Goal: Information Seeking & Learning: Compare options

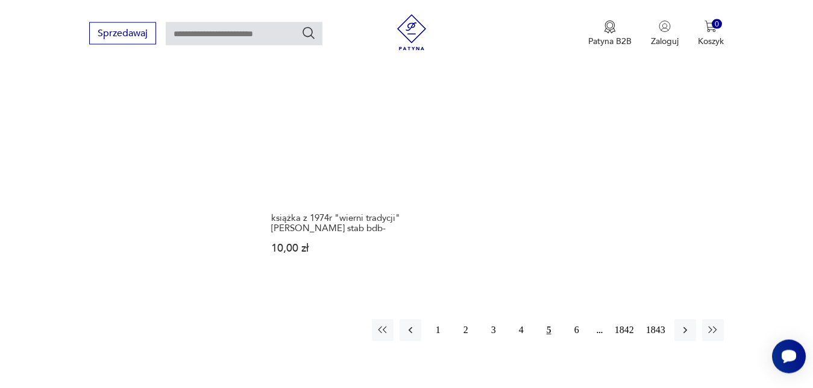
scroll to position [1561, 0]
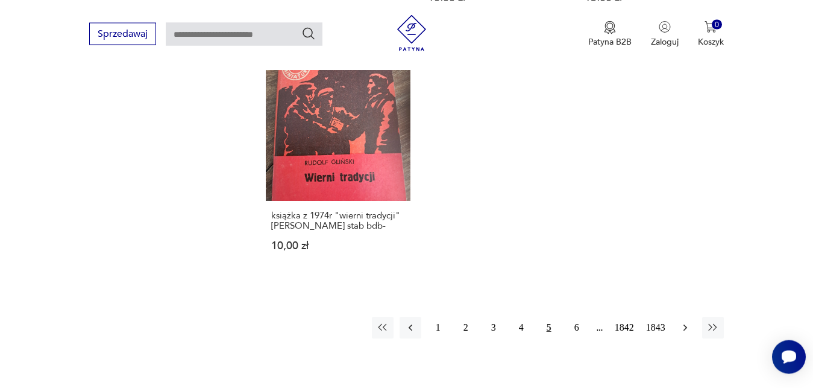
click at [684, 321] on icon "button" at bounding box center [686, 327] width 12 height 12
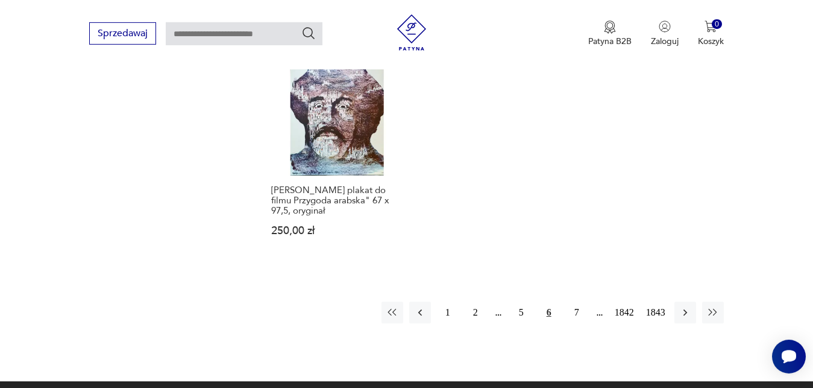
scroll to position [1602, 0]
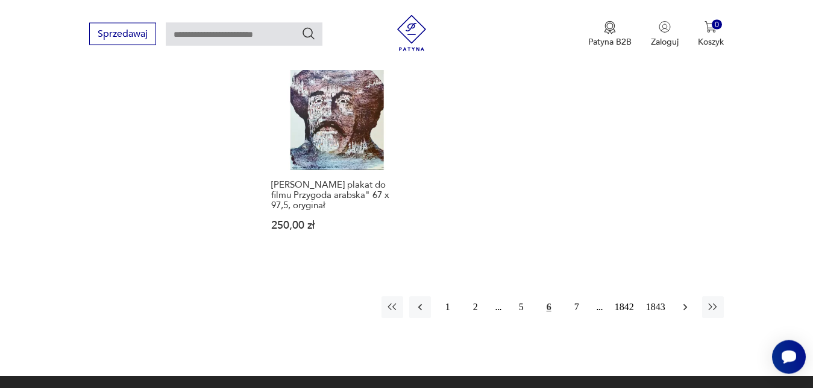
click at [687, 301] on icon "button" at bounding box center [686, 307] width 12 height 12
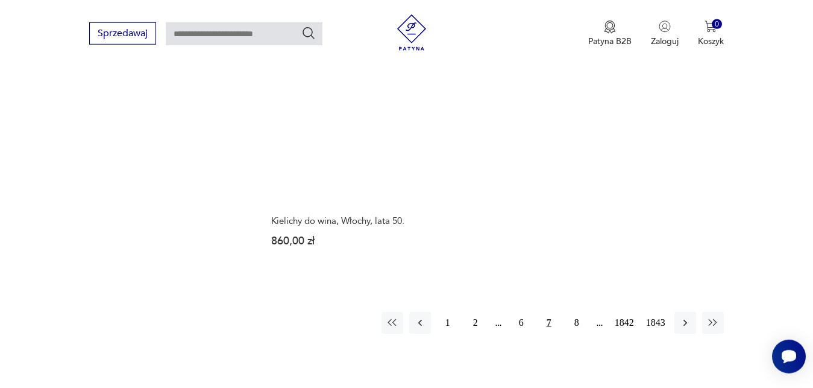
scroll to position [1571, 0]
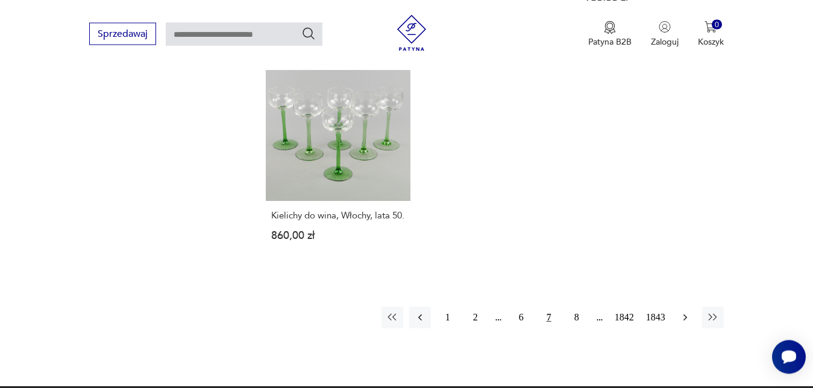
click at [686, 321] on icon "button" at bounding box center [686, 317] width 12 height 12
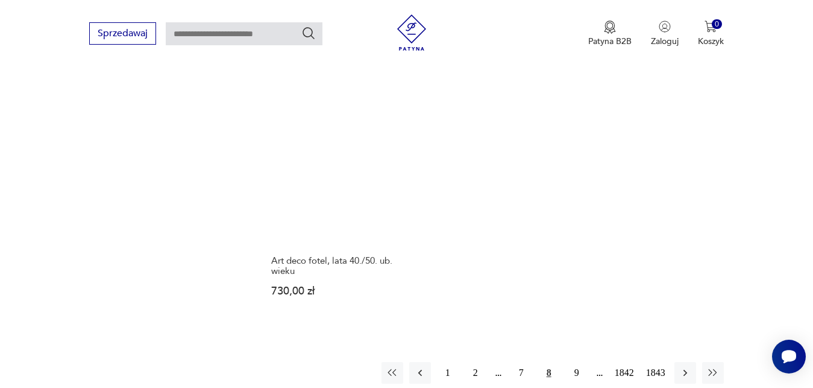
scroll to position [1510, 0]
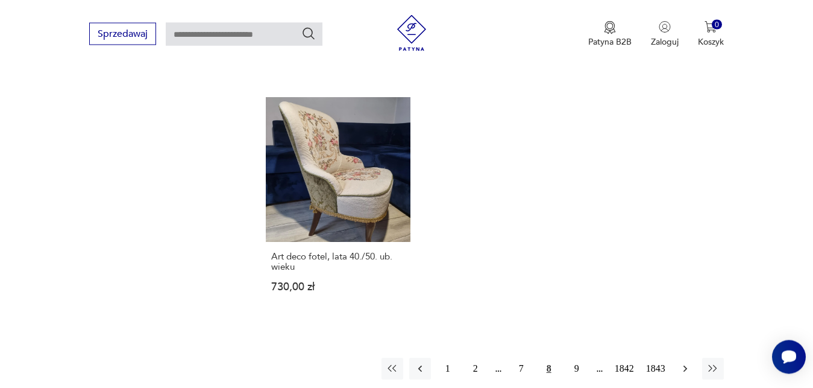
click at [684, 365] on icon "button" at bounding box center [685, 368] width 4 height 7
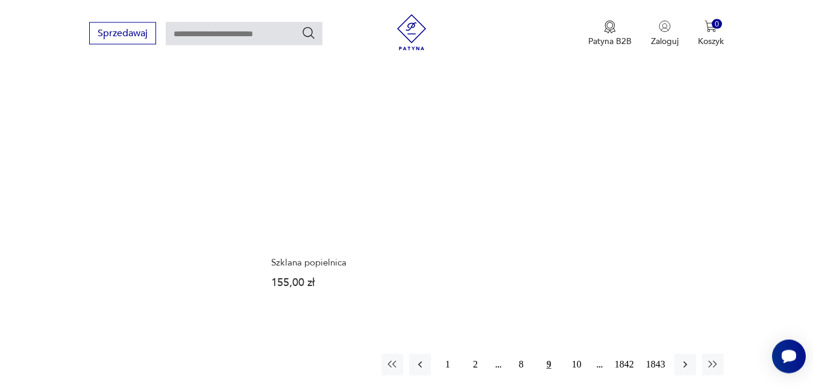
scroll to position [1571, 0]
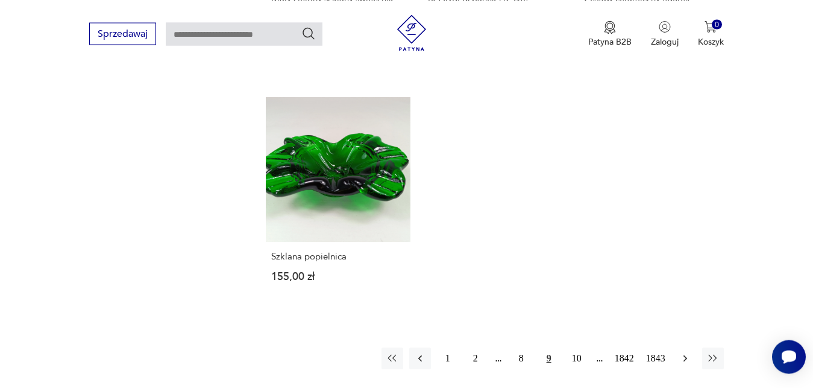
click at [685, 352] on icon "button" at bounding box center [686, 358] width 12 height 12
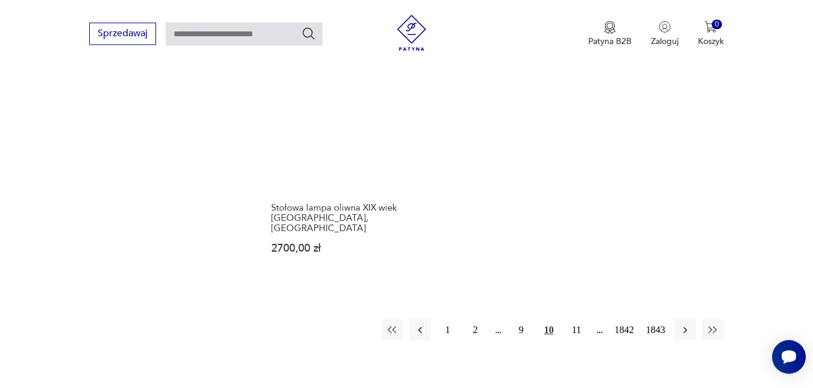
scroll to position [1571, 0]
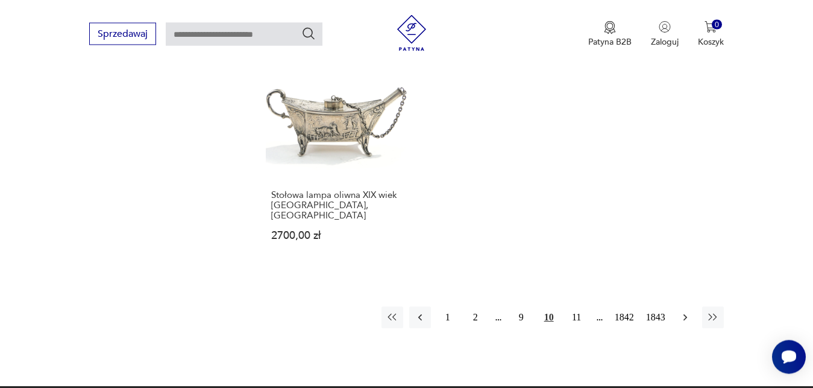
click at [689, 311] on icon "button" at bounding box center [686, 317] width 12 height 12
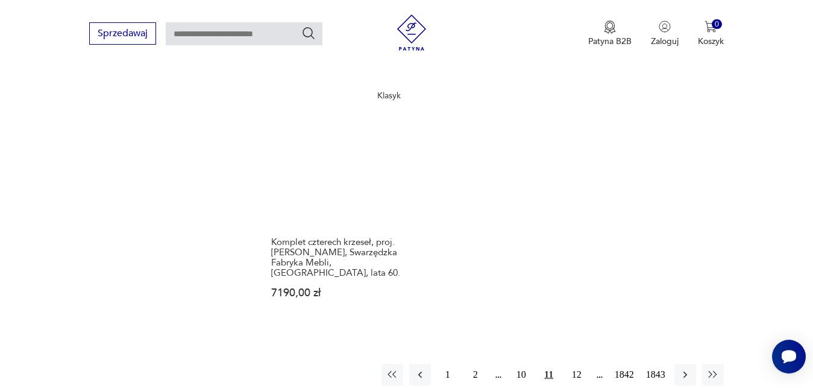
scroll to position [1602, 0]
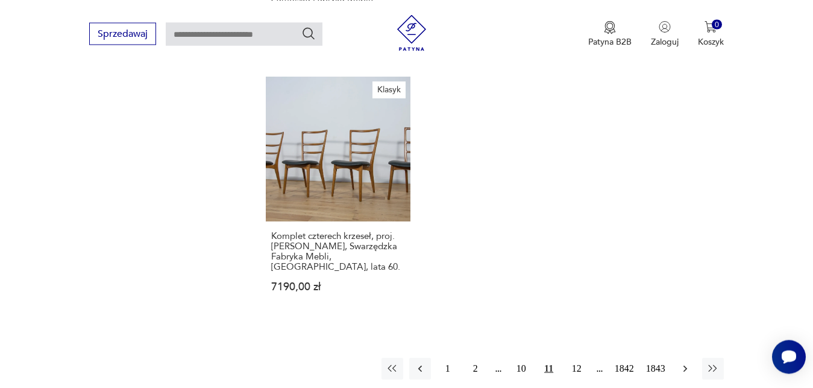
click at [687, 362] on icon "button" at bounding box center [686, 368] width 12 height 12
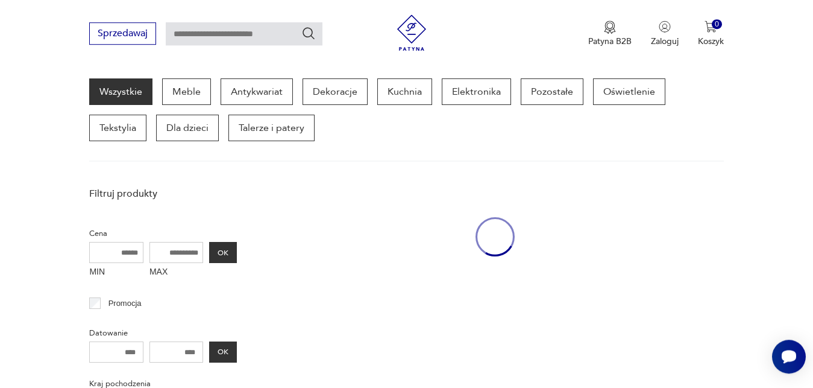
scroll to position [156, 0]
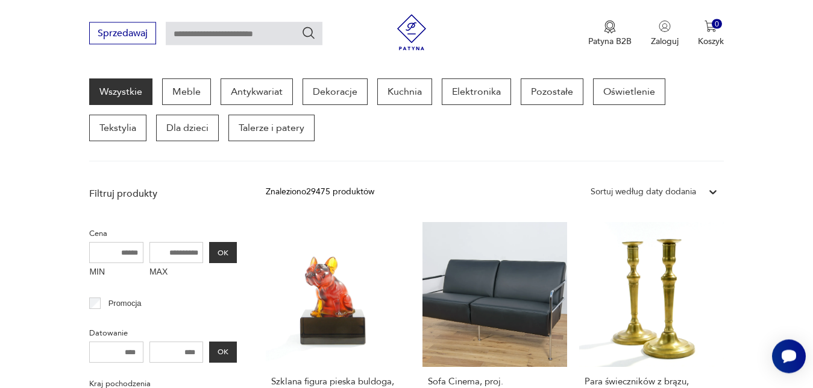
click at [712, 193] on icon at bounding box center [713, 193] width 7 height 4
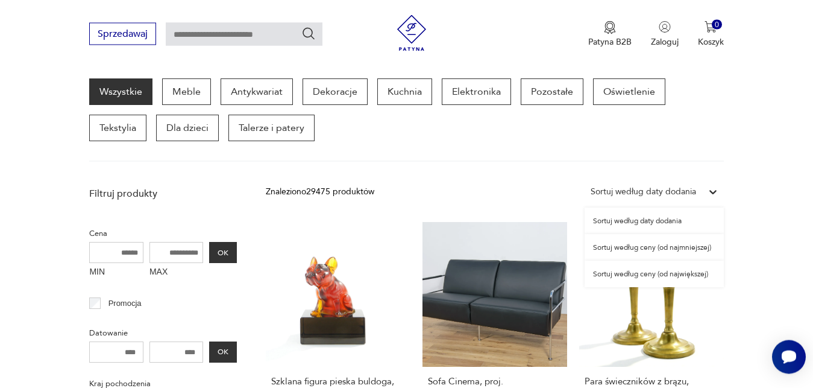
click at [687, 247] on div "Sortuj według ceny (od najmniejszej)" at bounding box center [654, 247] width 139 height 27
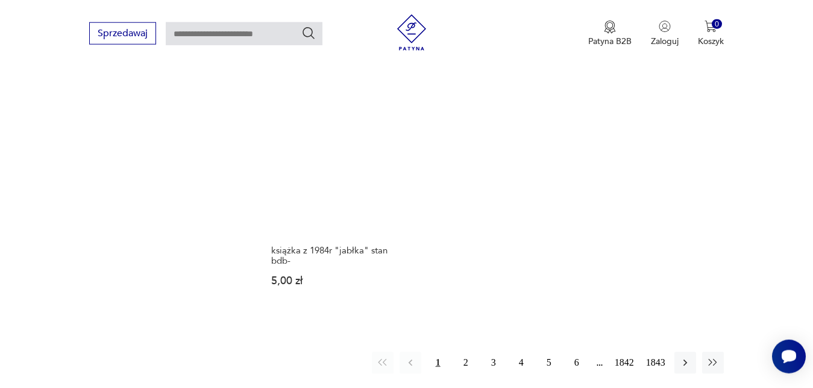
scroll to position [1459, 0]
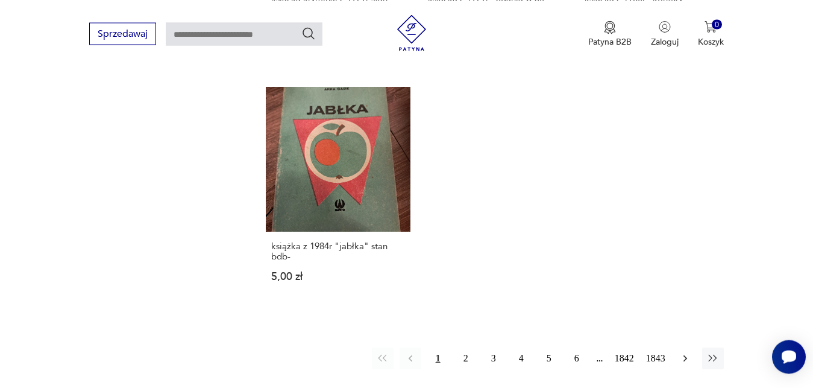
click at [690, 352] on icon "button" at bounding box center [686, 358] width 12 height 12
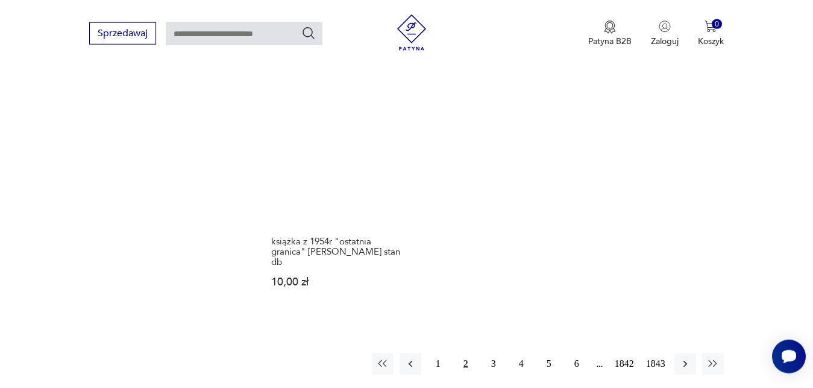
scroll to position [1479, 0]
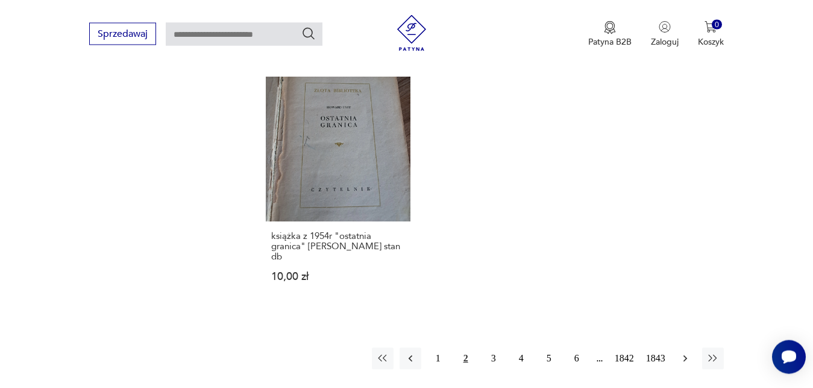
click at [691, 352] on icon "button" at bounding box center [686, 358] width 12 height 12
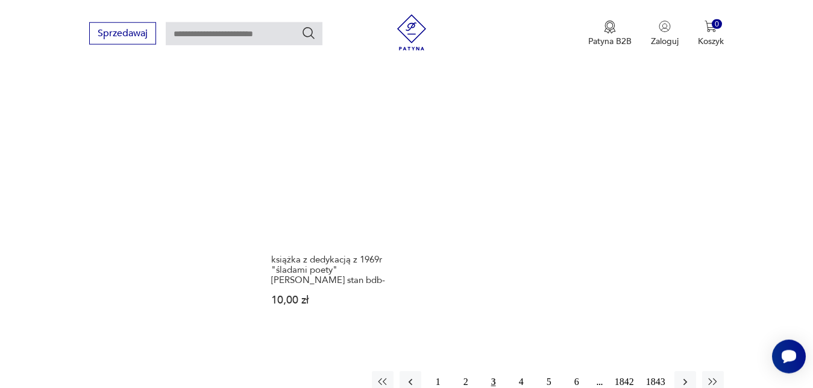
scroll to position [1530, 0]
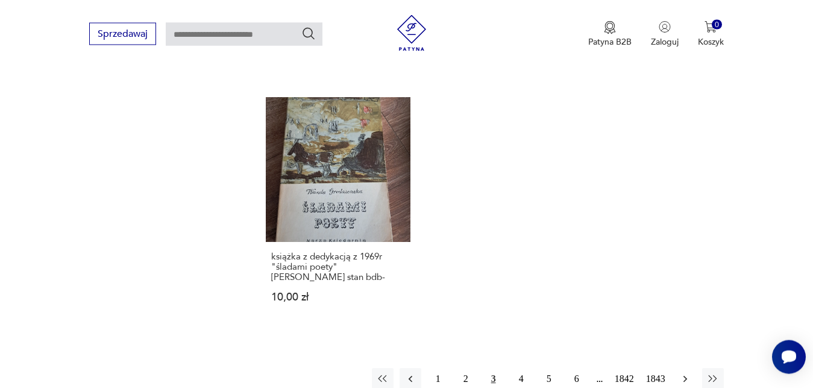
click at [686, 373] on icon "button" at bounding box center [686, 379] width 12 height 12
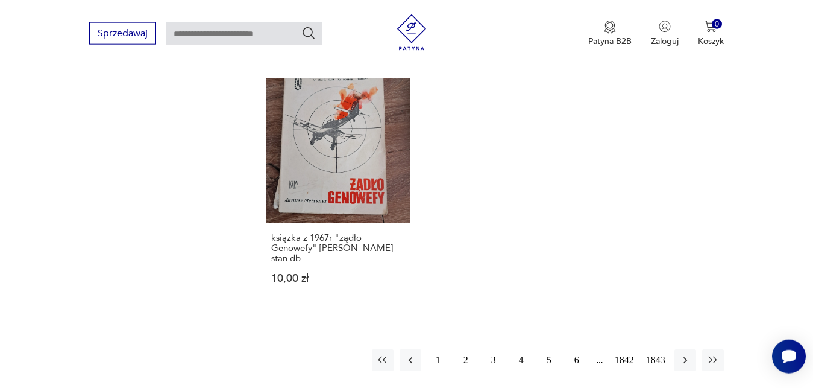
scroll to position [1561, 0]
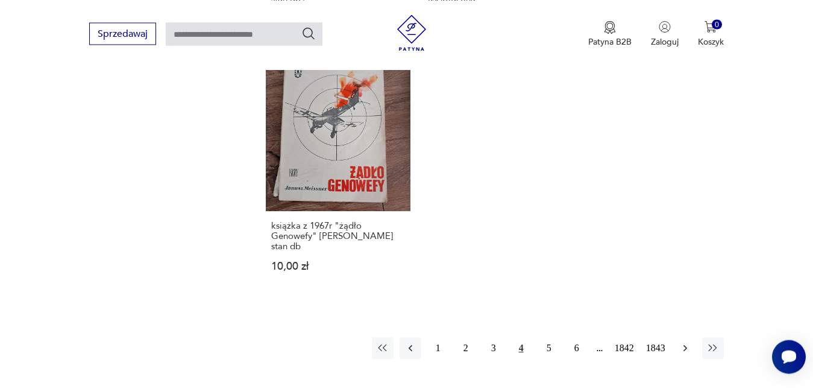
click at [686, 342] on icon "button" at bounding box center [686, 348] width 12 height 12
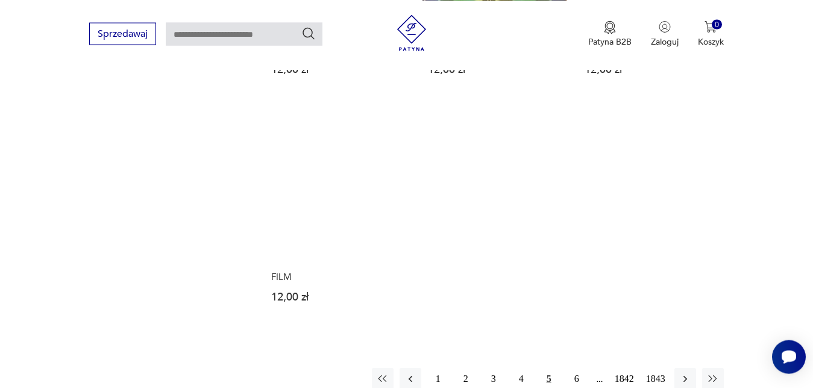
scroll to position [1479, 0]
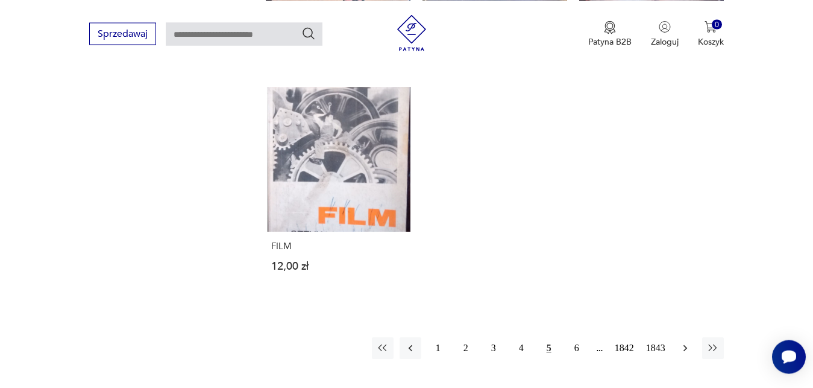
click at [688, 349] on icon "button" at bounding box center [686, 348] width 12 height 12
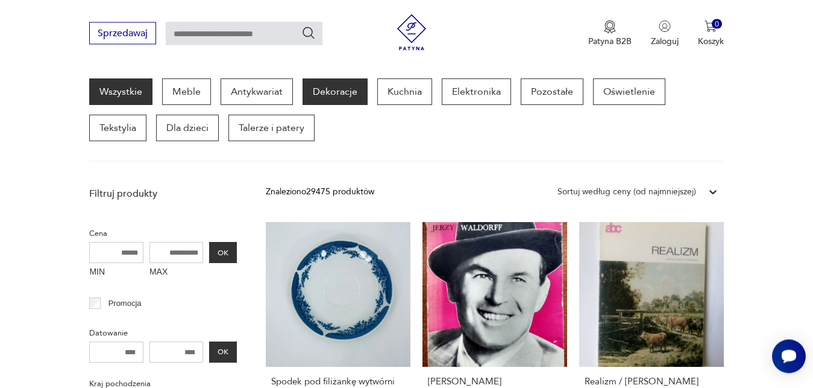
scroll to position [157, 0]
click at [343, 93] on p "Dekoracje" at bounding box center [335, 91] width 65 height 27
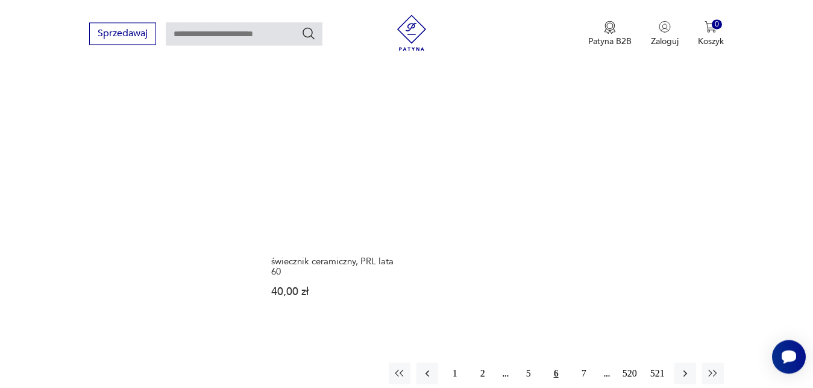
scroll to position [1703, 0]
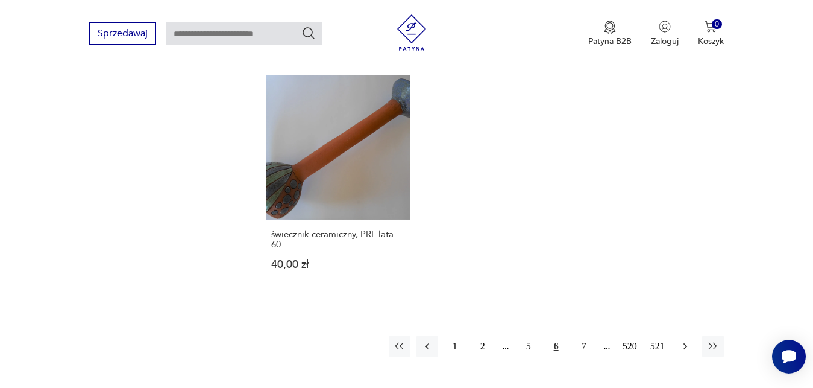
click at [681, 340] on icon "button" at bounding box center [686, 346] width 12 height 12
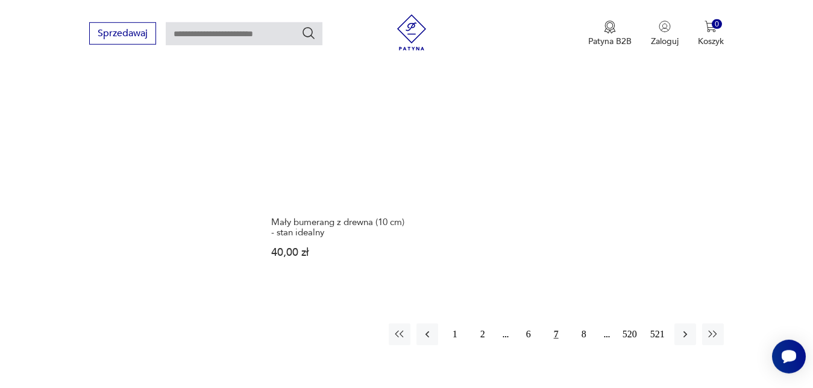
scroll to position [1705, 0]
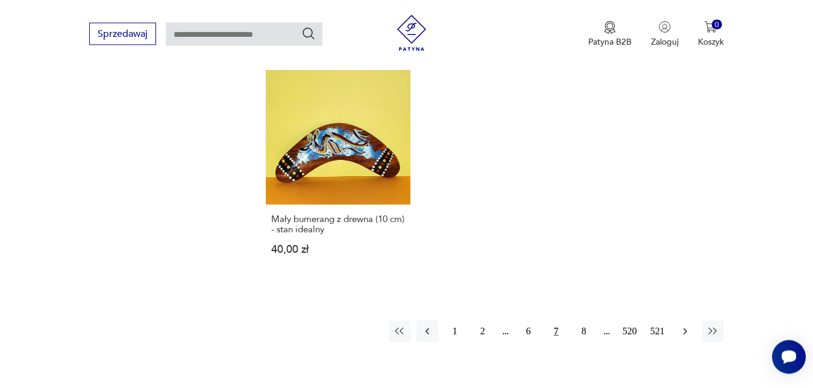
click at [689, 332] on icon "button" at bounding box center [686, 331] width 12 height 12
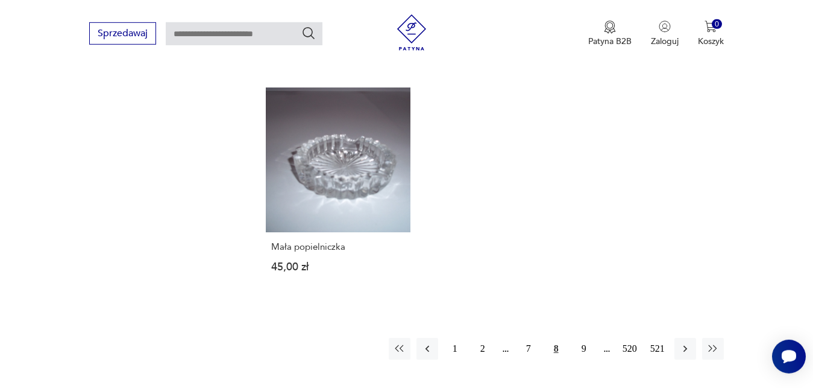
scroll to position [1664, 0]
click at [687, 342] on icon "button" at bounding box center [686, 348] width 12 height 12
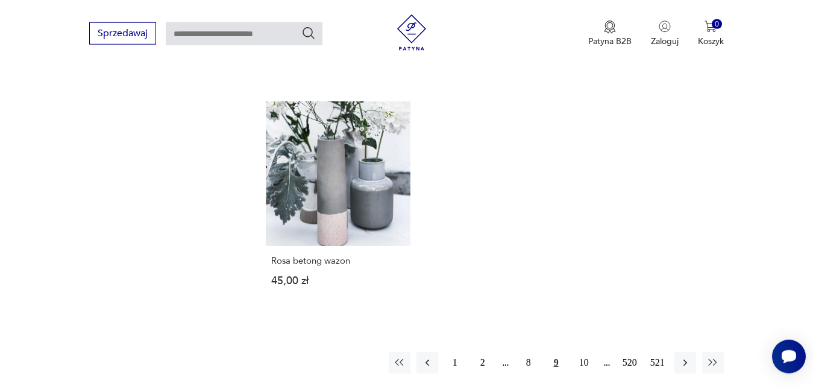
scroll to position [1735, 0]
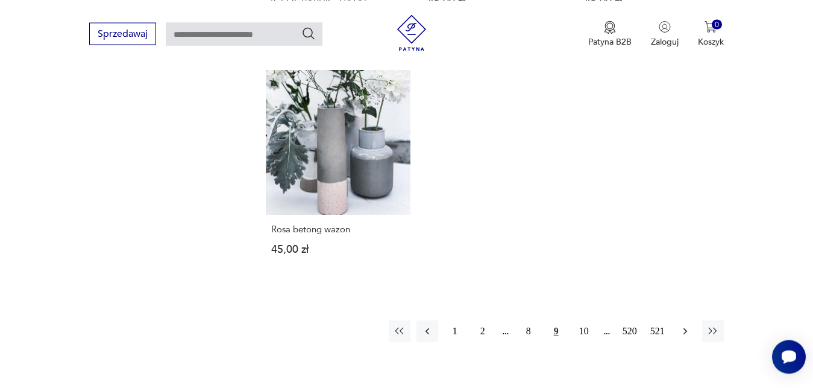
click at [687, 325] on icon "button" at bounding box center [686, 331] width 12 height 12
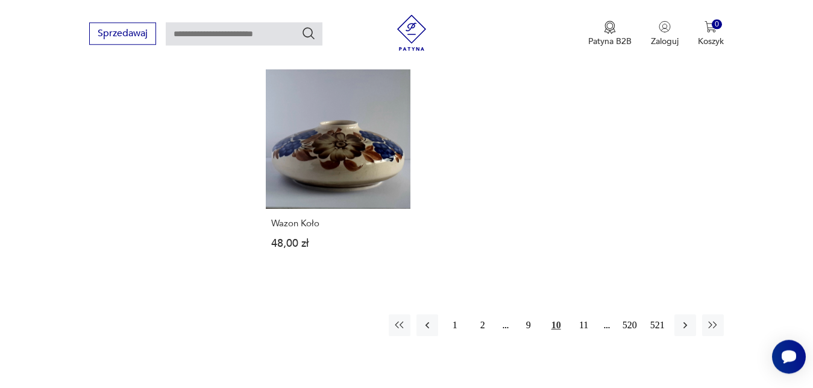
scroll to position [1735, 0]
click at [685, 318] on icon "button" at bounding box center [686, 324] width 12 height 12
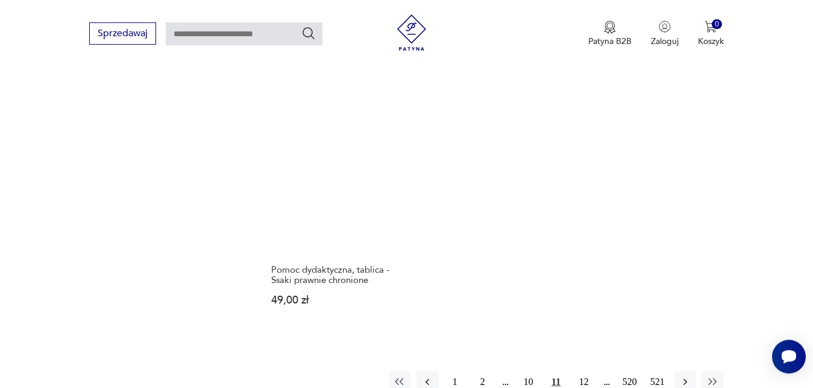
scroll to position [1705, 0]
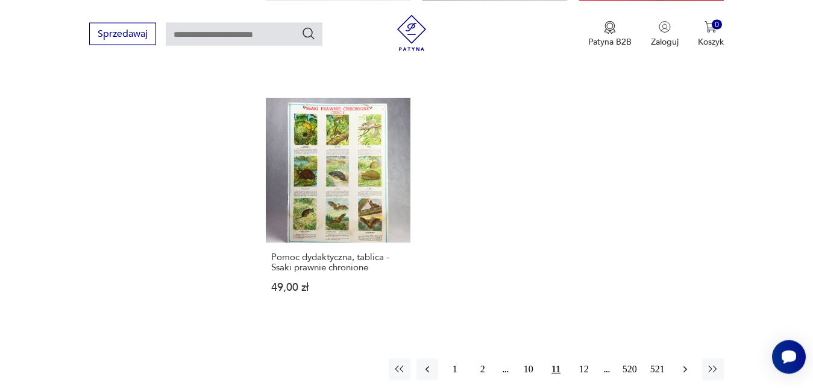
click at [686, 363] on icon "button" at bounding box center [686, 369] width 12 height 12
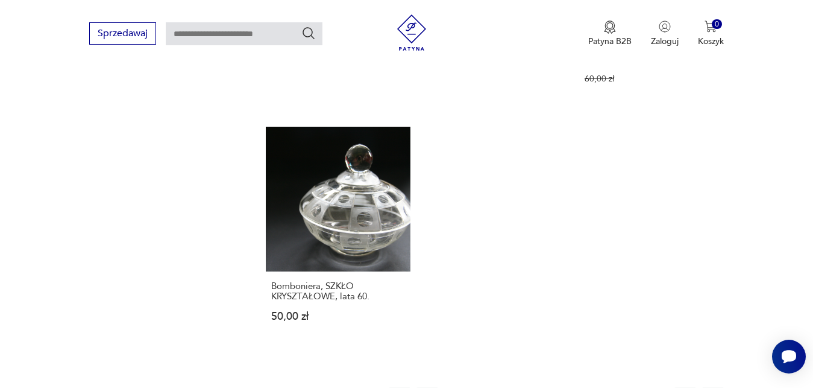
scroll to position [1705, 0]
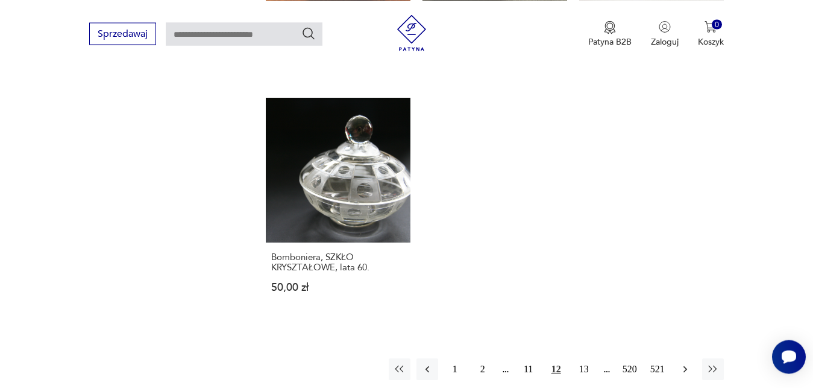
click at [686, 365] on icon "button" at bounding box center [685, 368] width 4 height 7
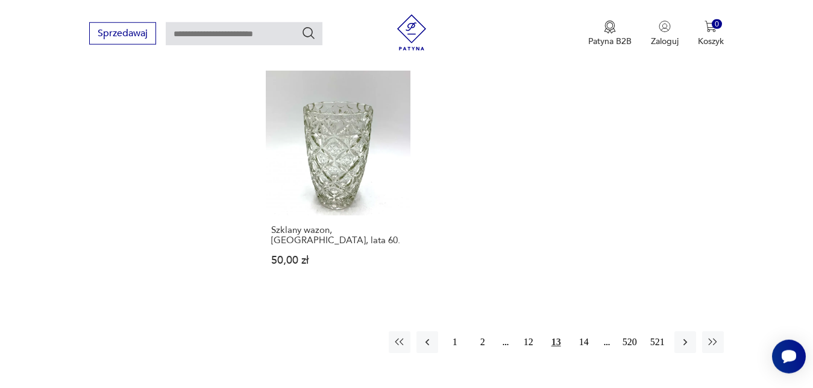
scroll to position [1674, 0]
click at [684, 335] on icon "button" at bounding box center [686, 341] width 12 height 12
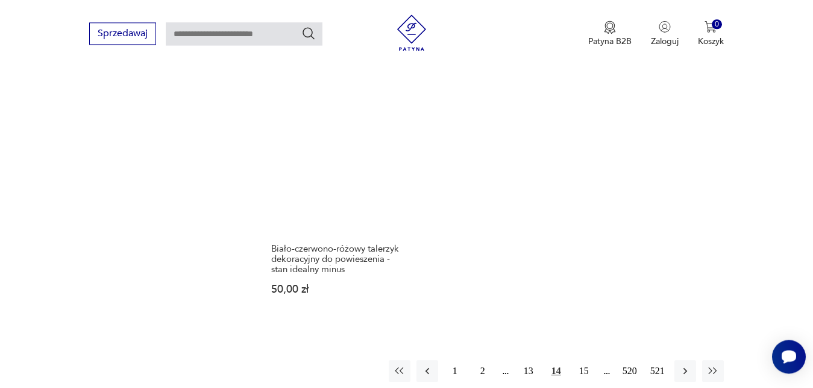
scroll to position [1705, 0]
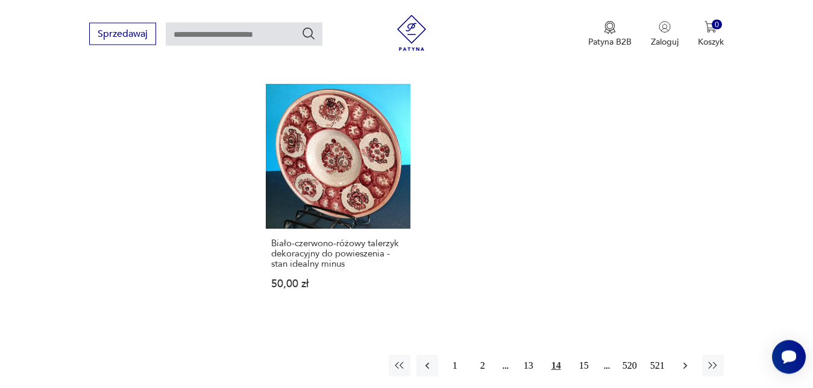
click at [688, 359] on icon "button" at bounding box center [686, 365] width 12 height 12
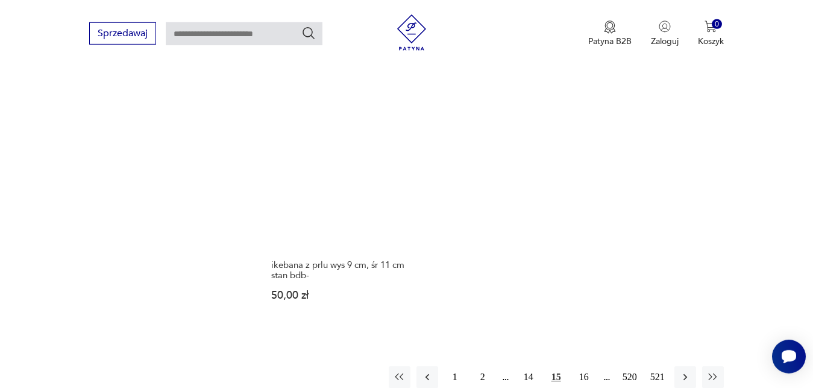
scroll to position [1705, 0]
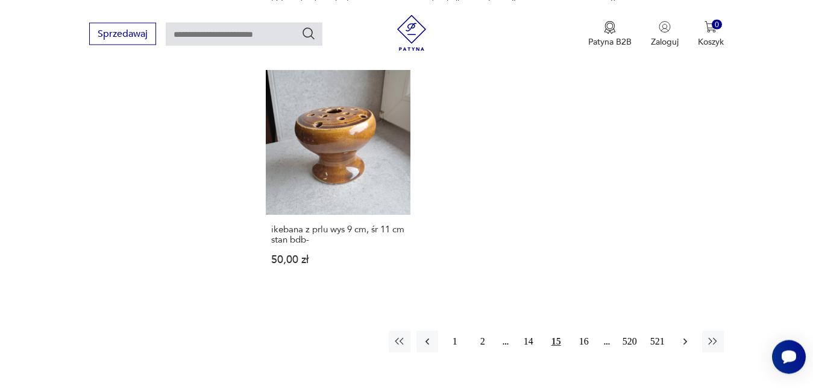
click at [686, 335] on icon "button" at bounding box center [686, 341] width 12 height 12
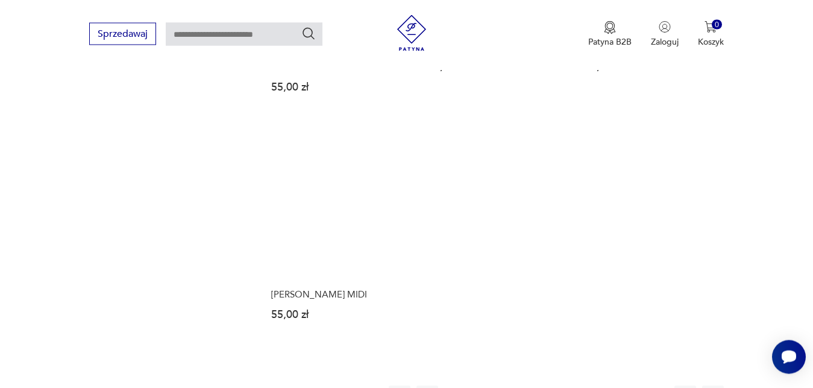
scroll to position [1705, 0]
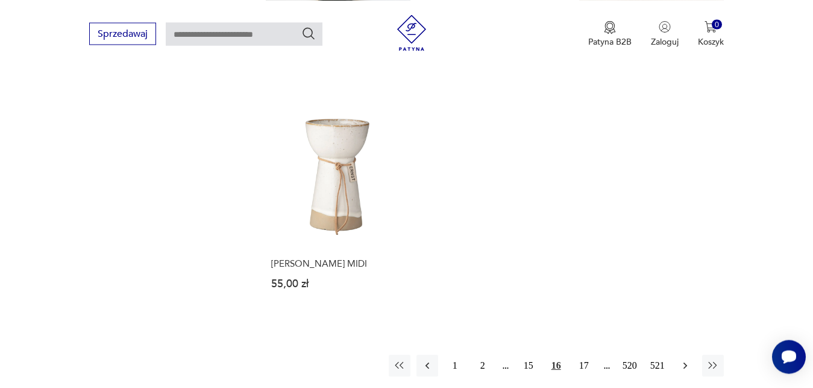
click at [684, 359] on icon "button" at bounding box center [686, 365] width 12 height 12
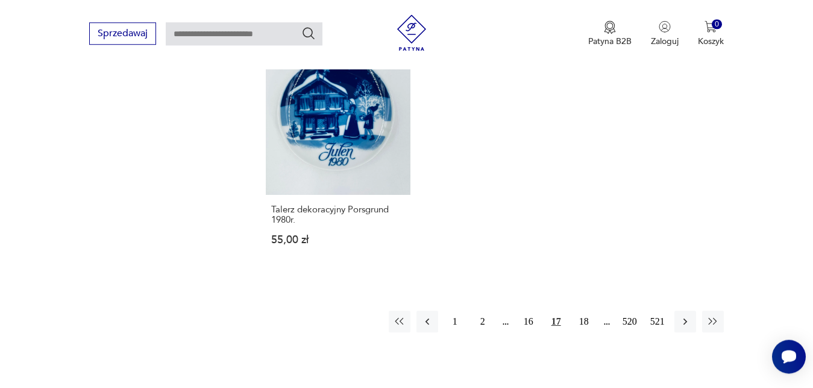
scroll to position [1735, 0]
click at [685, 315] on icon "button" at bounding box center [686, 321] width 12 height 12
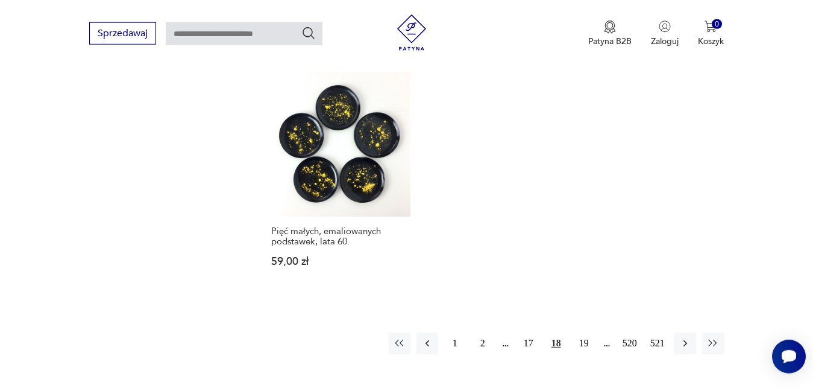
scroll to position [1766, 0]
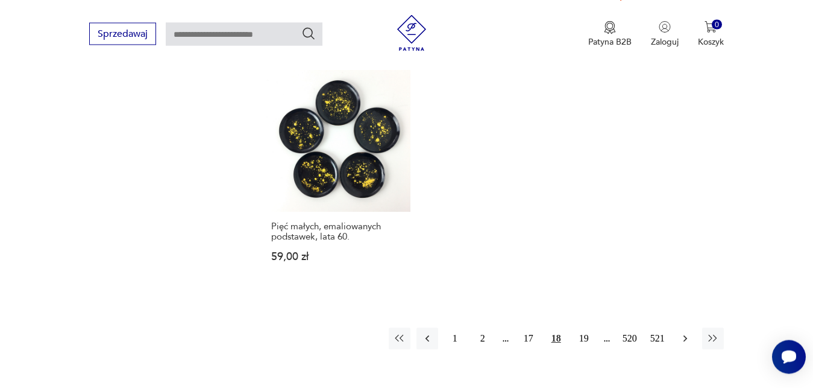
click at [687, 332] on icon "button" at bounding box center [686, 338] width 12 height 12
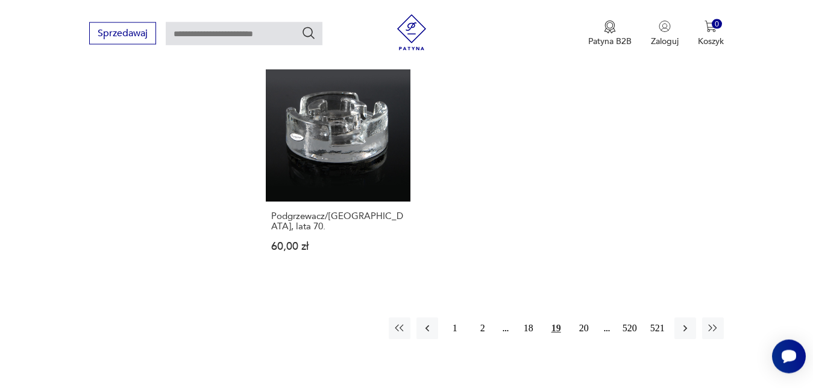
scroll to position [1766, 0]
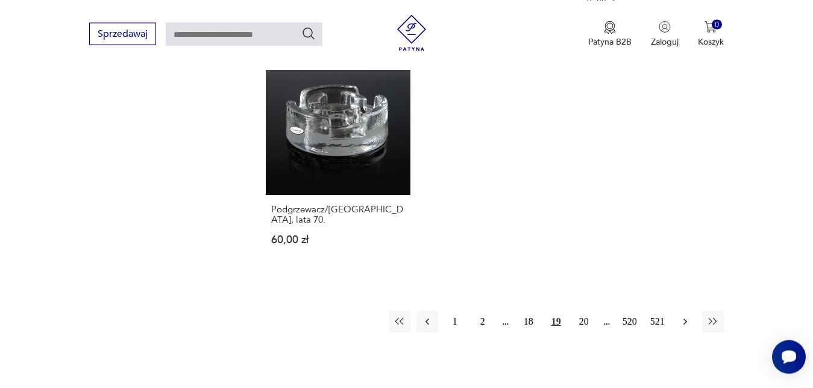
click at [689, 315] on icon "button" at bounding box center [686, 321] width 12 height 12
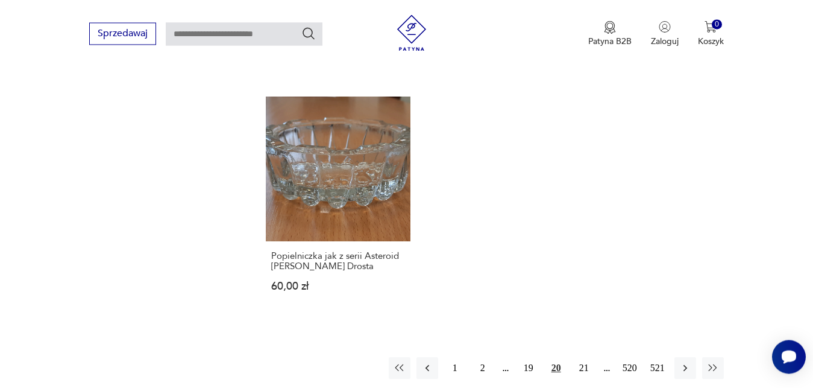
scroll to position [1674, 0]
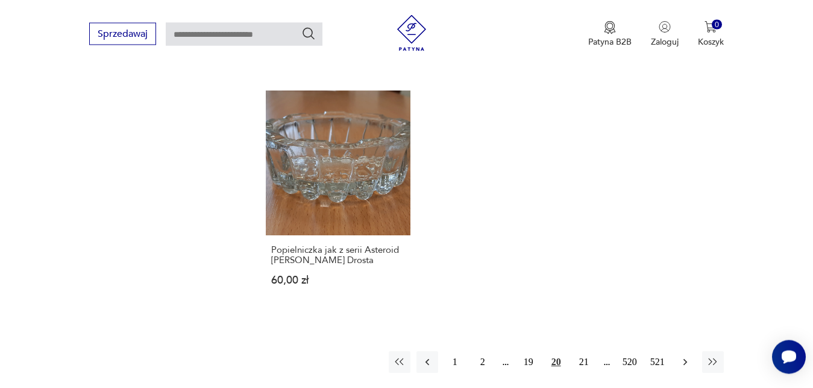
click at [686, 356] on icon "button" at bounding box center [686, 362] width 12 height 12
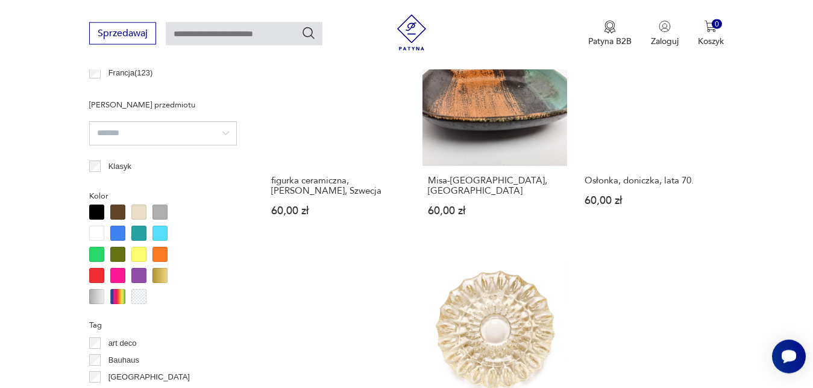
scroll to position [813, 0]
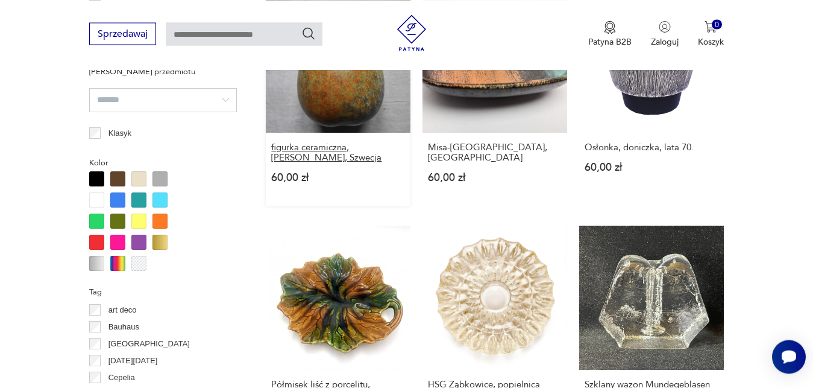
click at [331, 142] on h3 "figurka ceramiczna, [PERSON_NAME], Szwecja" at bounding box center [338, 152] width 134 height 21
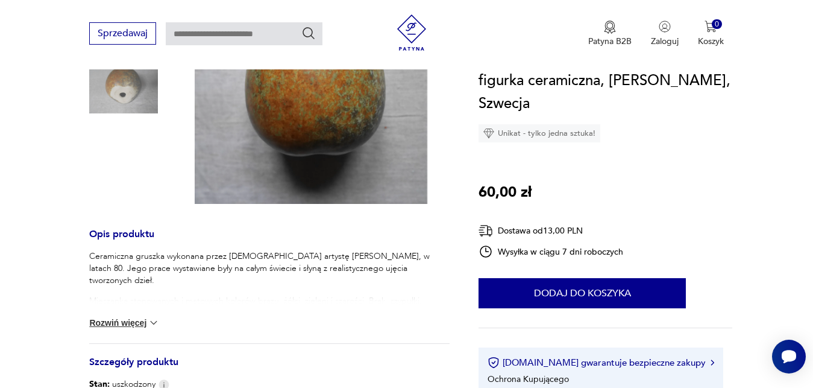
scroll to position [308, 0]
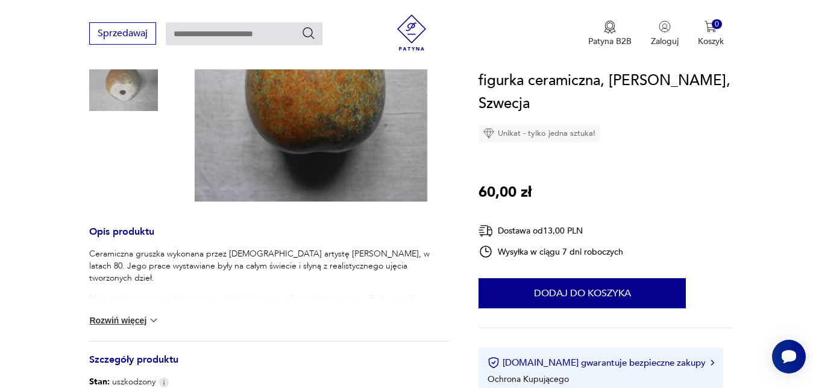
click at [158, 319] on img at bounding box center [154, 320] width 12 height 12
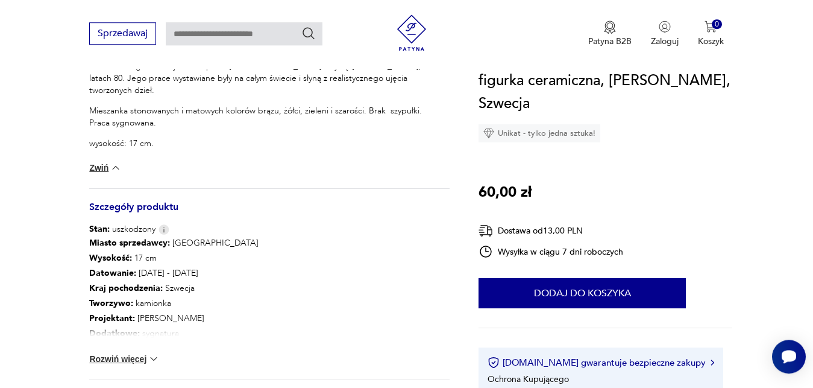
scroll to position [523, 0]
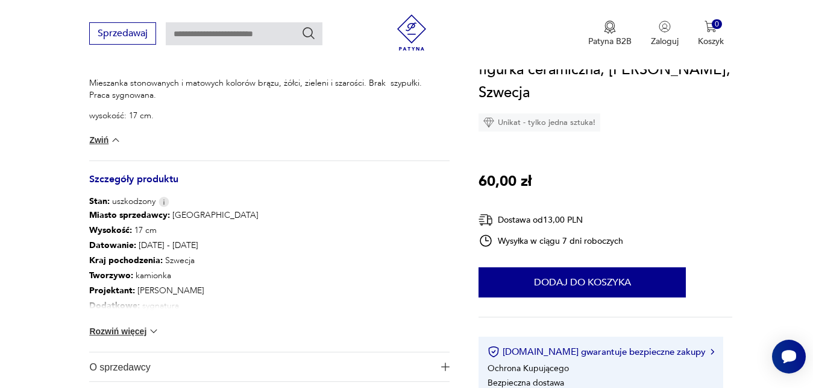
click at [159, 330] on img at bounding box center [154, 331] width 12 height 12
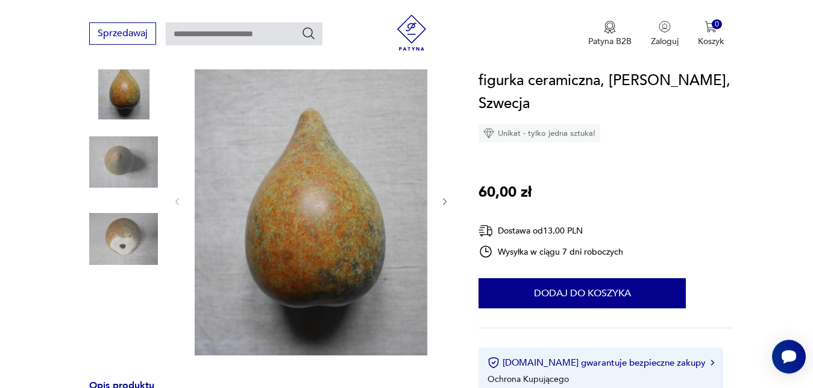
scroll to position [123, 0]
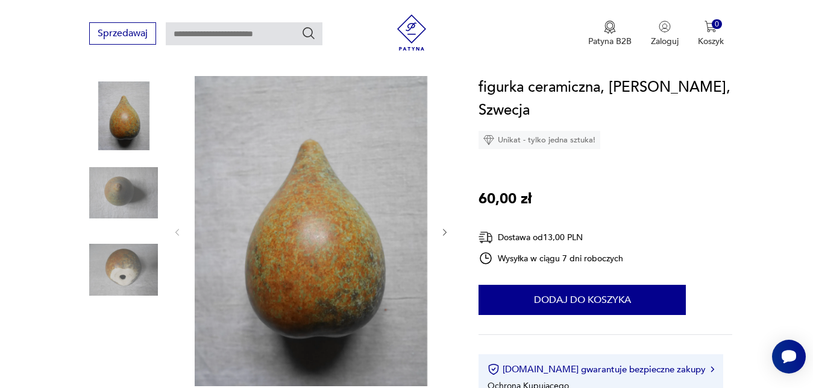
click at [446, 229] on icon "button" at bounding box center [445, 232] width 10 height 10
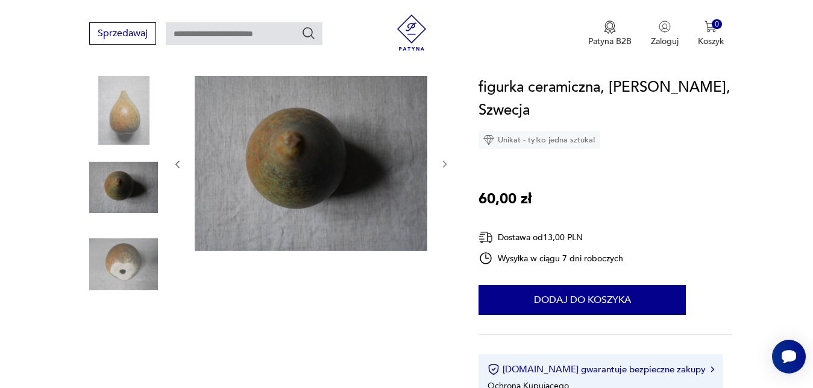
click at [447, 167] on icon "button" at bounding box center [445, 164] width 10 height 10
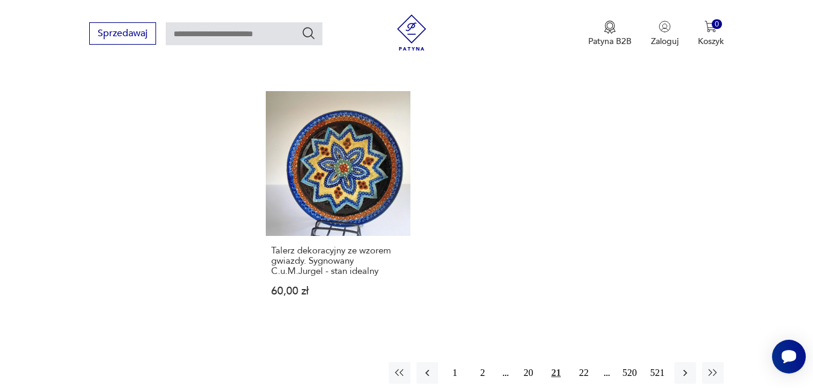
scroll to position [1711, 0]
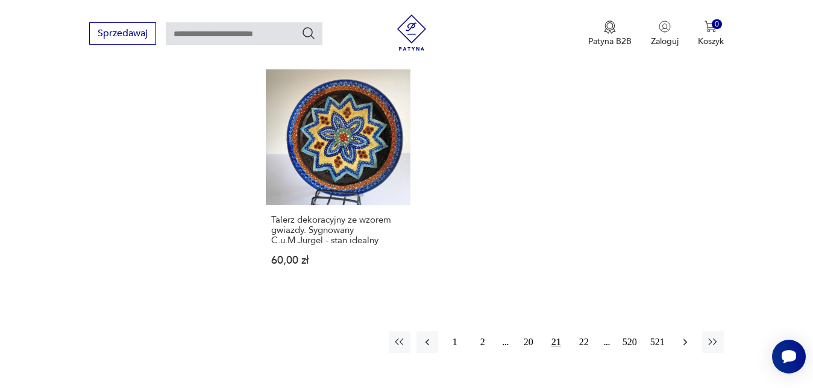
click at [686, 336] on icon "button" at bounding box center [686, 342] width 12 height 12
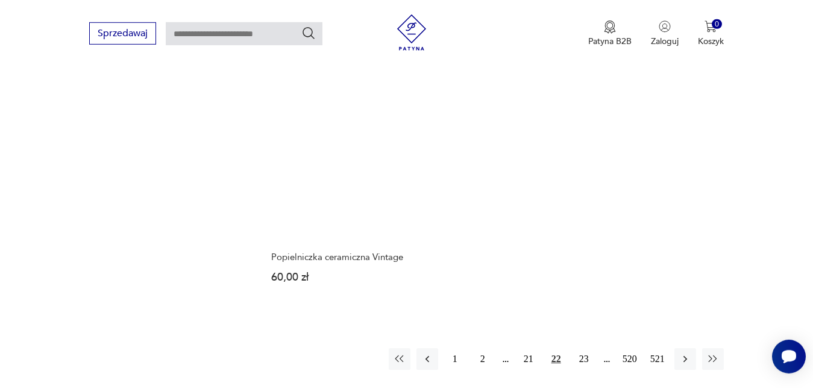
scroll to position [1766, 0]
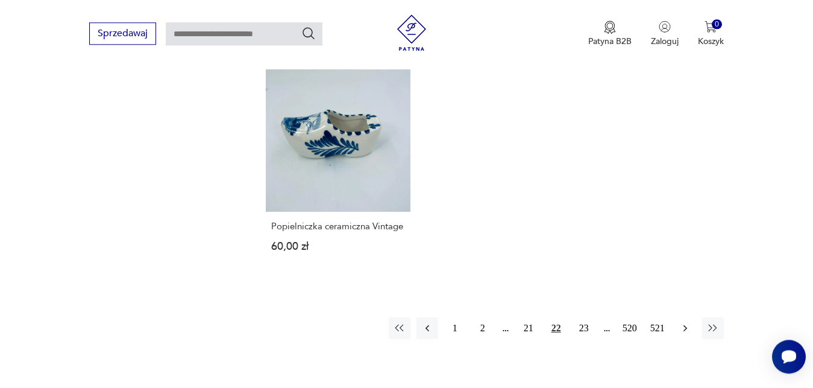
click at [686, 322] on icon "button" at bounding box center [686, 328] width 12 height 12
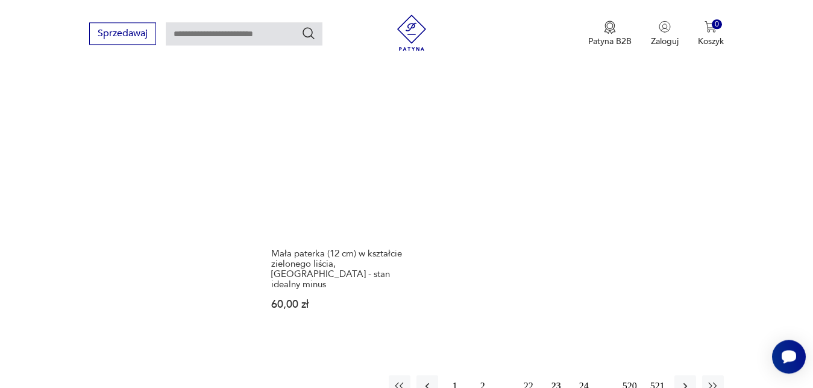
scroll to position [1735, 0]
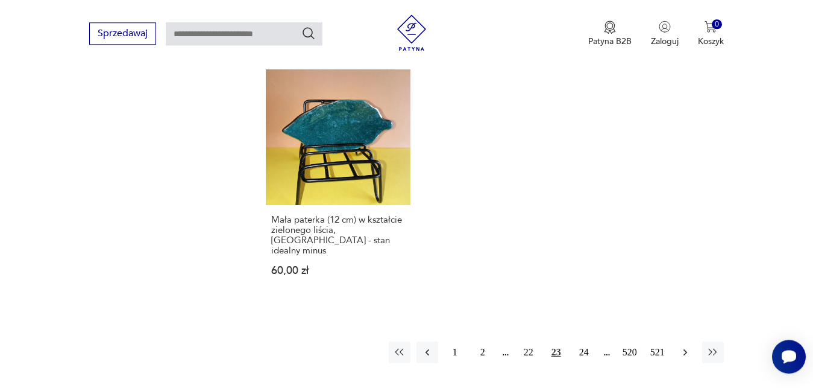
click at [687, 346] on icon "button" at bounding box center [686, 352] width 12 height 12
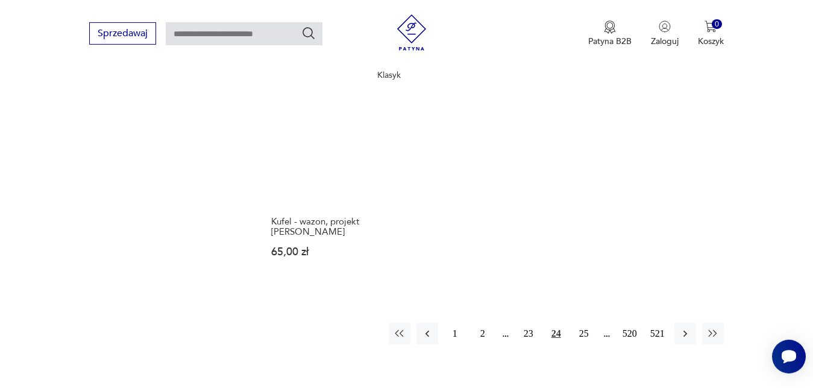
scroll to position [1704, 0]
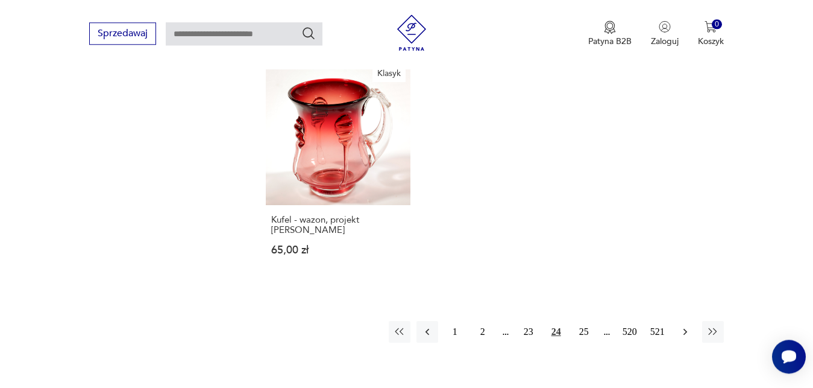
click at [686, 328] on icon "button" at bounding box center [685, 331] width 4 height 7
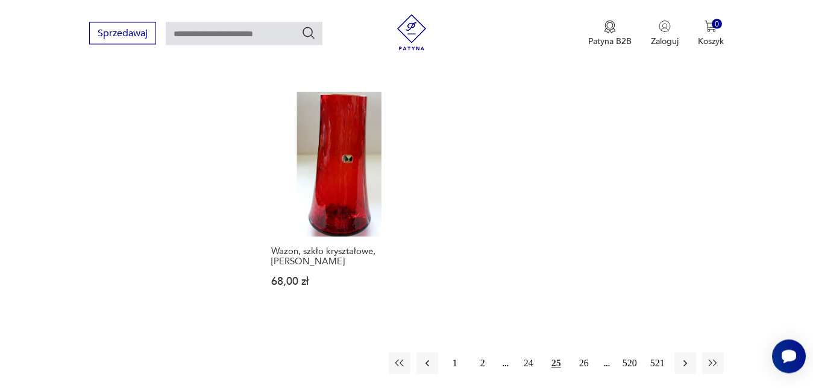
scroll to position [1704, 0]
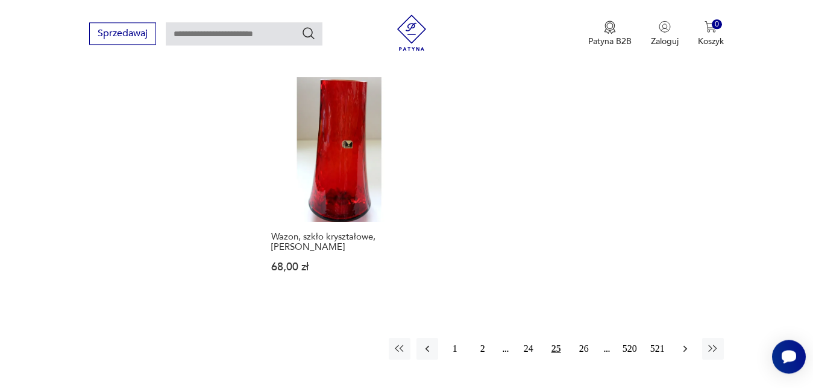
click at [685, 355] on icon "button" at bounding box center [686, 349] width 12 height 12
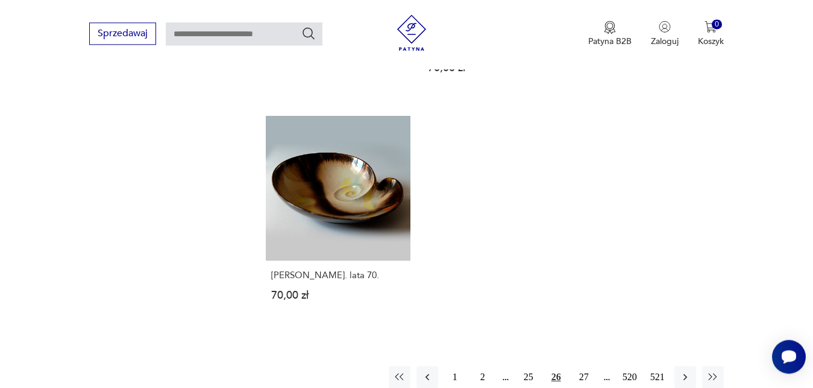
scroll to position [1663, 0]
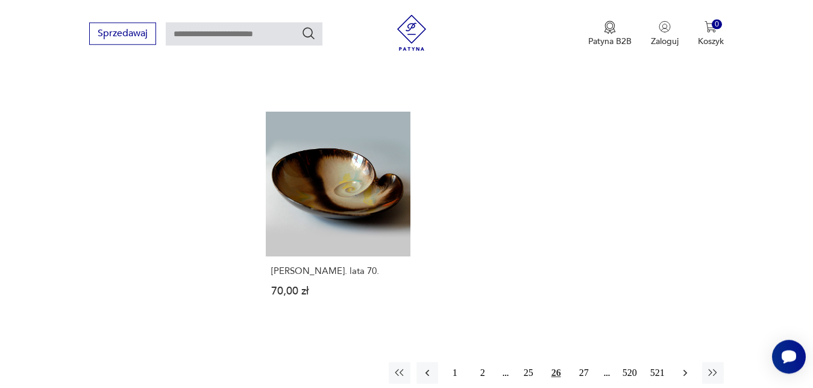
click at [689, 367] on icon "button" at bounding box center [686, 373] width 12 height 12
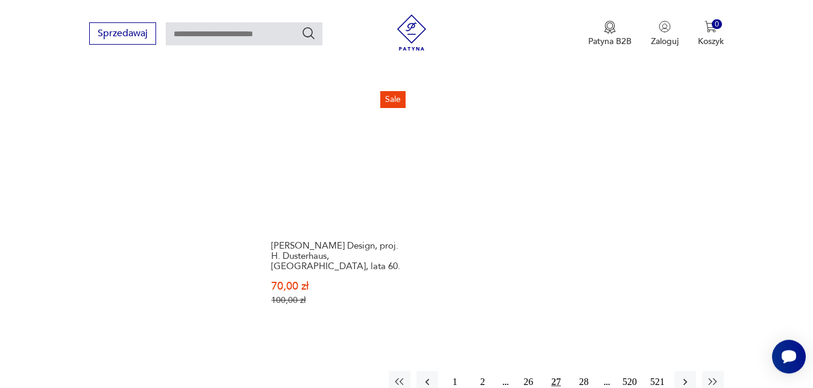
scroll to position [1704, 0]
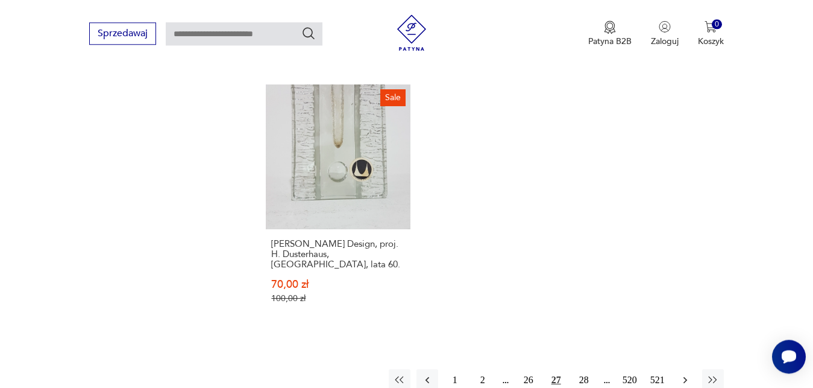
click at [688, 374] on icon "button" at bounding box center [686, 380] width 12 height 12
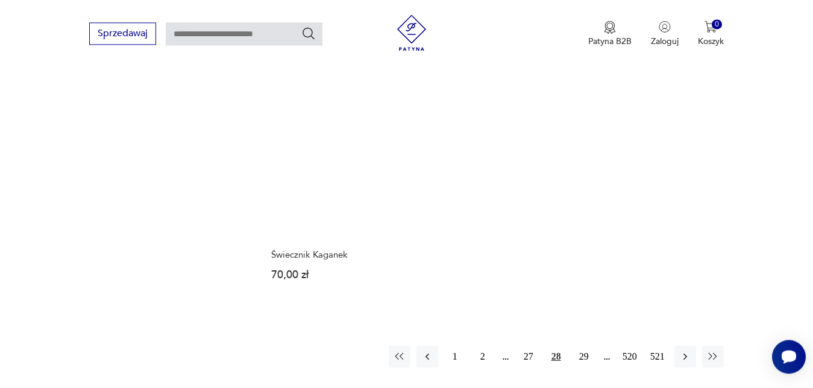
scroll to position [1704, 0]
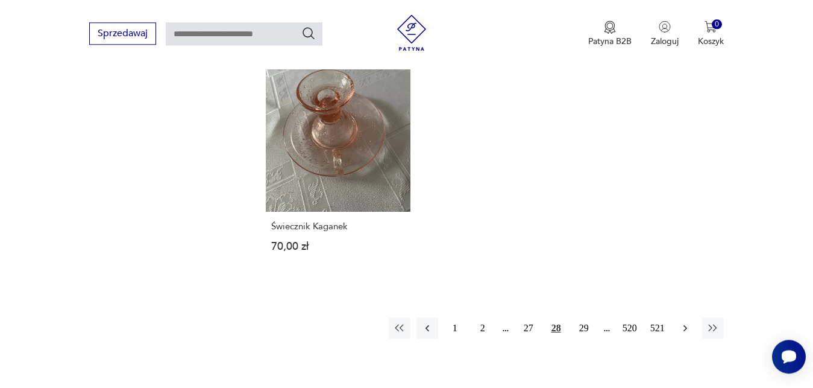
click at [687, 322] on icon "button" at bounding box center [686, 328] width 12 height 12
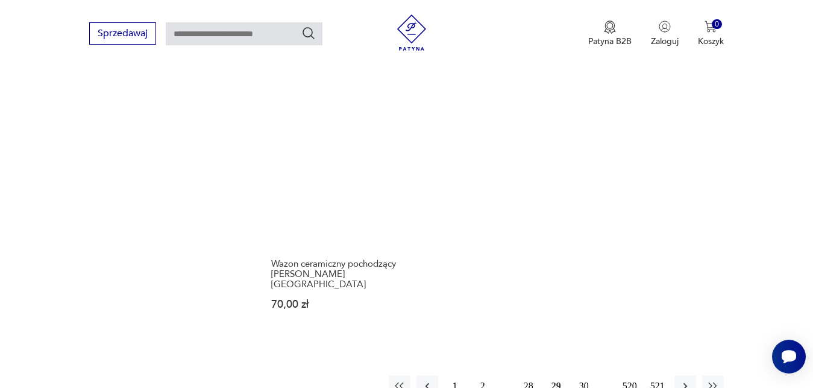
scroll to position [1735, 0]
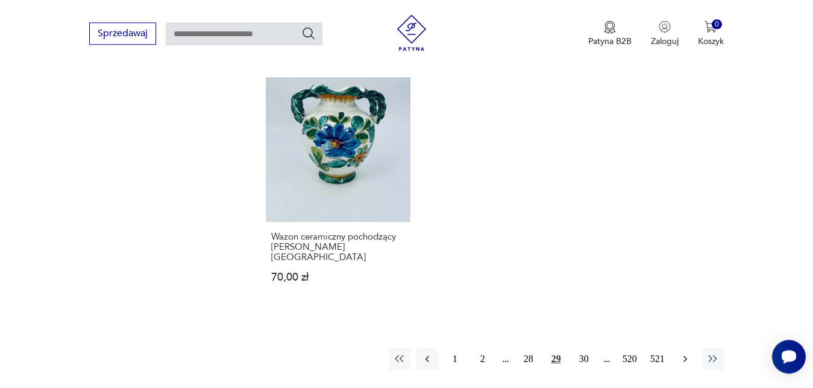
click at [688, 353] on icon "button" at bounding box center [686, 359] width 12 height 12
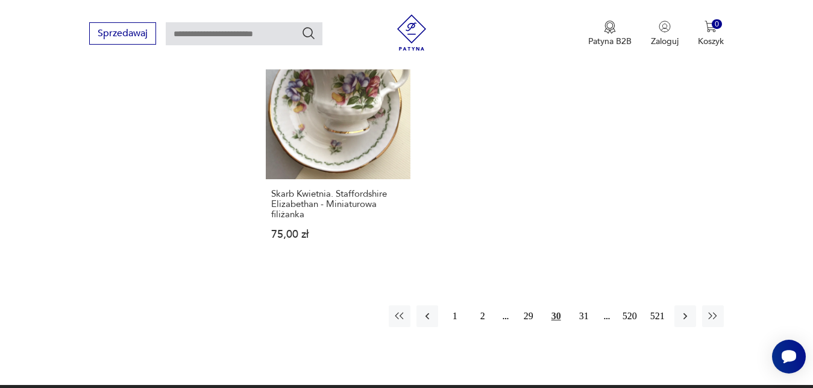
scroll to position [1766, 0]
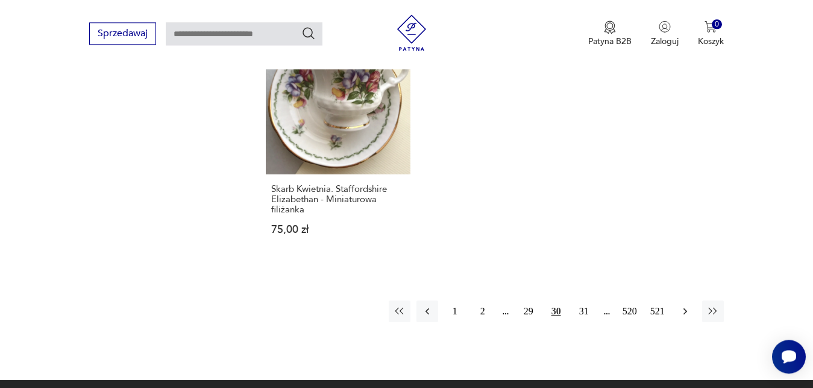
click at [687, 305] on icon "button" at bounding box center [686, 311] width 12 height 12
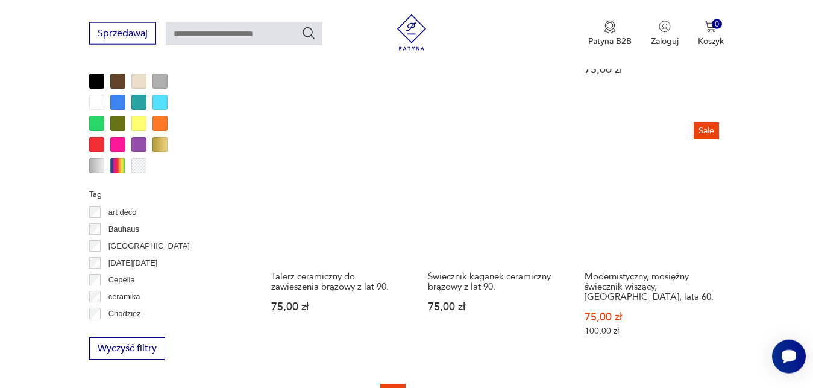
scroll to position [935, 0]
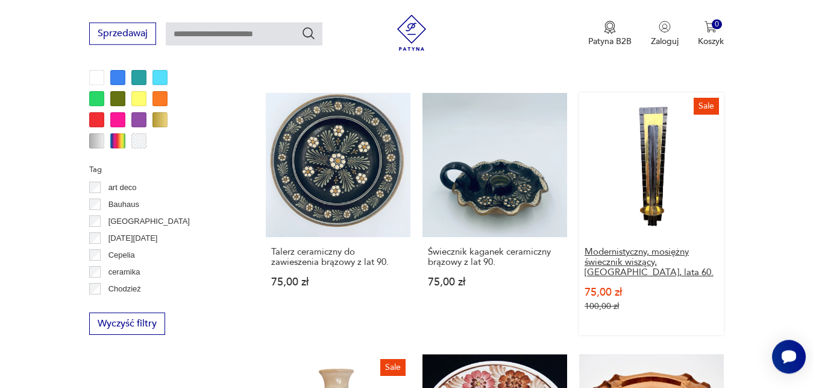
click at [695, 262] on h3 "Modernistyczny, mosiężny świecznik wiszący, [GEOGRAPHIC_DATA], lata 60." at bounding box center [652, 262] width 134 height 31
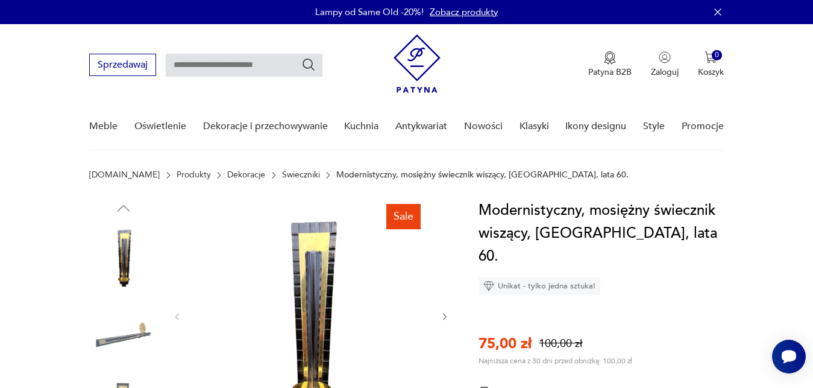
click at [445, 317] on icon "button" at bounding box center [445, 317] width 10 height 10
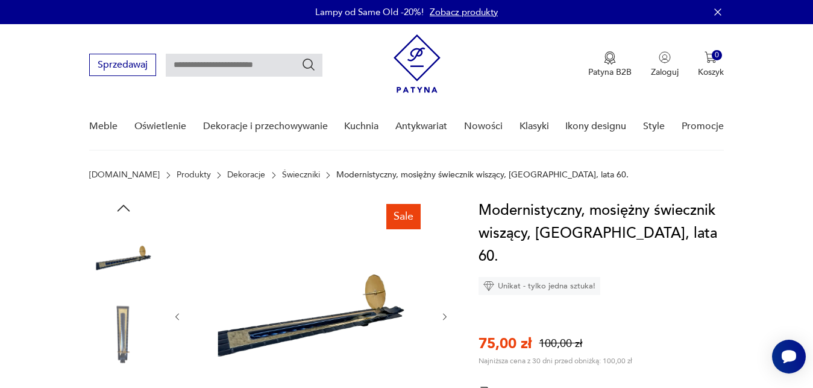
click at [445, 317] on icon "button" at bounding box center [445, 317] width 10 height 10
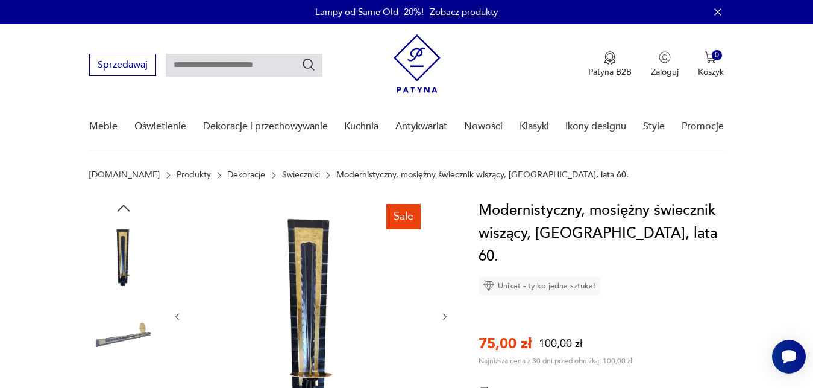
click at [445, 317] on icon "button" at bounding box center [445, 317] width 10 height 10
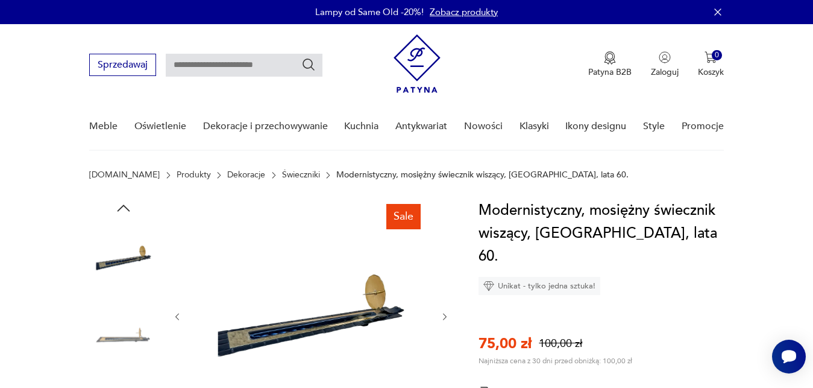
click at [445, 317] on icon "button" at bounding box center [445, 317] width 10 height 10
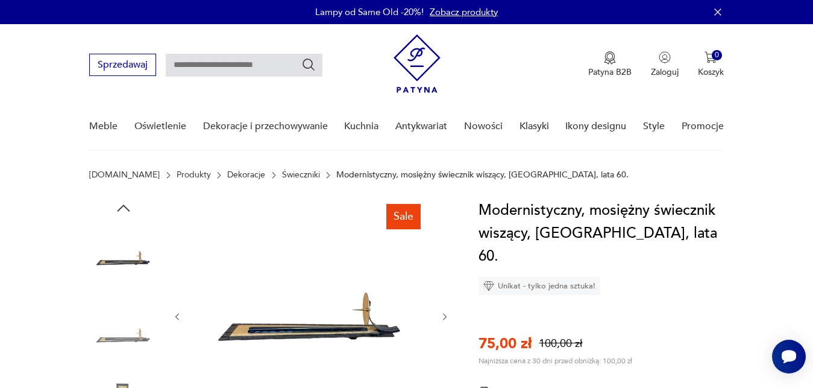
click at [445, 317] on icon "button" at bounding box center [445, 317] width 10 height 10
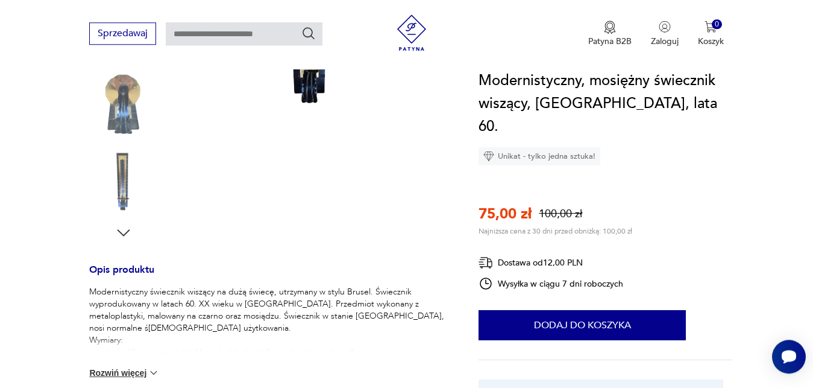
scroll to position [308, 0]
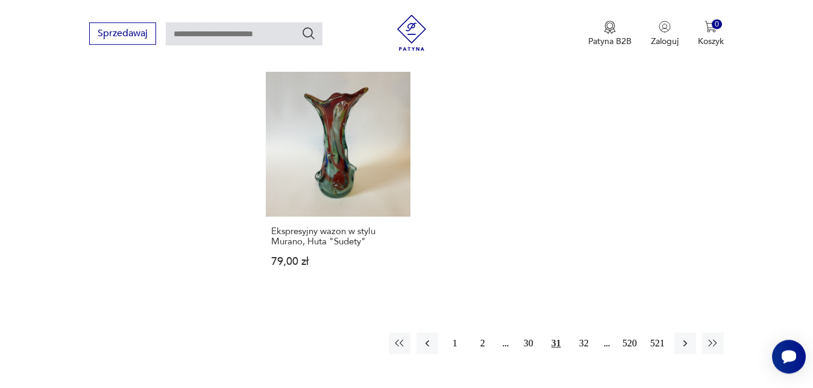
scroll to position [1741, 0]
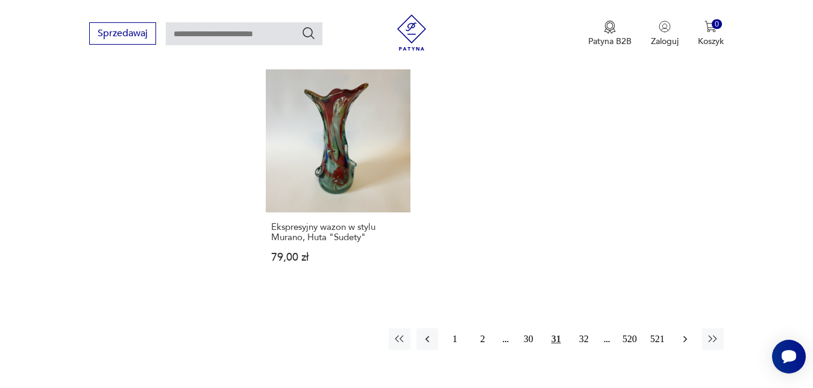
click at [687, 333] on icon "button" at bounding box center [686, 339] width 12 height 12
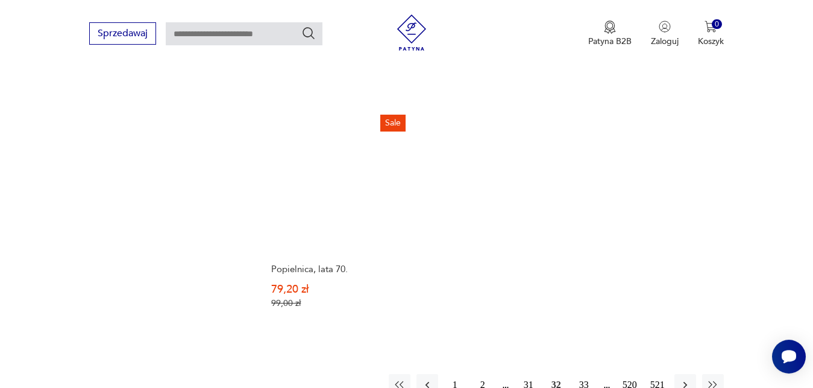
scroll to position [1735, 0]
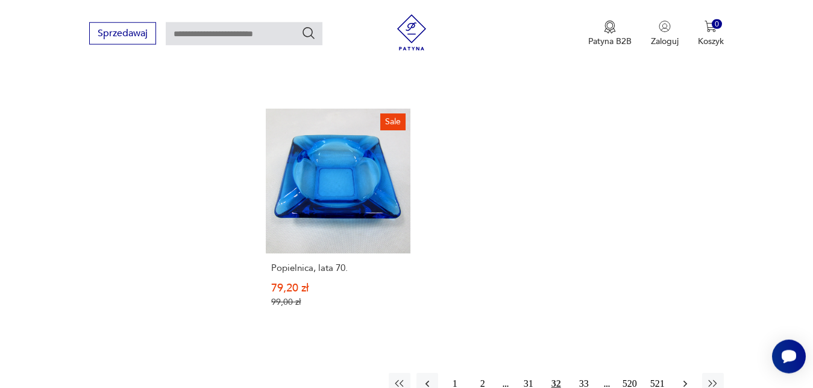
click at [688, 377] on icon "button" at bounding box center [686, 383] width 12 height 12
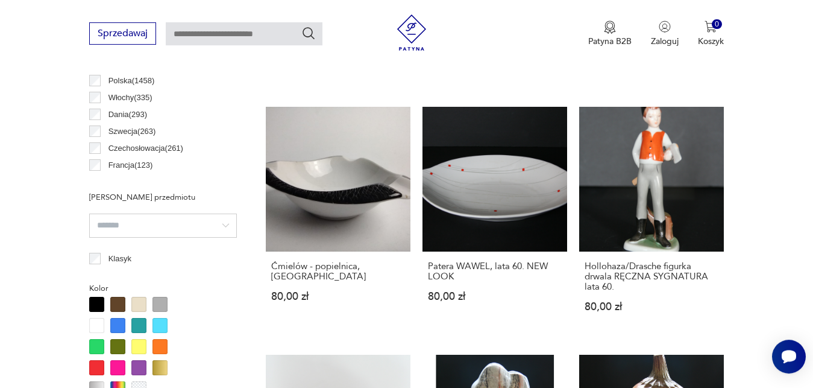
scroll to position [689, 0]
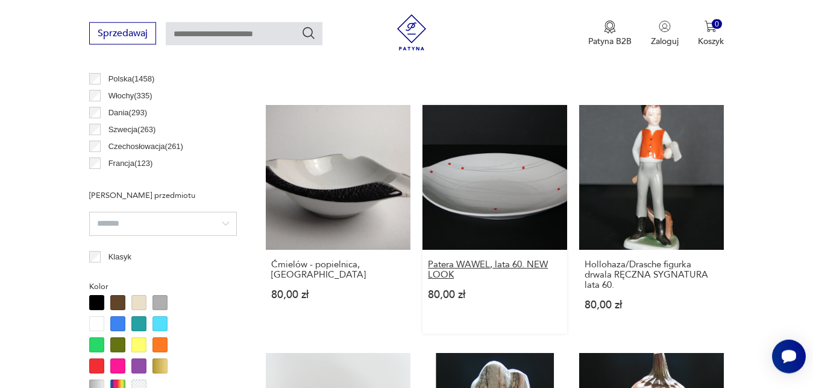
click at [539, 264] on h3 "Patera WAWEL, lata 60. NEW LOOK" at bounding box center [495, 269] width 134 height 21
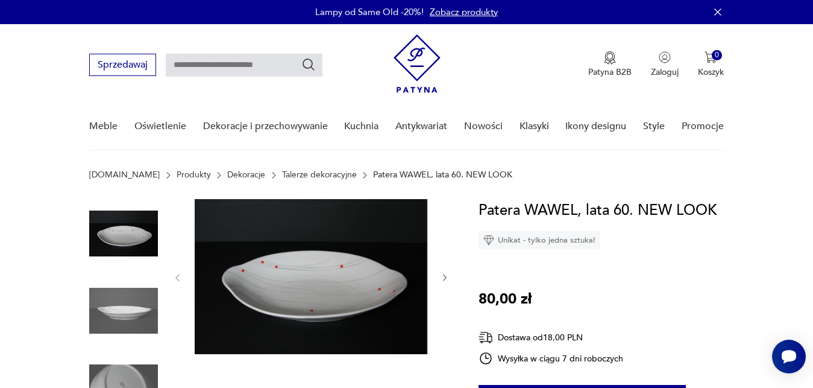
click at [445, 277] on icon "button" at bounding box center [445, 278] width 10 height 10
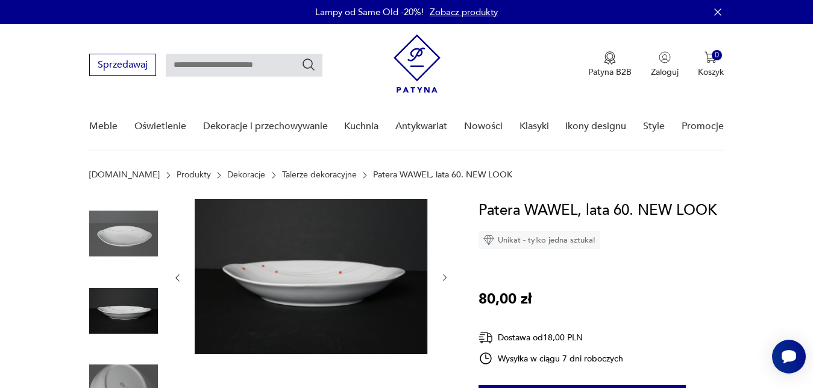
click at [445, 277] on icon "button" at bounding box center [445, 278] width 10 height 10
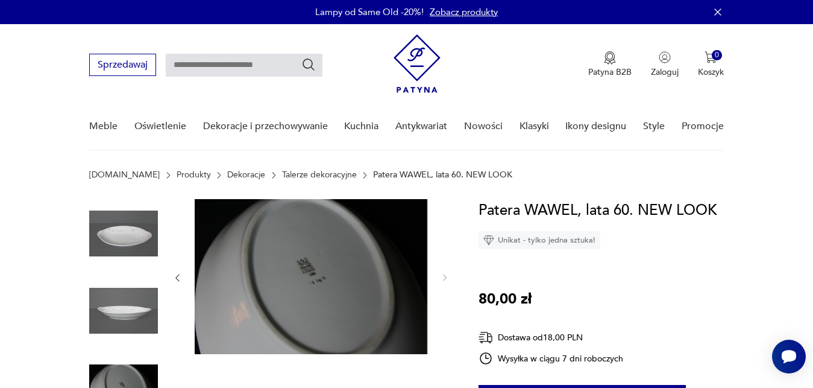
click at [178, 280] on icon "button" at bounding box center [178, 277] width 4 height 7
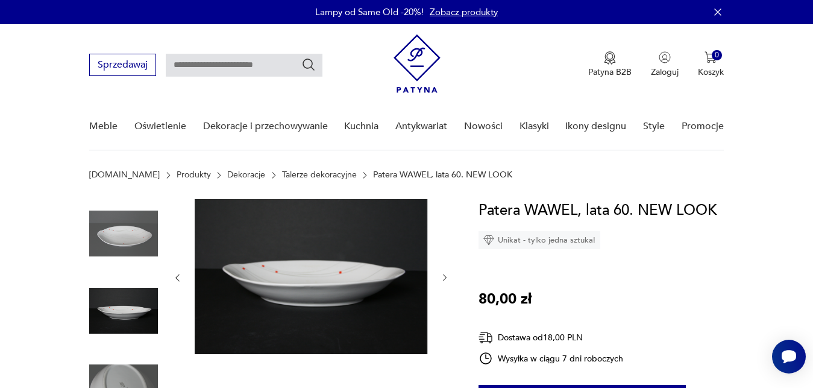
click at [178, 280] on icon "button" at bounding box center [178, 277] width 4 height 7
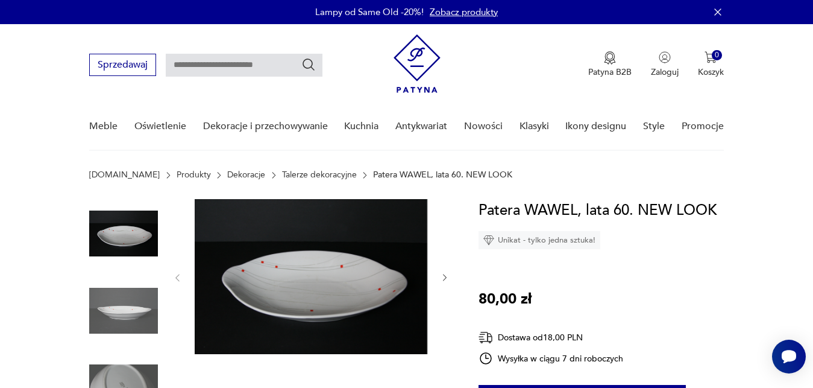
click at [693, 323] on div "Patera WAWEL, lata 60. NEW LOOK Unikat - tylko jedna sztuka! 80,00 zł Dostawa o…" at bounding box center [606, 364] width 254 height 330
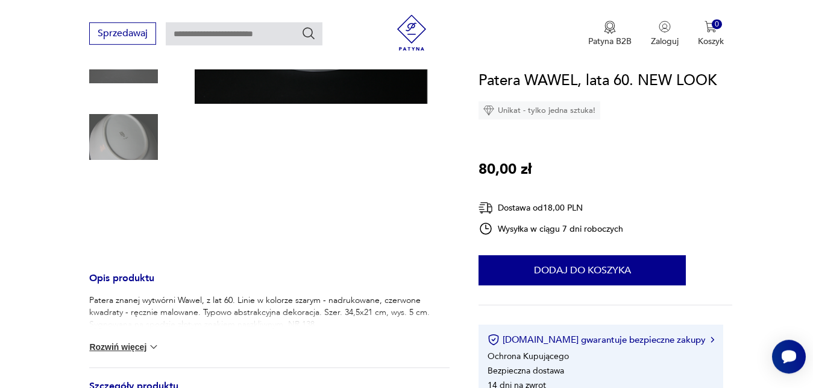
scroll to position [277, 0]
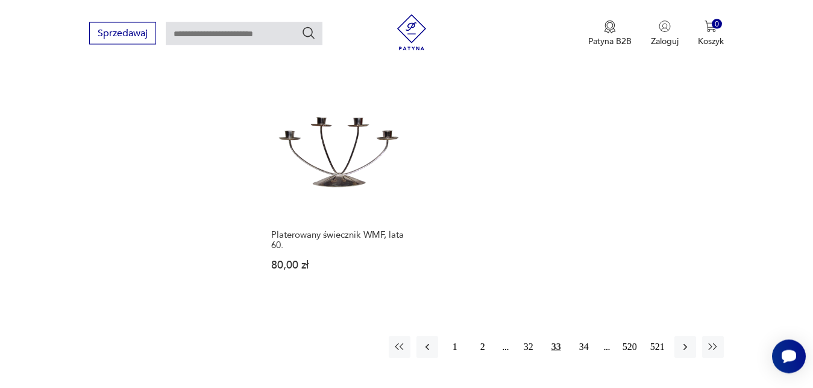
scroll to position [1702, 0]
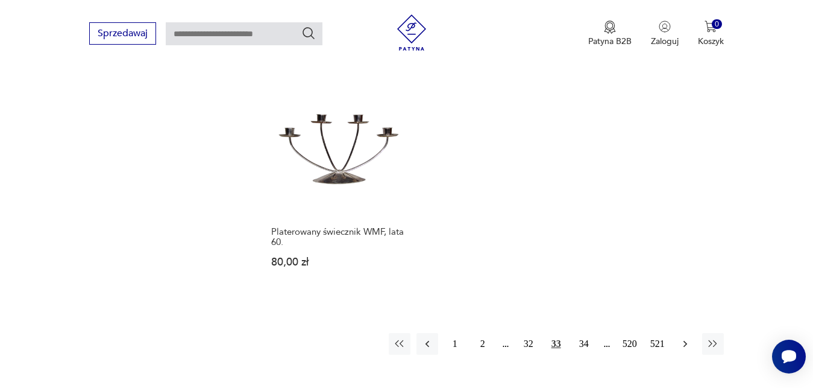
click at [690, 338] on icon "button" at bounding box center [686, 344] width 12 height 12
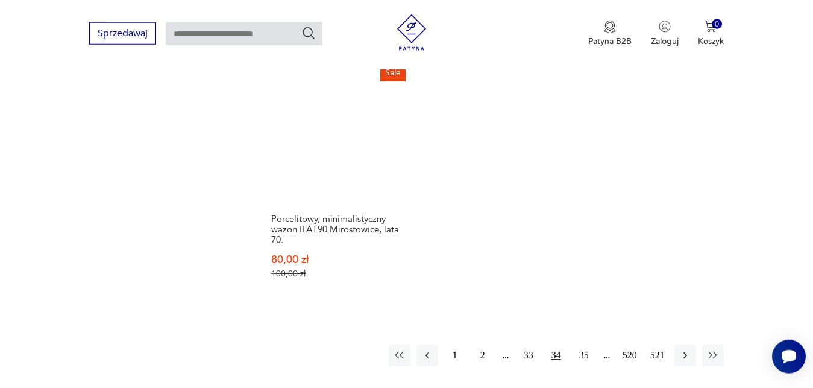
scroll to position [1704, 0]
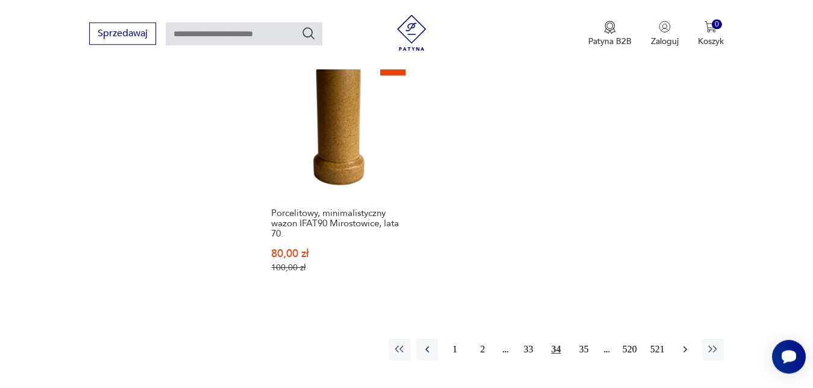
click at [686, 346] on icon "button" at bounding box center [685, 349] width 4 height 7
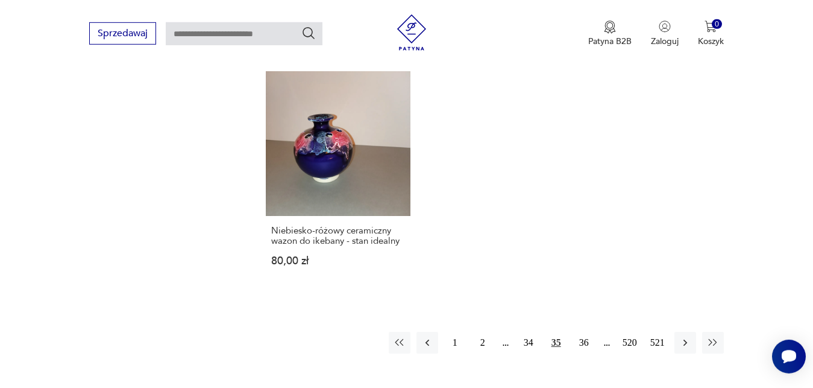
scroll to position [1755, 0]
click at [689, 336] on icon "button" at bounding box center [686, 342] width 12 height 12
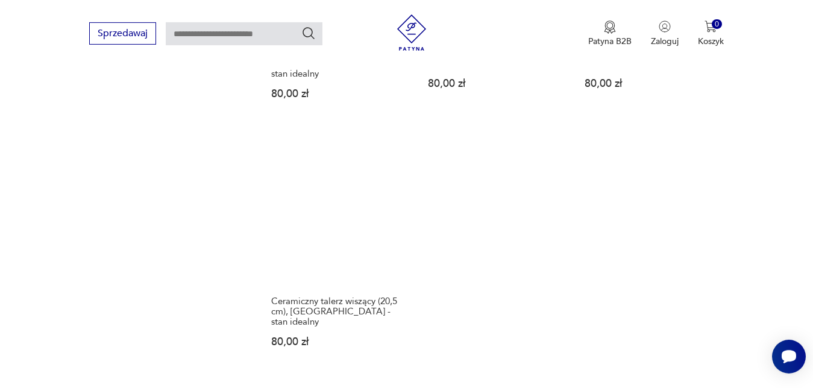
scroll to position [1735, 0]
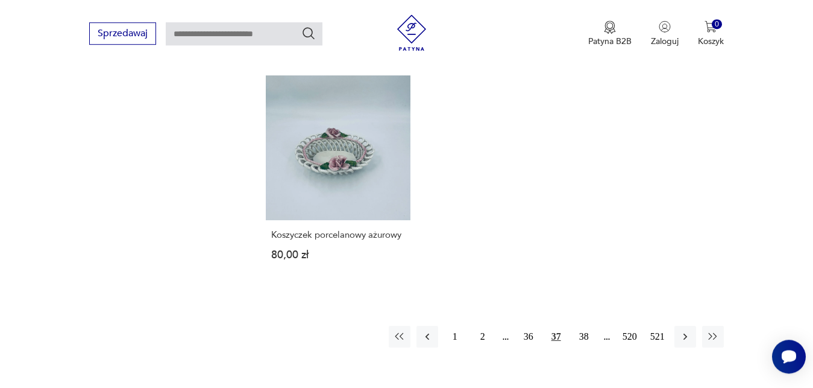
scroll to position [1704, 0]
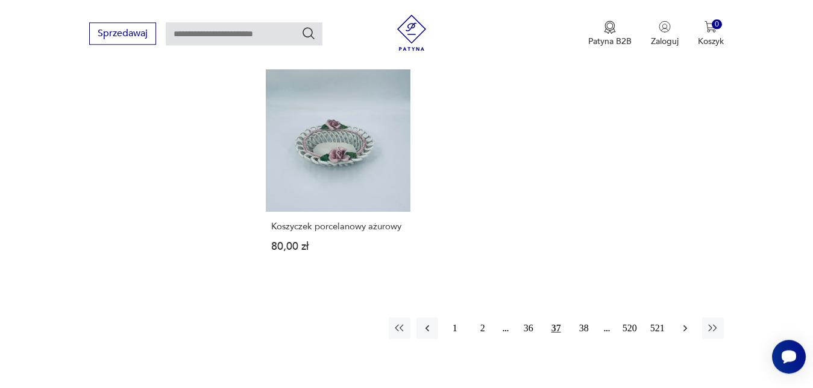
click at [687, 322] on icon "button" at bounding box center [686, 328] width 12 height 12
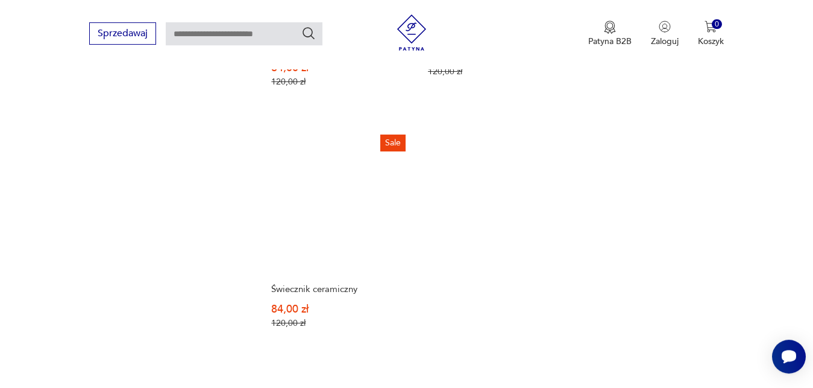
scroll to position [1725, 0]
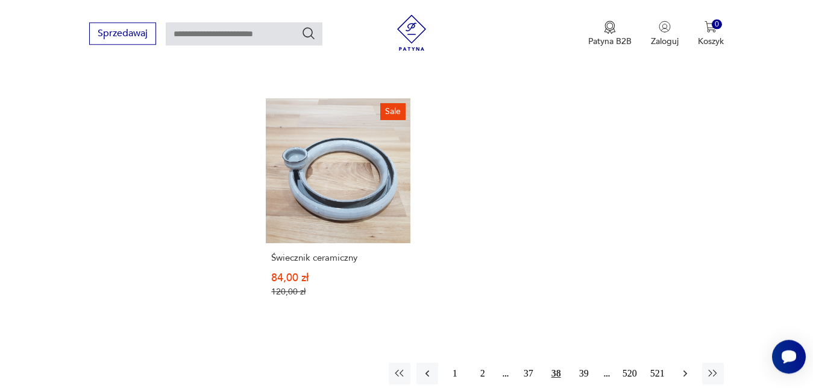
click at [686, 367] on icon "button" at bounding box center [686, 373] width 12 height 12
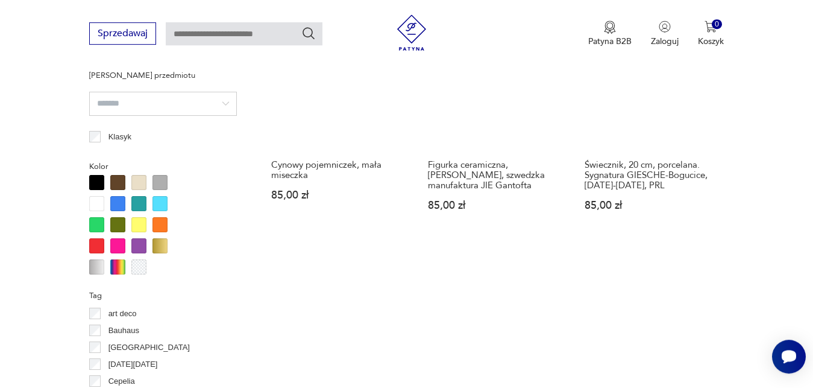
scroll to position [812, 0]
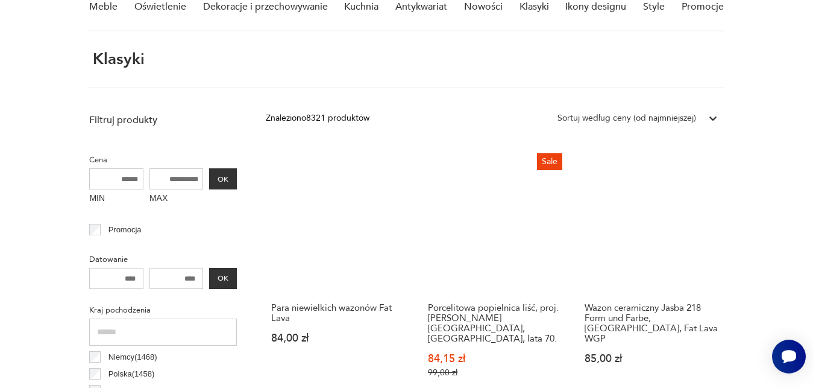
scroll to position [45, 0]
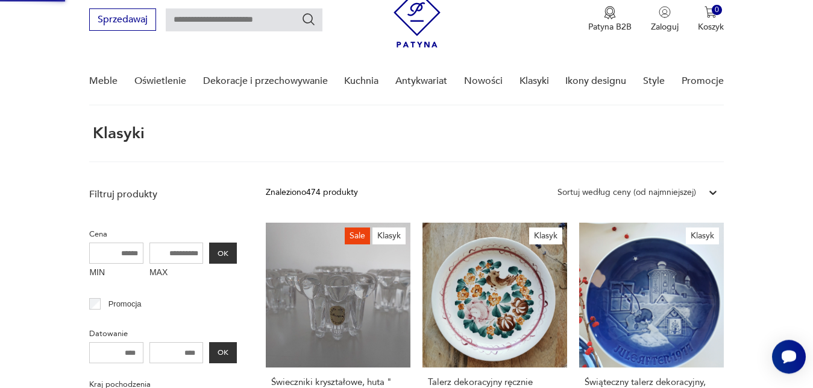
scroll to position [4, 0]
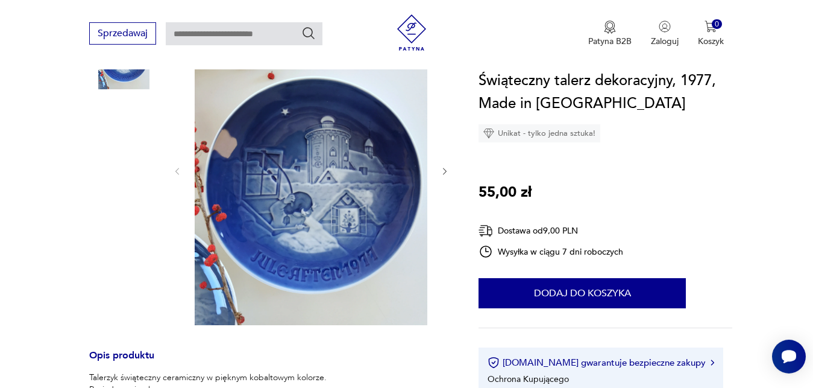
scroll to position [185, 0]
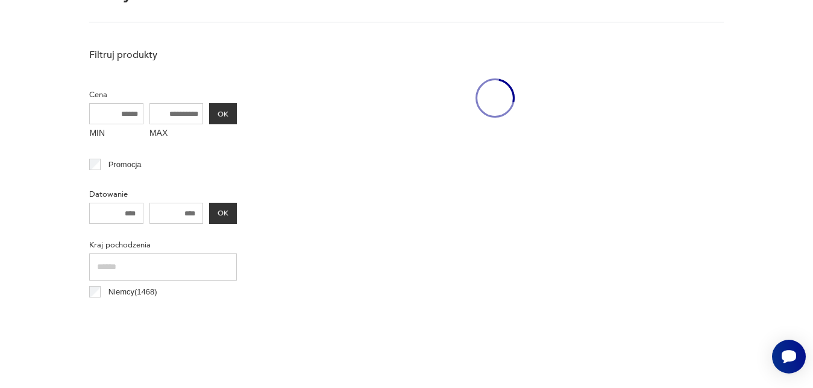
scroll to position [4, 0]
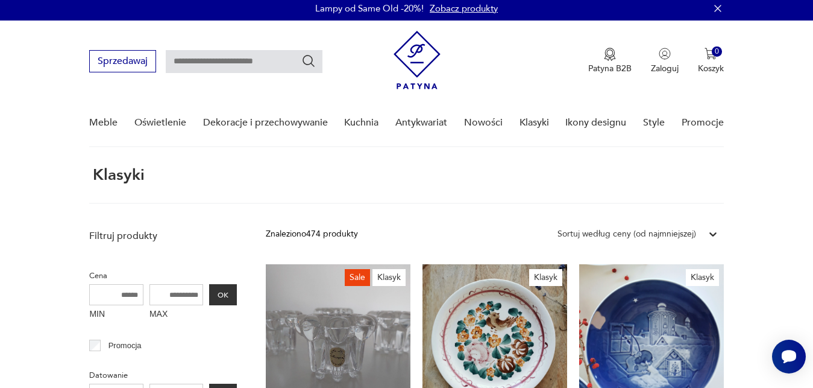
click at [715, 233] on icon at bounding box center [713, 234] width 12 height 12
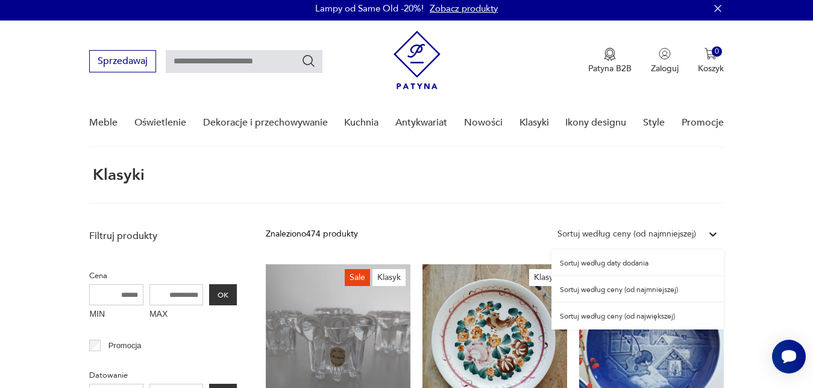
click at [672, 318] on div "Sortuj według ceny (od największej)" at bounding box center [638, 316] width 172 height 27
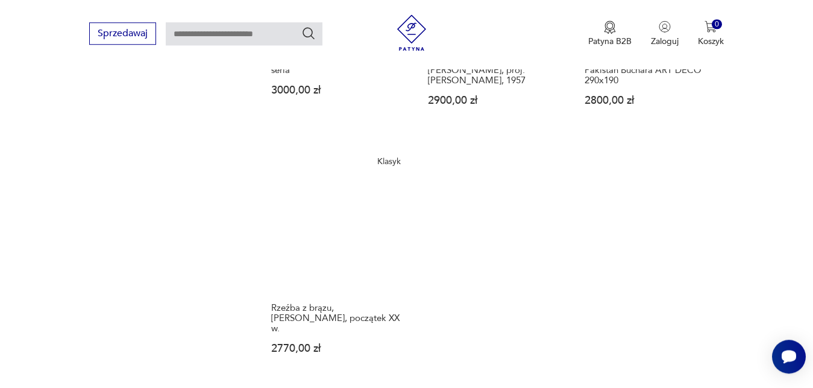
scroll to position [1460, 0]
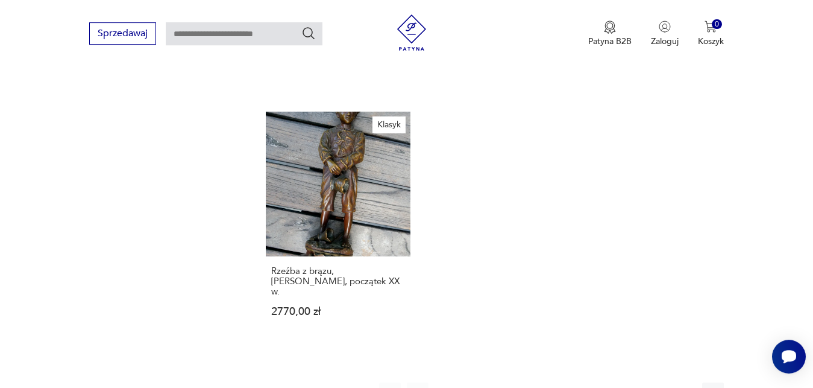
click at [688, 387] on icon "button" at bounding box center [686, 393] width 12 height 12
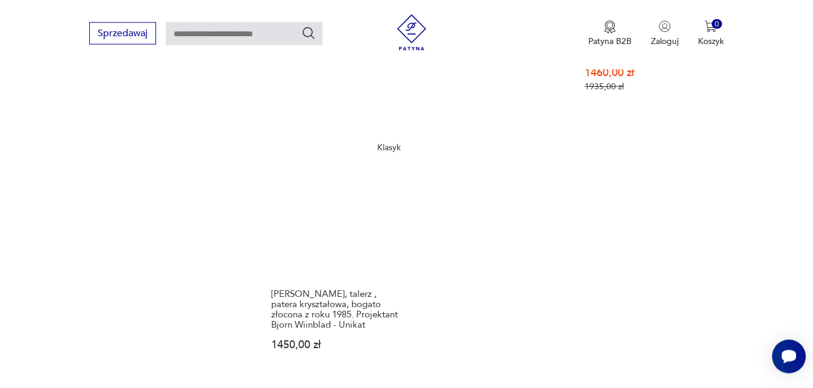
scroll to position [1552, 0]
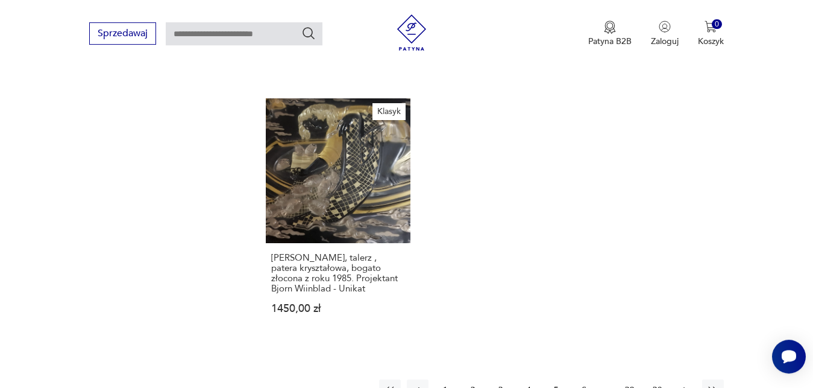
click at [687, 384] on icon "button" at bounding box center [686, 390] width 12 height 12
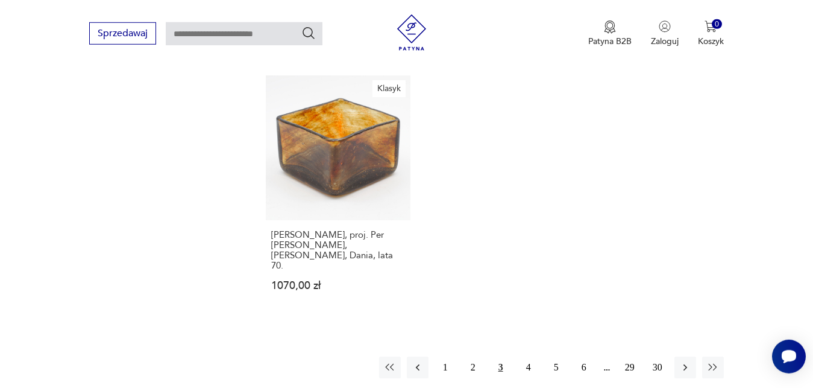
scroll to position [1583, 0]
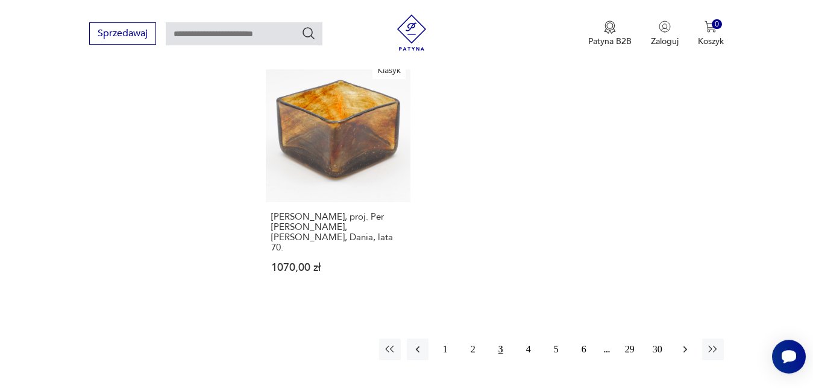
click at [687, 343] on icon "button" at bounding box center [686, 349] width 12 height 12
click at [687, 346] on icon "button" at bounding box center [685, 349] width 4 height 7
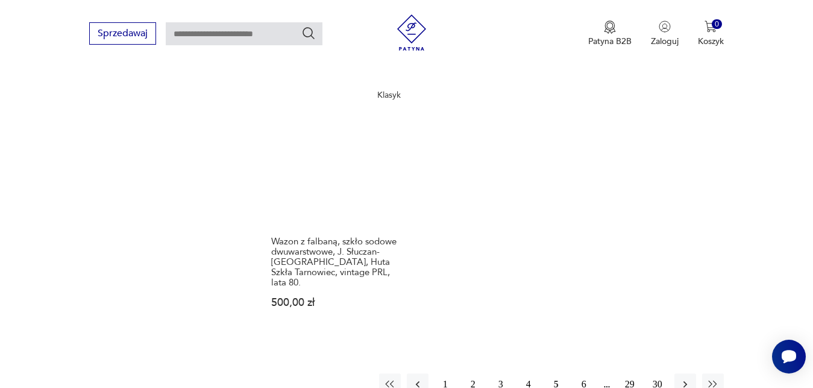
scroll to position [1491, 0]
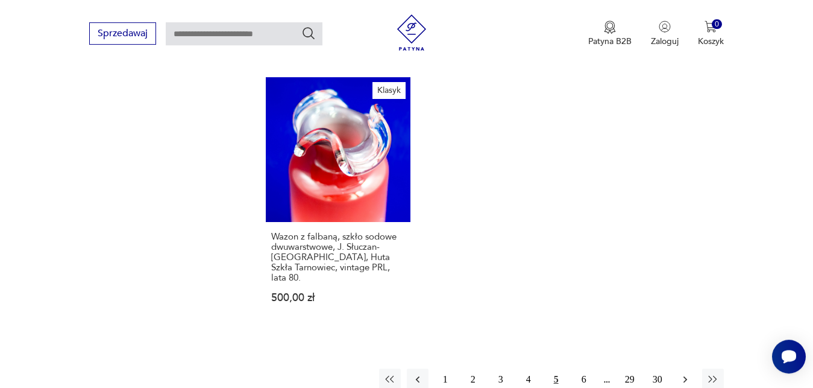
click at [686, 376] on icon "button" at bounding box center [685, 379] width 4 height 7
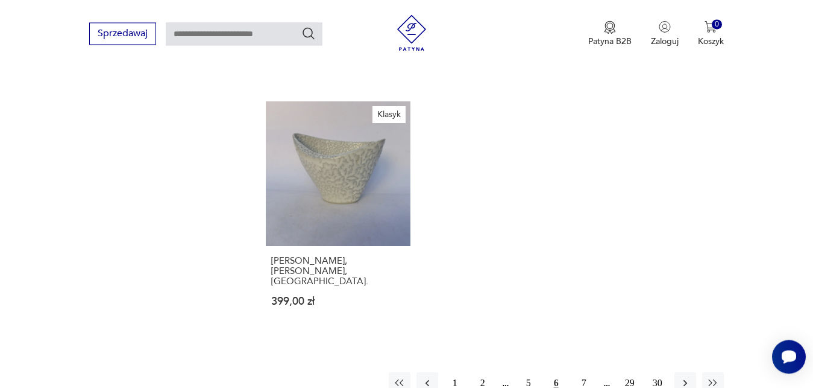
scroll to position [1521, 0]
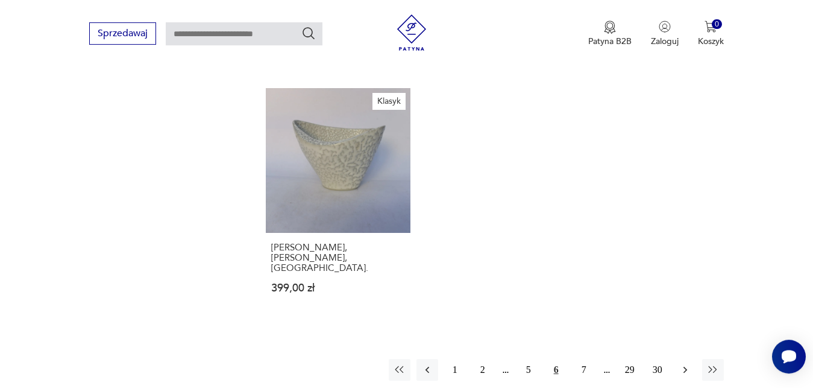
click at [690, 364] on icon "button" at bounding box center [686, 370] width 12 height 12
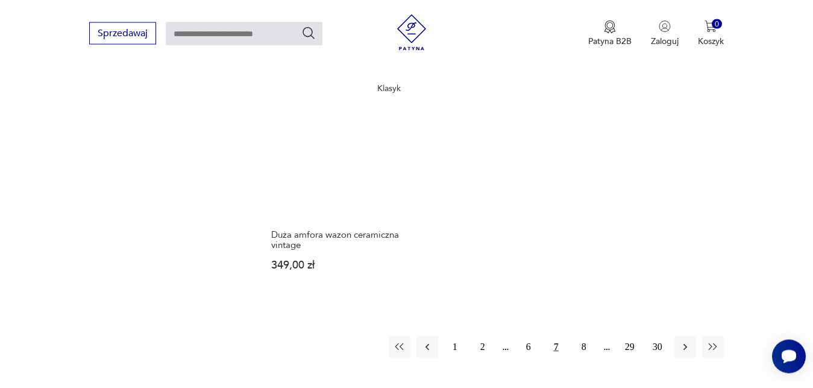
scroll to position [1460, 0]
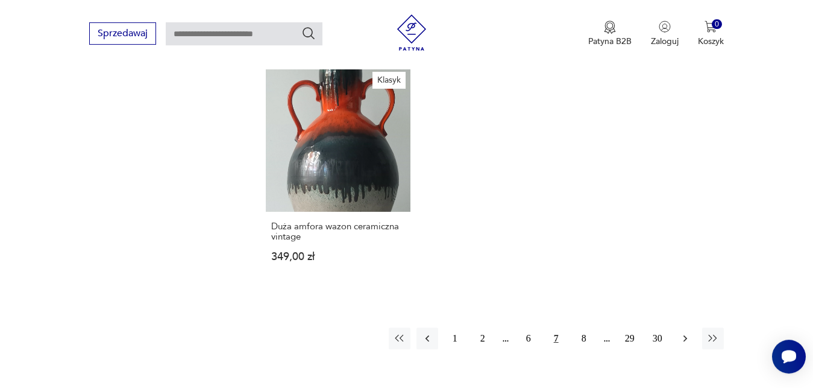
click at [687, 332] on icon "button" at bounding box center [686, 338] width 12 height 12
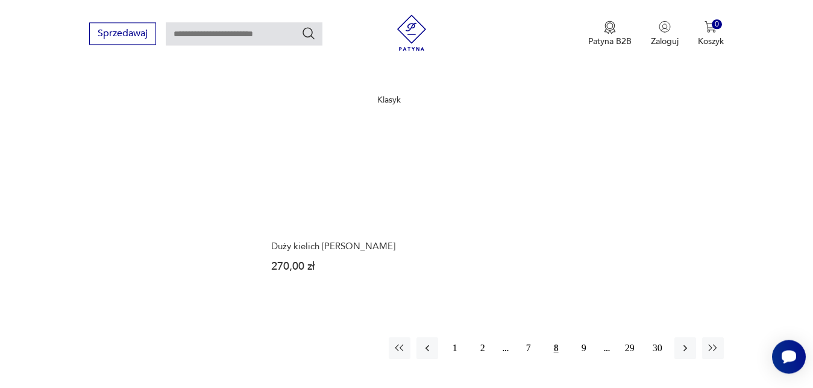
scroll to position [1470, 0]
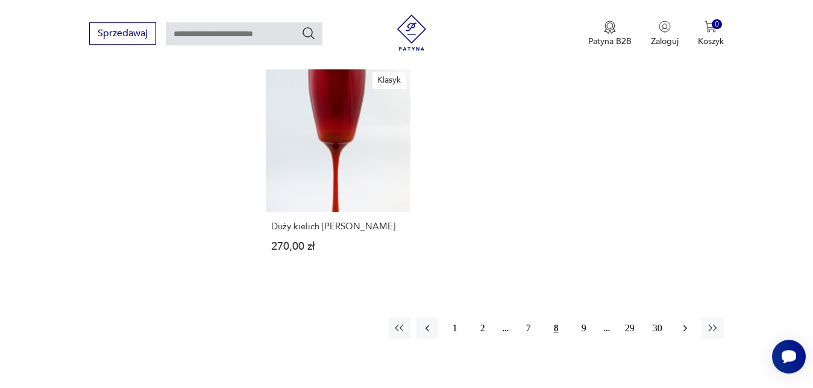
click at [685, 322] on icon "button" at bounding box center [686, 328] width 12 height 12
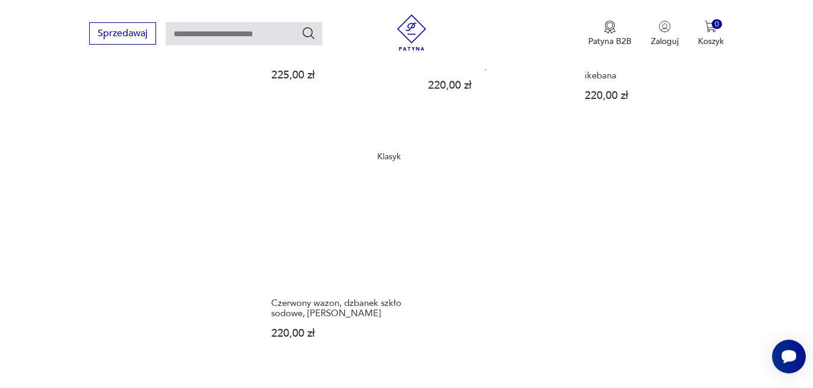
scroll to position [1398, 0]
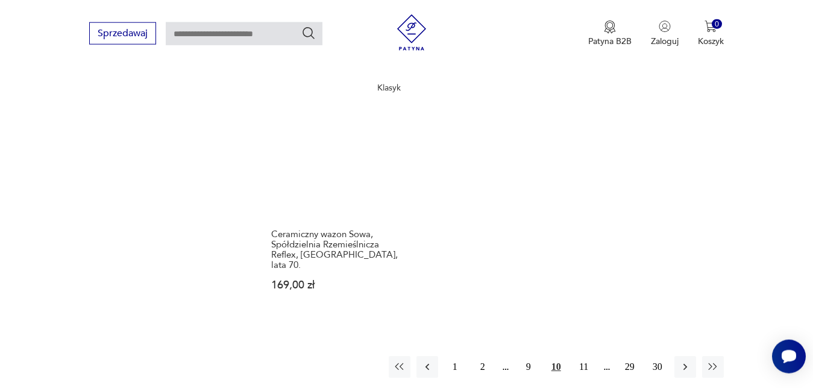
scroll to position [1460, 0]
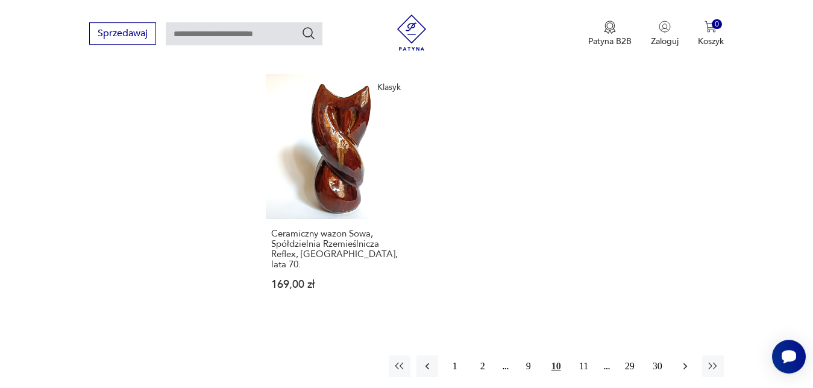
click at [687, 360] on icon "button" at bounding box center [686, 366] width 12 height 12
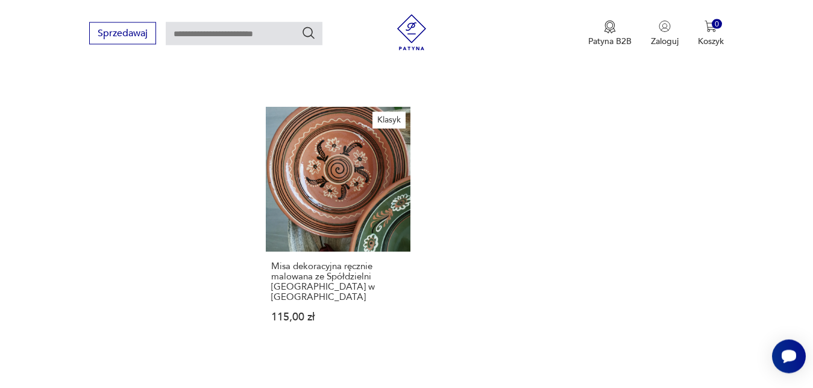
scroll to position [1429, 0]
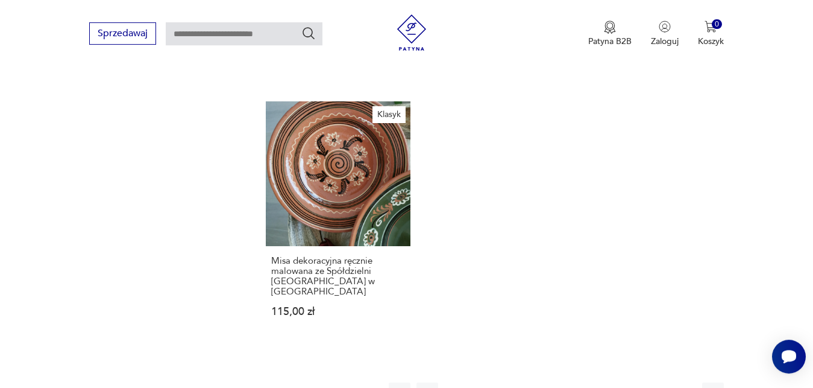
click at [686, 387] on icon "button" at bounding box center [686, 393] width 12 height 12
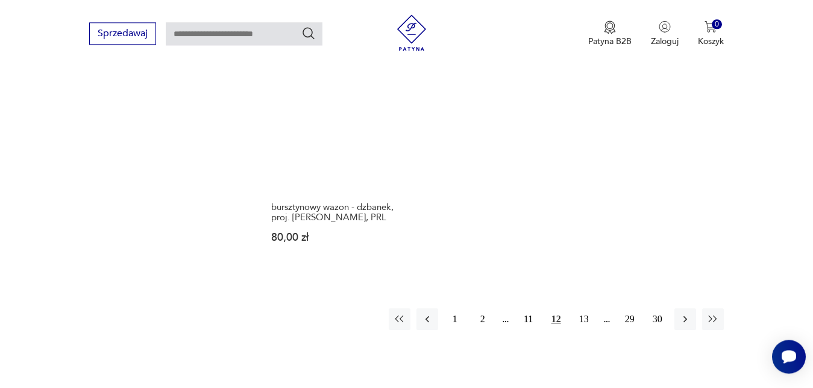
scroll to position [1460, 0]
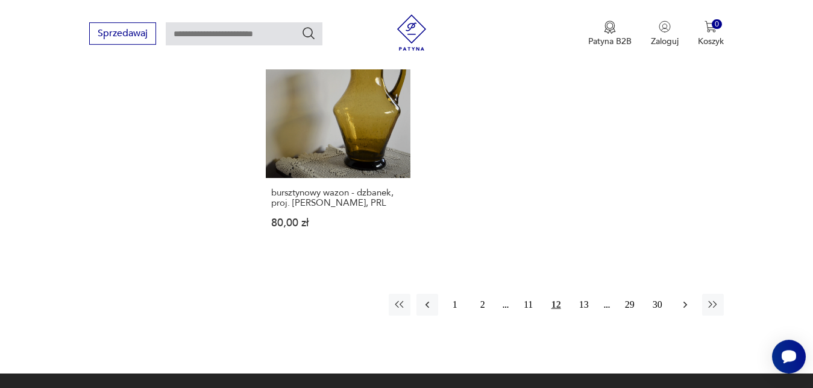
click at [687, 306] on icon "button" at bounding box center [686, 304] width 12 height 12
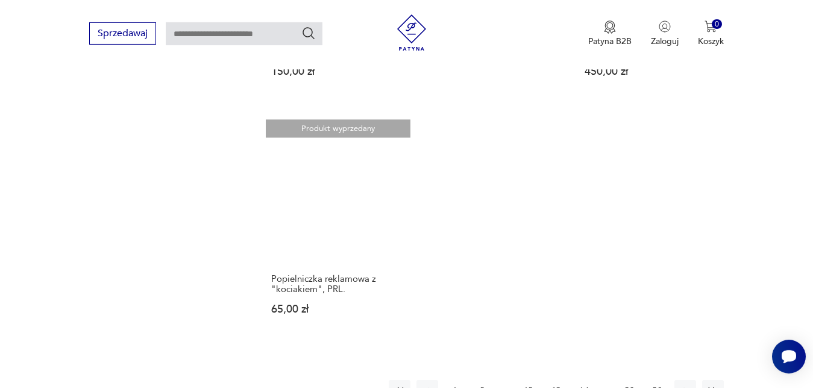
scroll to position [1429, 0]
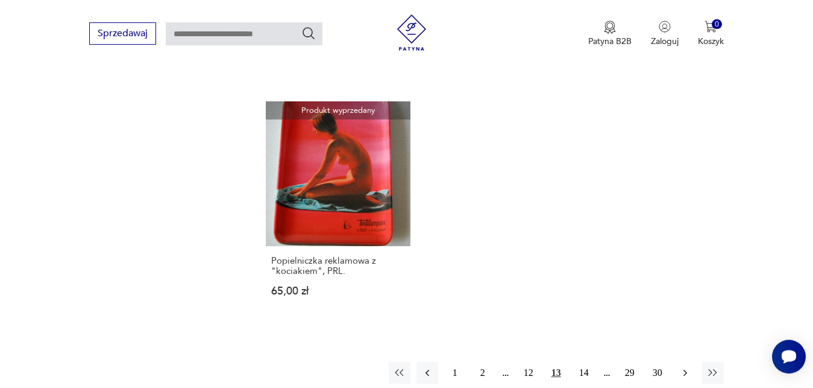
click at [686, 367] on icon "button" at bounding box center [686, 373] width 12 height 12
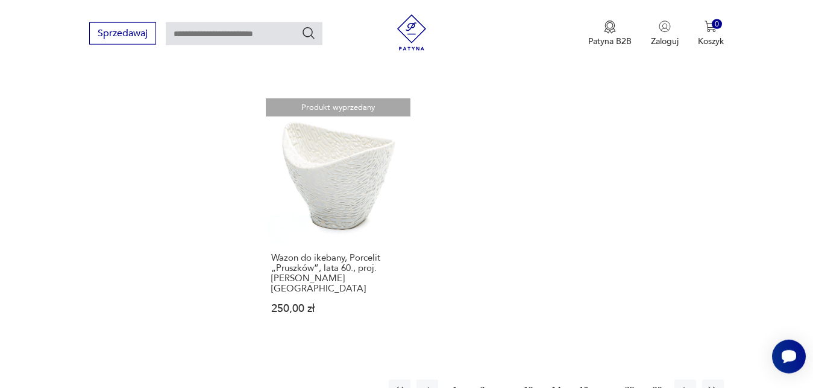
scroll to position [1429, 0]
click at [689, 384] on icon "button" at bounding box center [686, 390] width 12 height 12
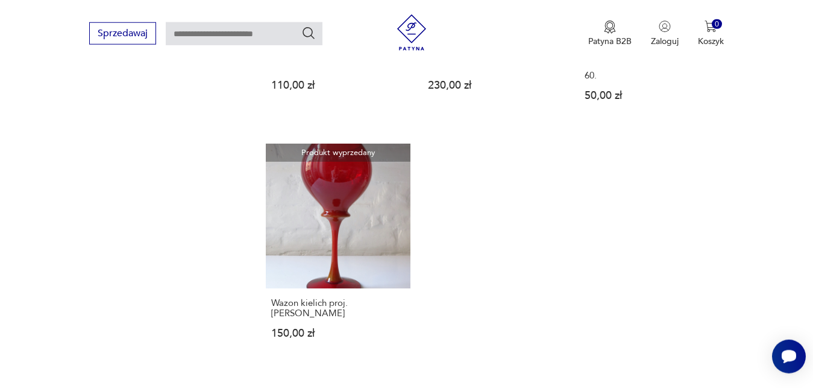
scroll to position [1368, 0]
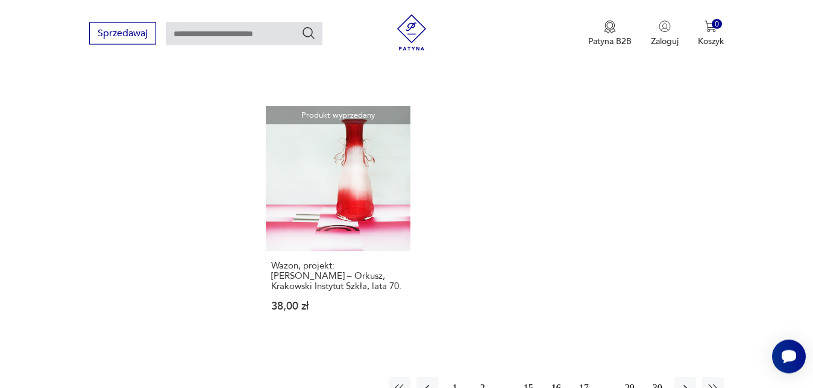
scroll to position [1460, 0]
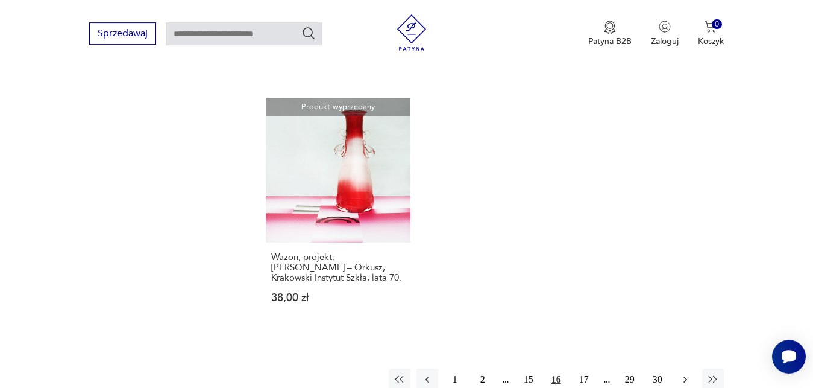
click at [684, 373] on icon "button" at bounding box center [686, 379] width 12 height 12
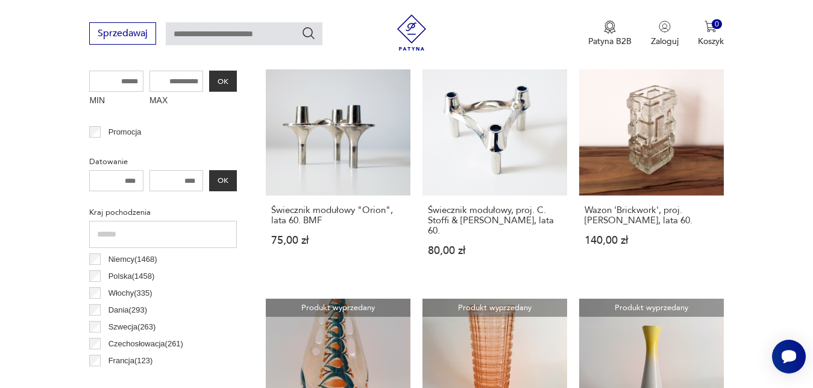
scroll to position [767, 0]
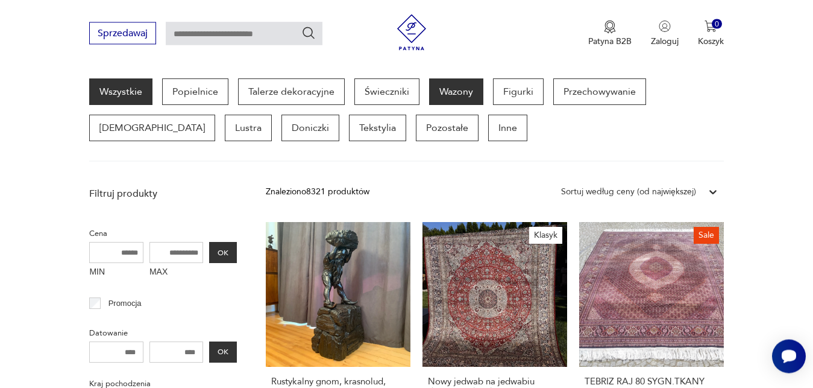
scroll to position [321, 0]
click at [455, 88] on p "Wazony" at bounding box center [456, 91] width 54 height 27
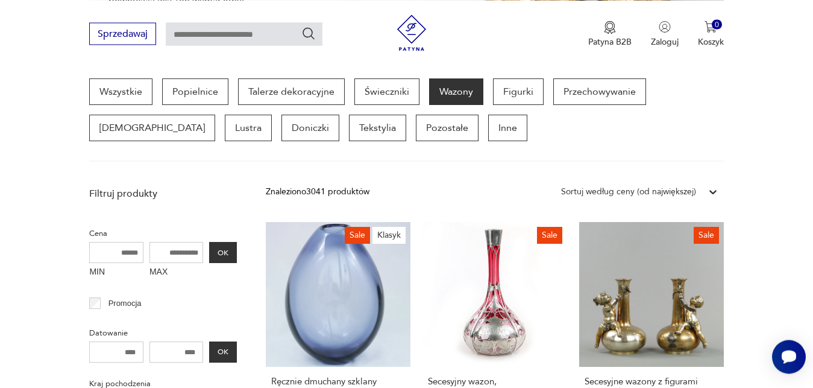
scroll to position [320, 0]
click at [709, 193] on icon at bounding box center [713, 192] width 12 height 12
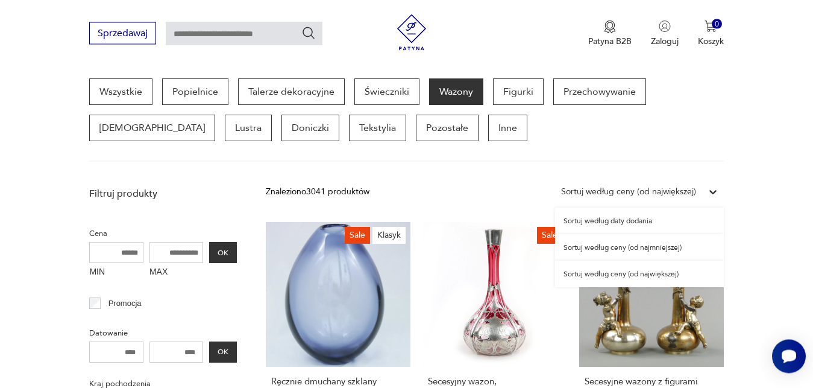
click at [676, 274] on div "Sortuj według ceny (od największej)" at bounding box center [639, 274] width 169 height 27
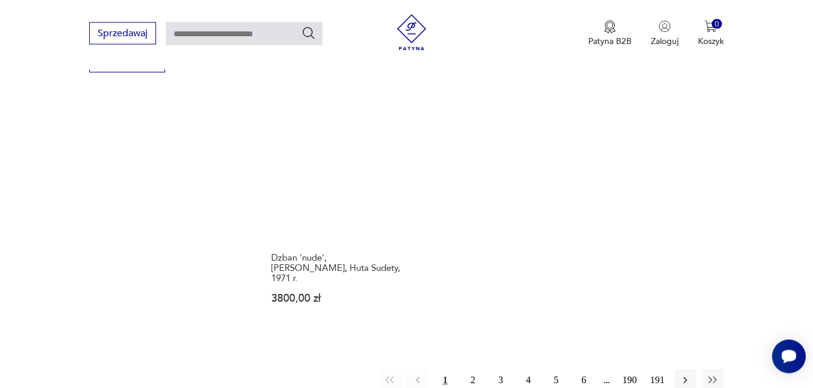
scroll to position [1735, 0]
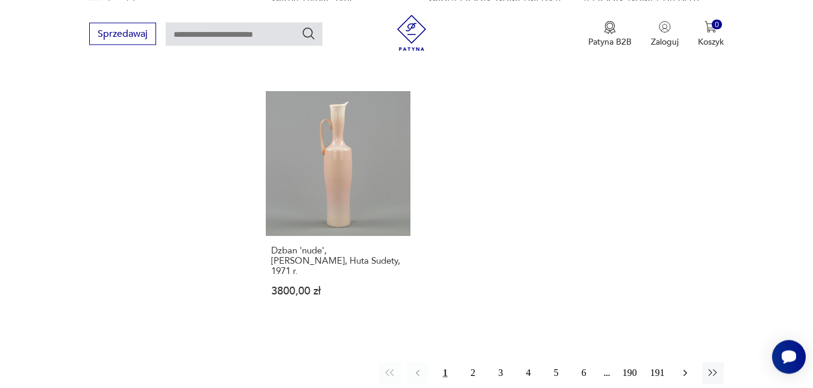
click at [687, 367] on icon "button" at bounding box center [686, 373] width 12 height 12
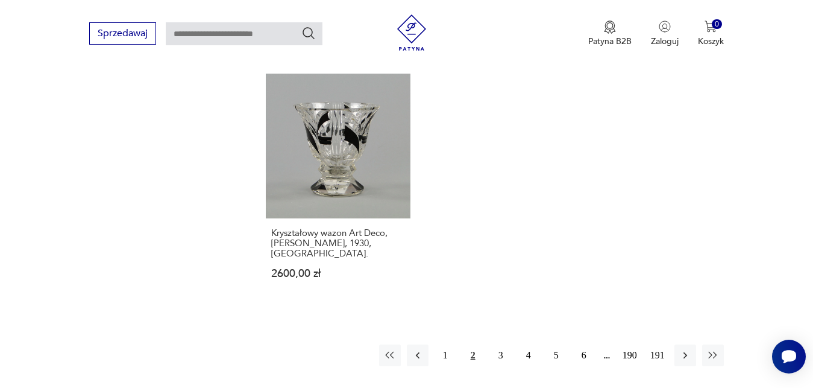
scroll to position [1796, 0]
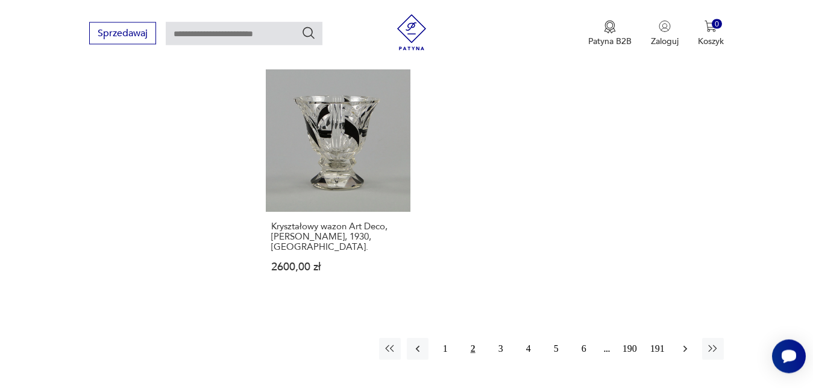
click at [685, 346] on icon "button" at bounding box center [685, 349] width 4 height 7
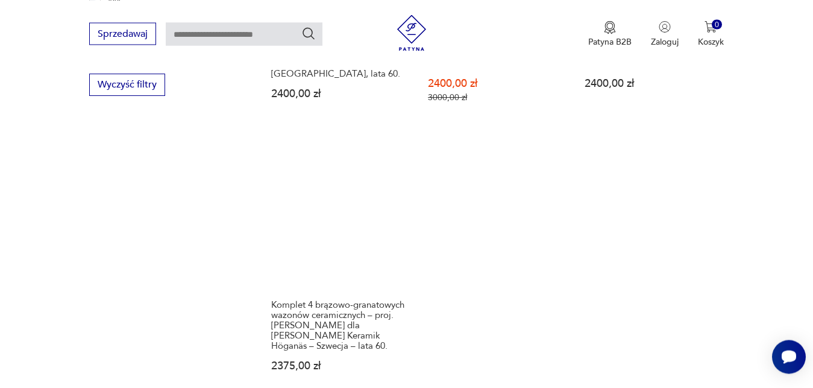
scroll to position [1735, 0]
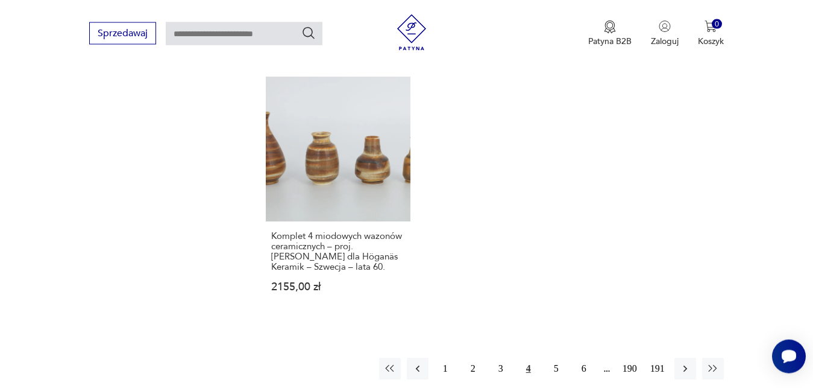
scroll to position [1797, 0]
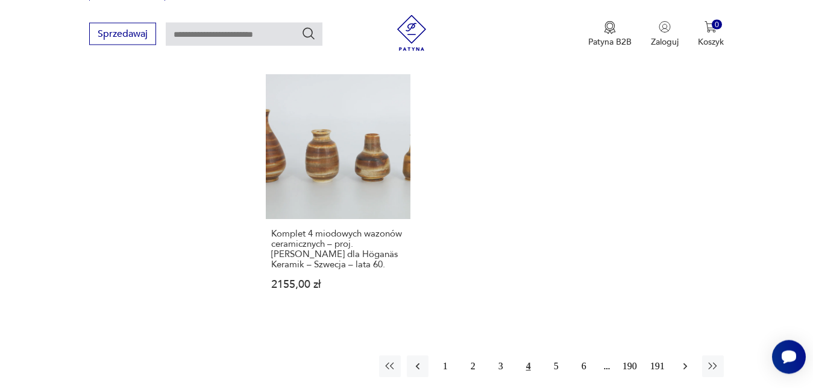
click at [686, 360] on icon "button" at bounding box center [686, 366] width 12 height 12
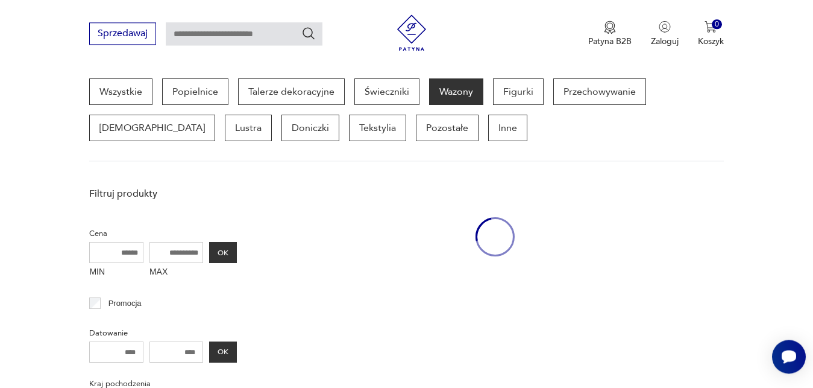
scroll to position [320, 0]
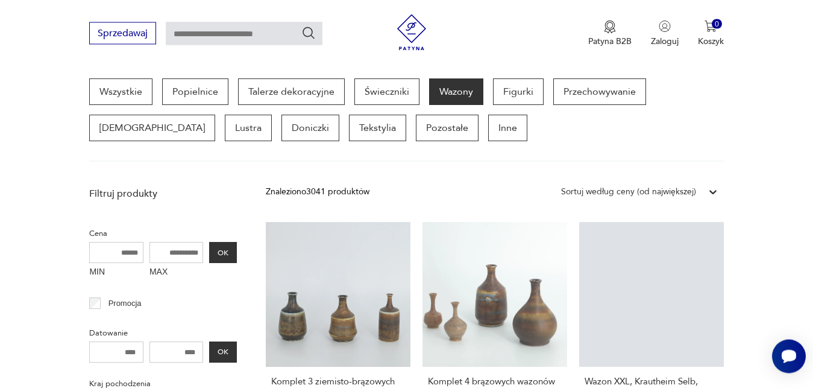
click at [686, 346] on link "Wazon XXL, Krautheim Selb, [GEOGRAPHIC_DATA], lata 60. 2100,00 zł" at bounding box center [651, 342] width 145 height 239
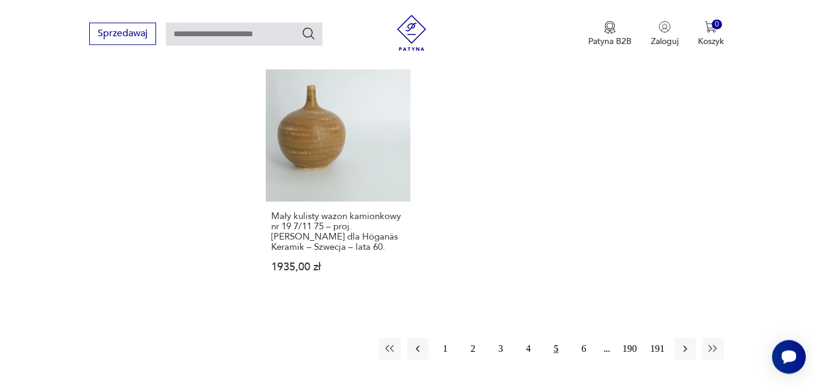
scroll to position [1804, 0]
click at [686, 342] on icon "button" at bounding box center [686, 348] width 12 height 12
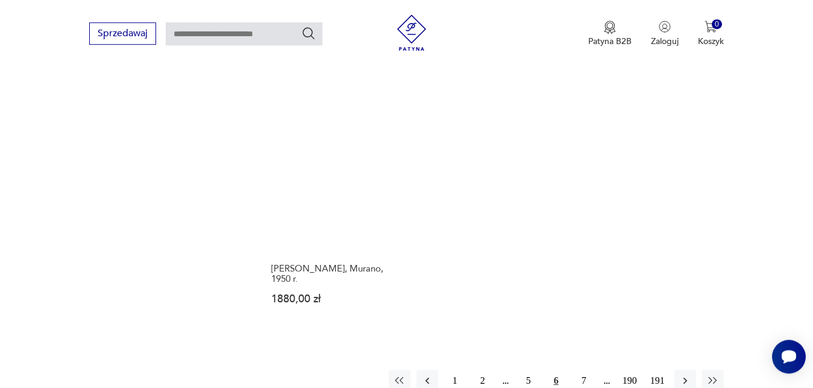
scroll to position [1776, 0]
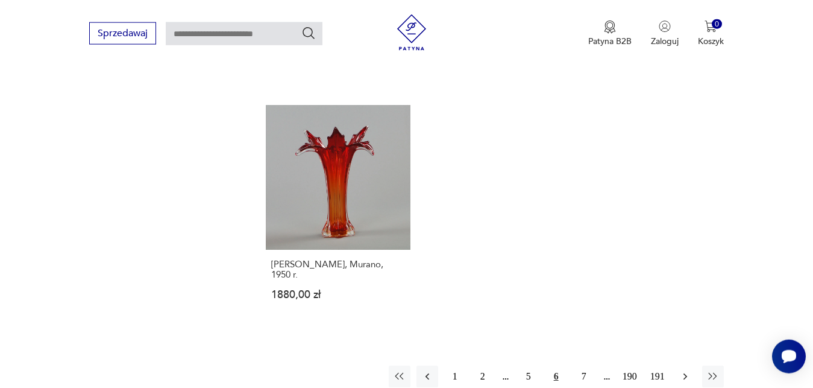
click at [687, 370] on icon "button" at bounding box center [686, 376] width 12 height 12
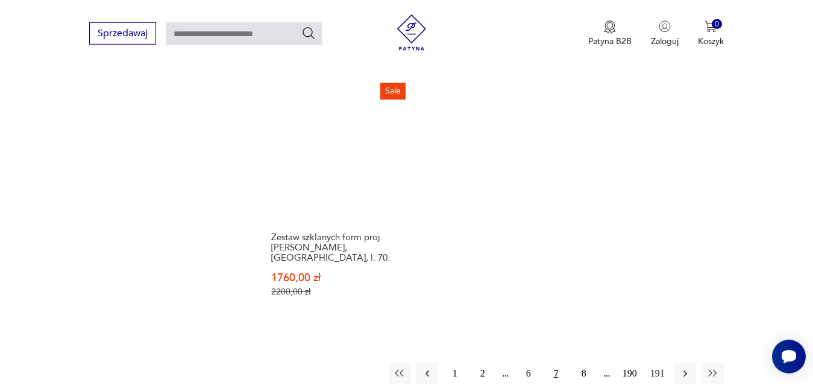
scroll to position [1776, 0]
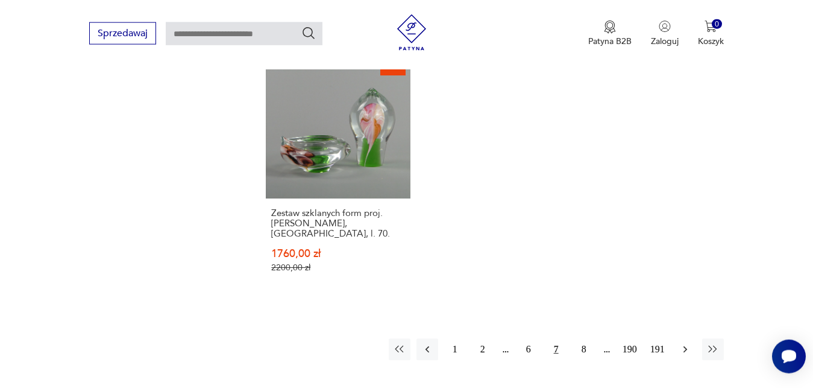
click at [684, 343] on icon "button" at bounding box center [686, 349] width 12 height 12
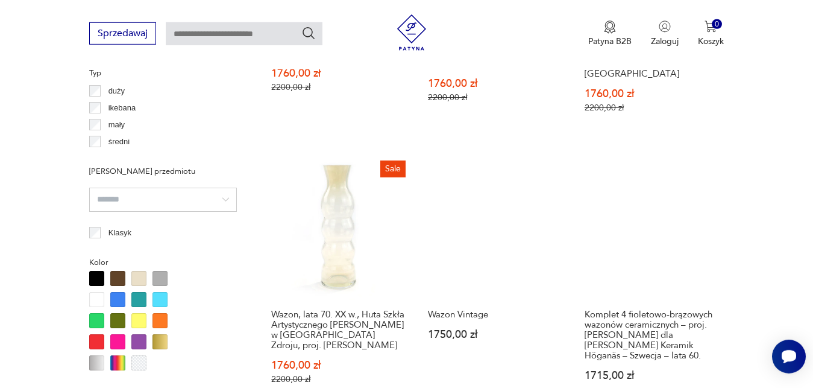
scroll to position [935, 0]
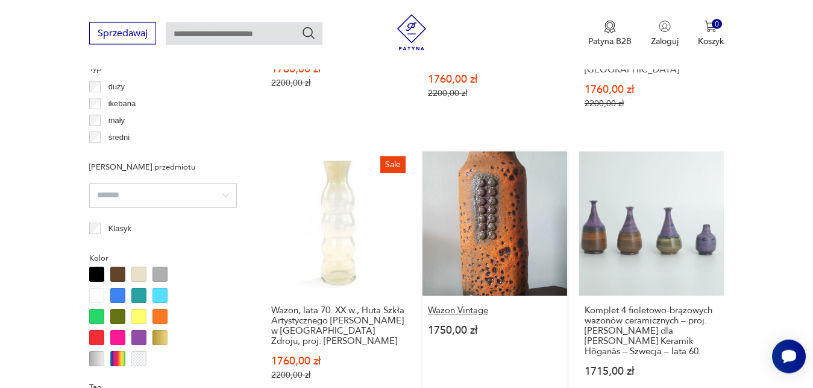
click at [475, 305] on h3 "Wazon Vintage" at bounding box center [495, 310] width 134 height 10
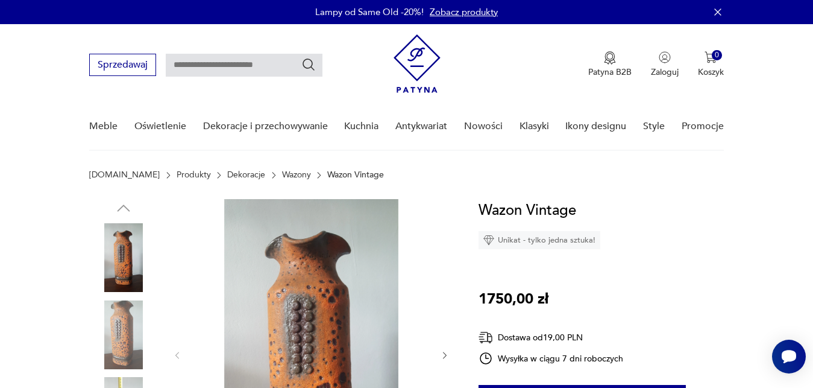
click at [446, 353] on icon "button" at bounding box center [445, 355] width 4 height 7
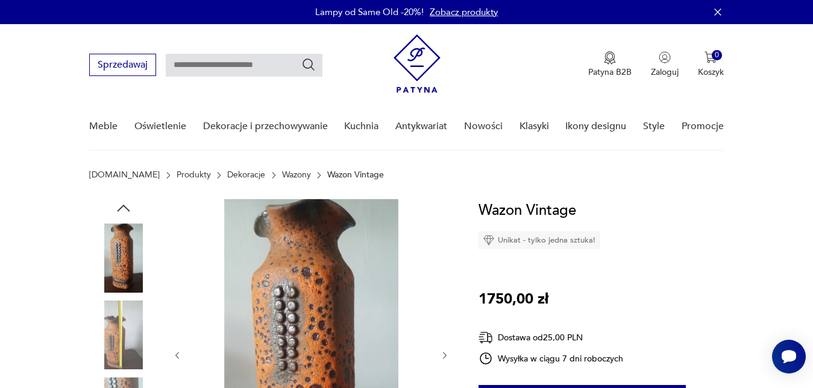
click at [177, 353] on icon "button" at bounding box center [177, 355] width 10 height 10
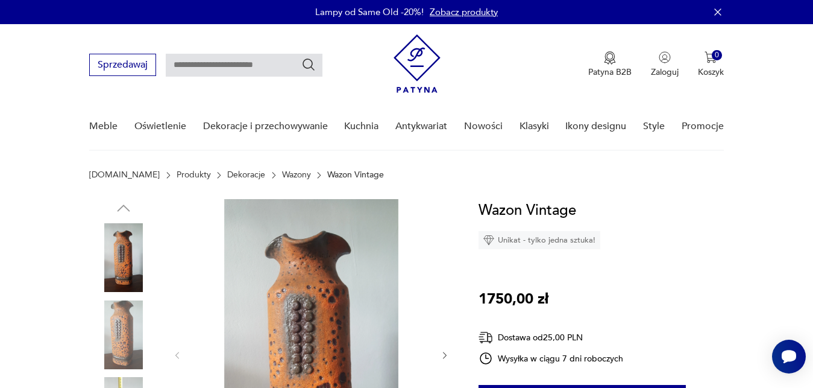
click at [126, 348] on img at bounding box center [123, 334] width 69 height 69
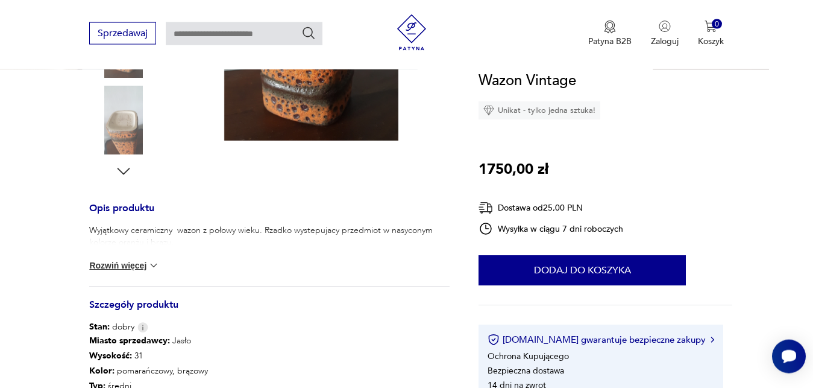
scroll to position [369, 0]
click at [157, 266] on img at bounding box center [154, 265] width 12 height 12
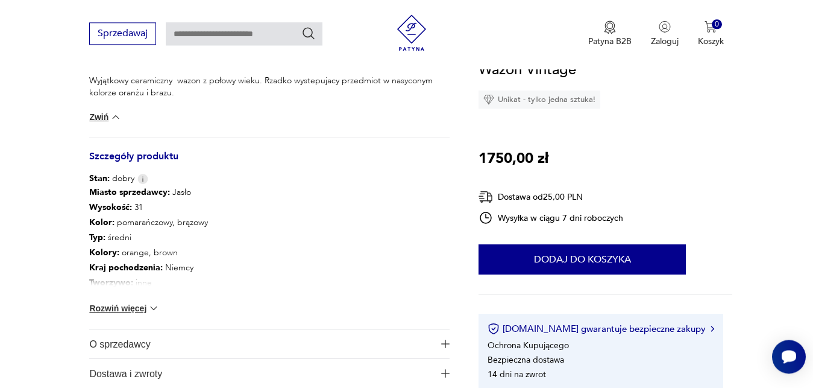
scroll to position [523, 0]
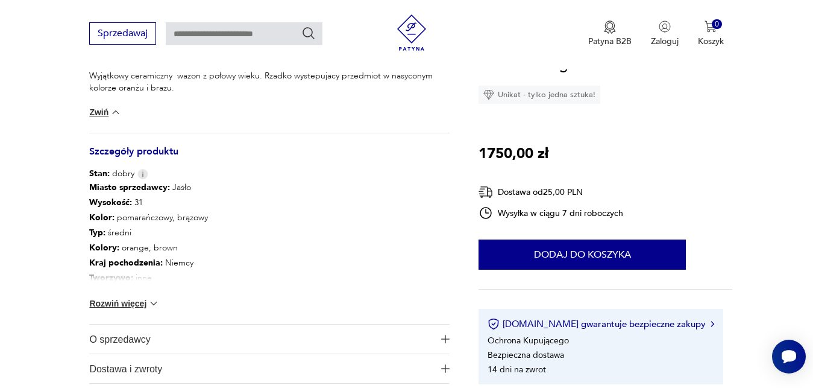
click at [159, 303] on img at bounding box center [154, 303] width 12 height 12
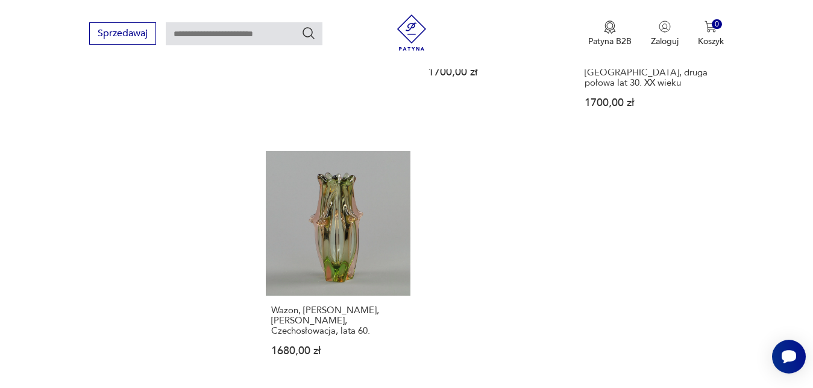
scroll to position [1755, 0]
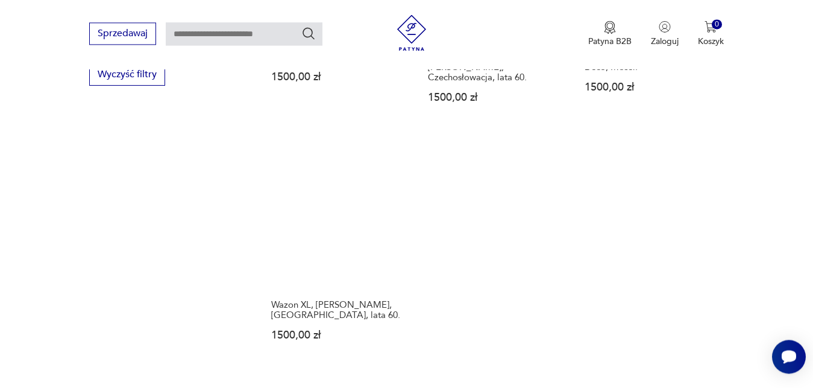
scroll to position [1745, 0]
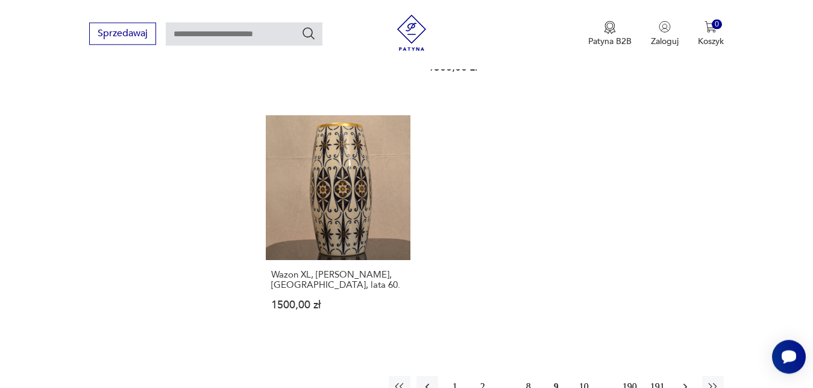
click at [686, 380] on icon "button" at bounding box center [686, 386] width 12 height 12
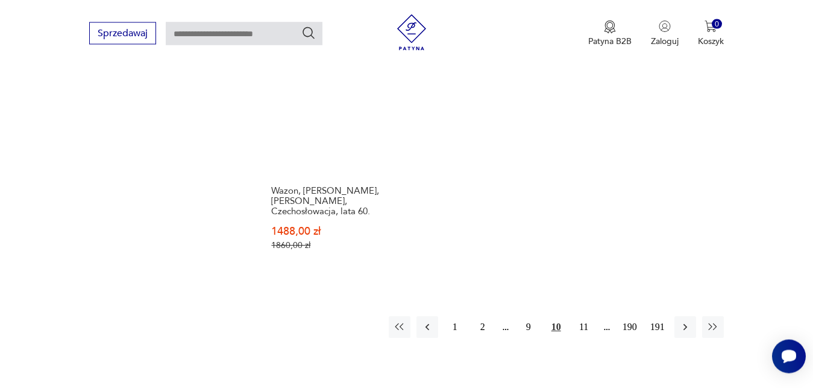
scroll to position [1796, 0]
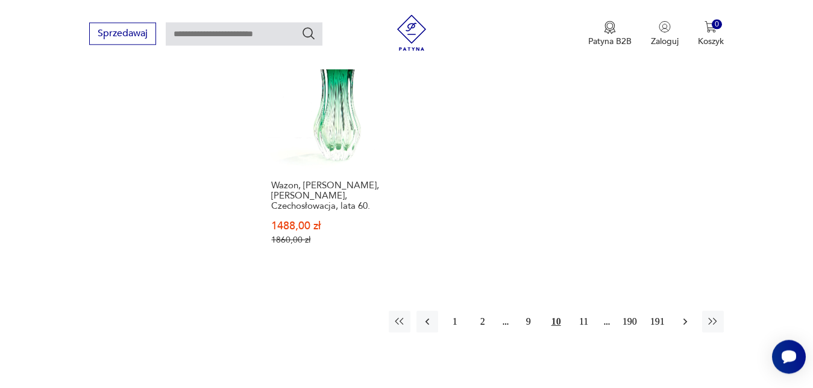
click at [687, 315] on icon "button" at bounding box center [686, 321] width 12 height 12
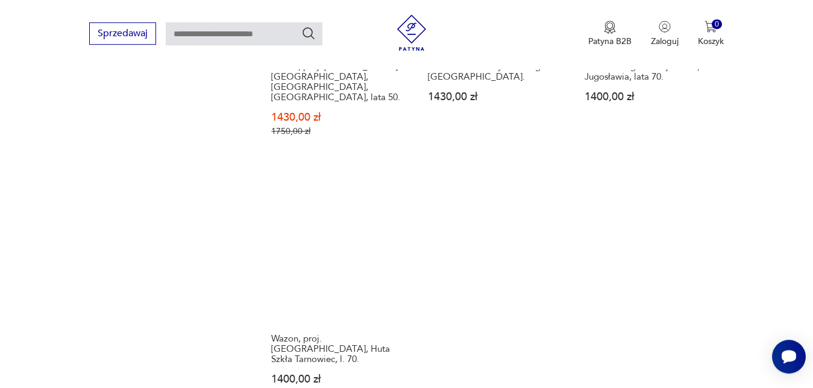
scroll to position [1735, 0]
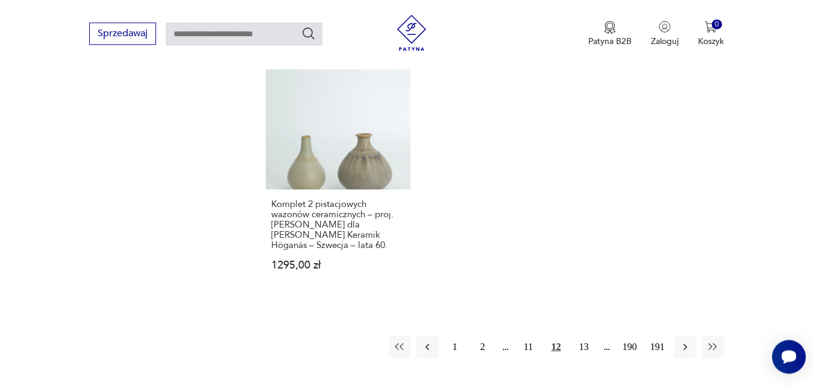
scroll to position [1827, 0]
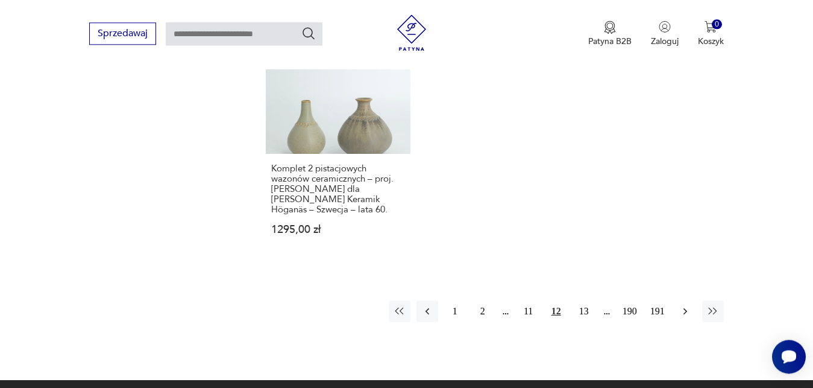
click at [687, 305] on icon "button" at bounding box center [686, 311] width 12 height 12
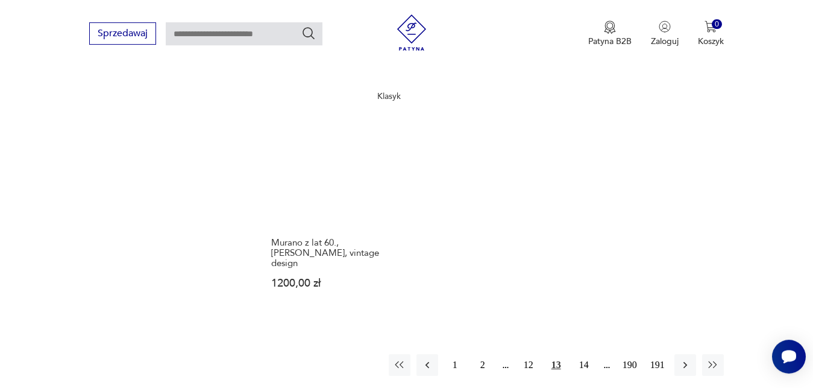
scroll to position [1766, 0]
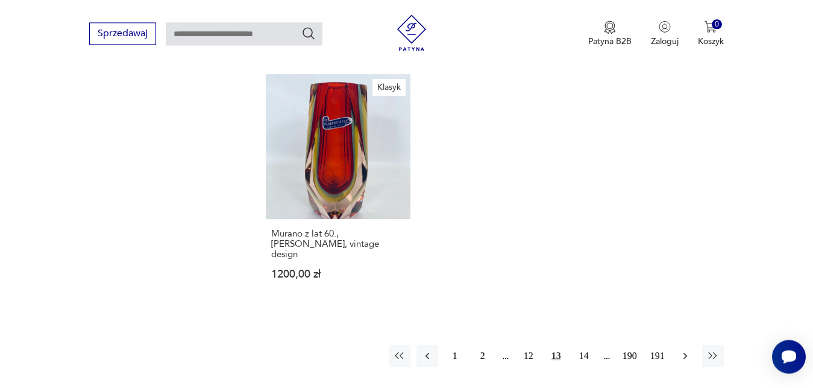
click at [687, 350] on icon "button" at bounding box center [686, 356] width 12 height 12
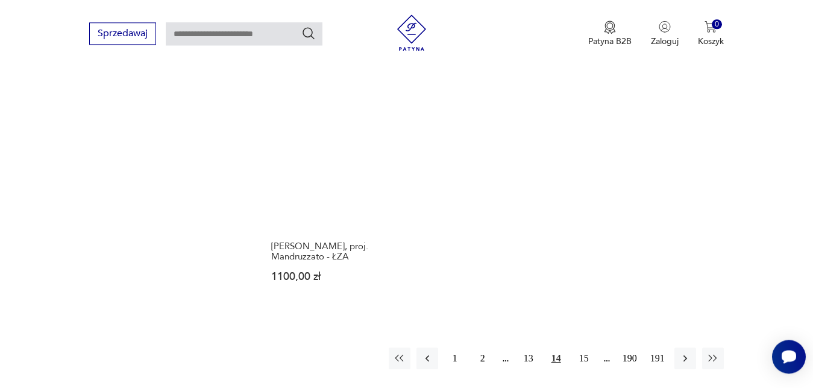
scroll to position [1766, 0]
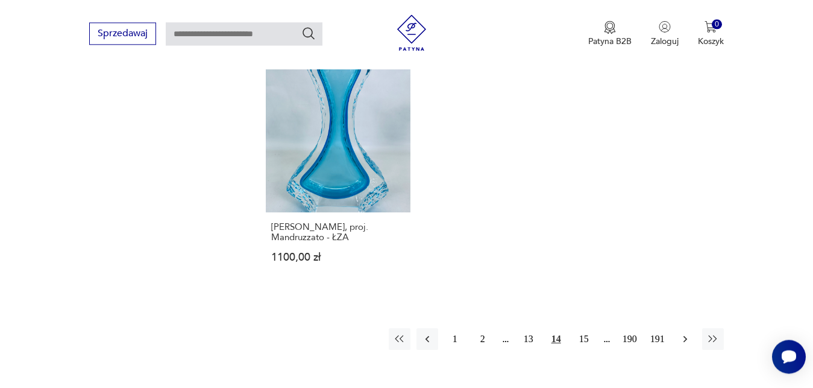
click at [688, 333] on icon "button" at bounding box center [686, 339] width 12 height 12
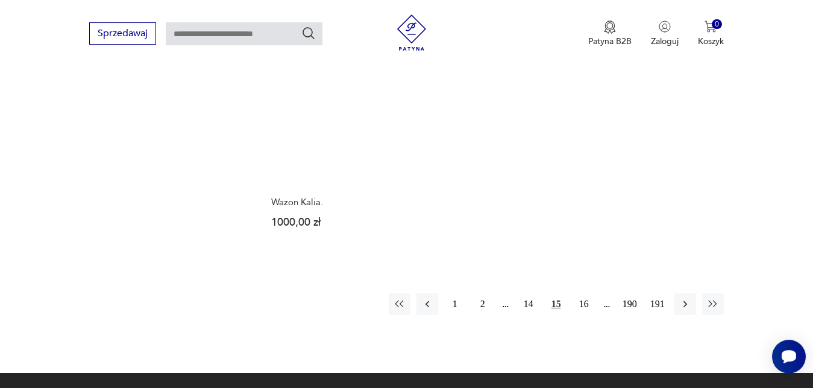
scroll to position [1796, 0]
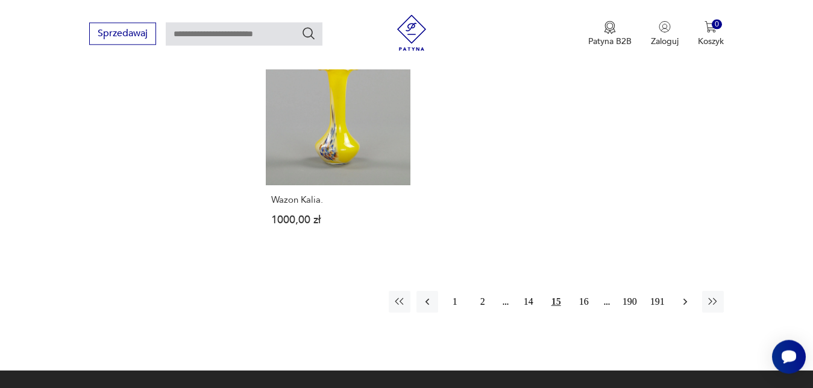
click at [686, 295] on icon "button" at bounding box center [686, 301] width 12 height 12
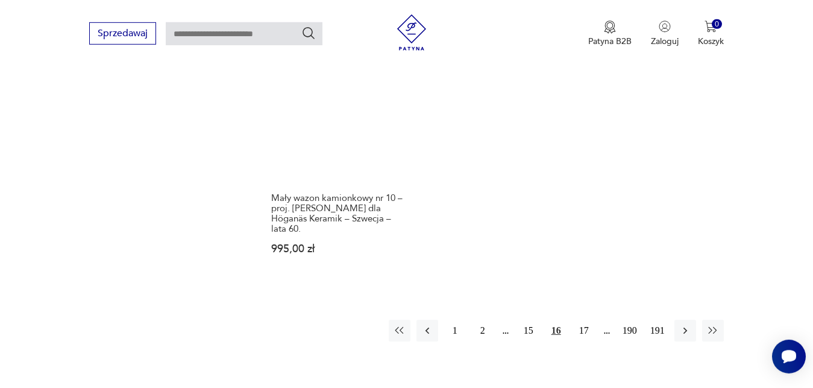
scroll to position [1766, 0]
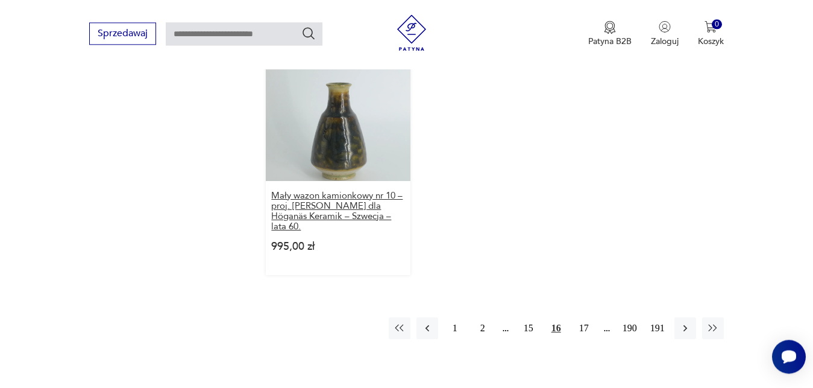
click at [374, 191] on h3 "Mały wazon kamionkowy nr 10 – proj. [PERSON_NAME] dla Höganäs Keramik – Szwecja…" at bounding box center [338, 211] width 134 height 41
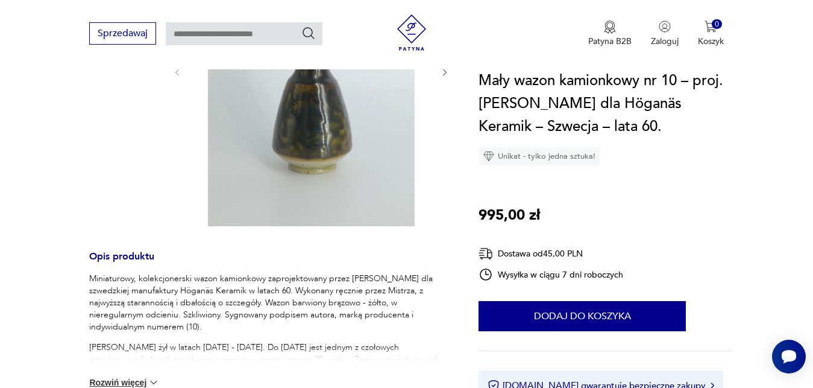
scroll to position [308, 0]
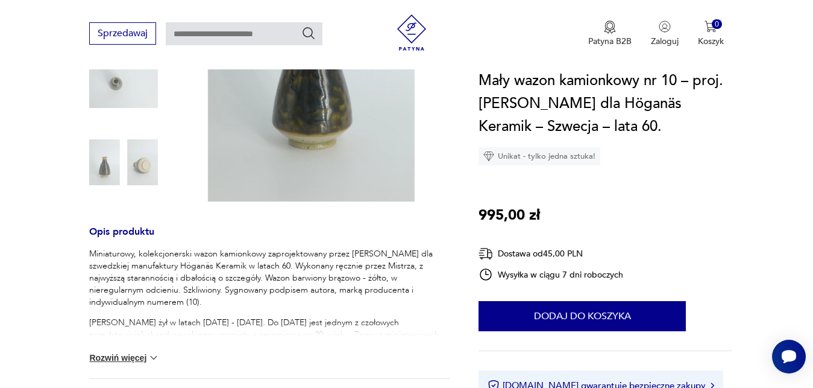
click at [146, 359] on button "Rozwiń więcej" at bounding box center [124, 358] width 70 height 12
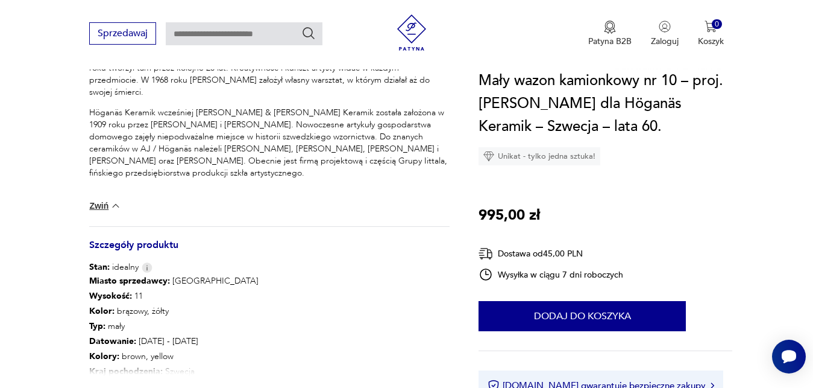
scroll to position [646, 0]
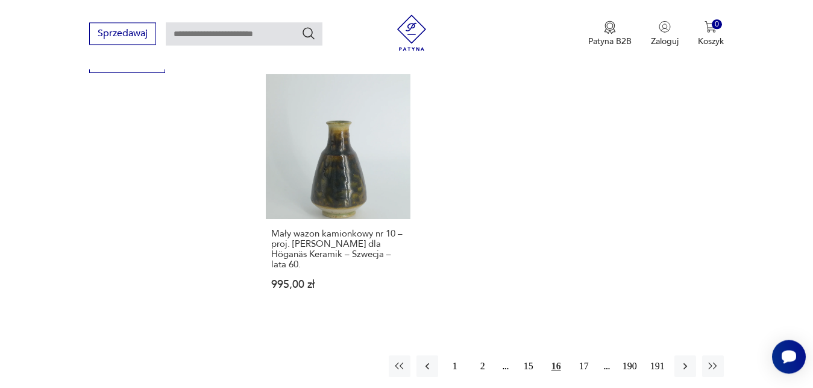
scroll to position [1732, 0]
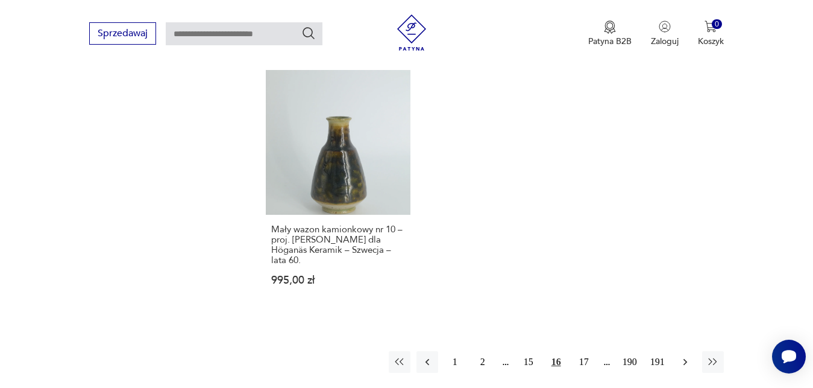
click at [686, 358] on icon "button" at bounding box center [685, 361] width 4 height 7
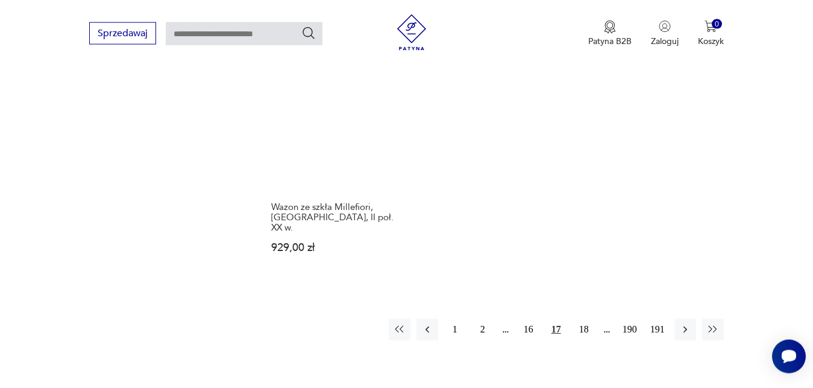
scroll to position [1796, 0]
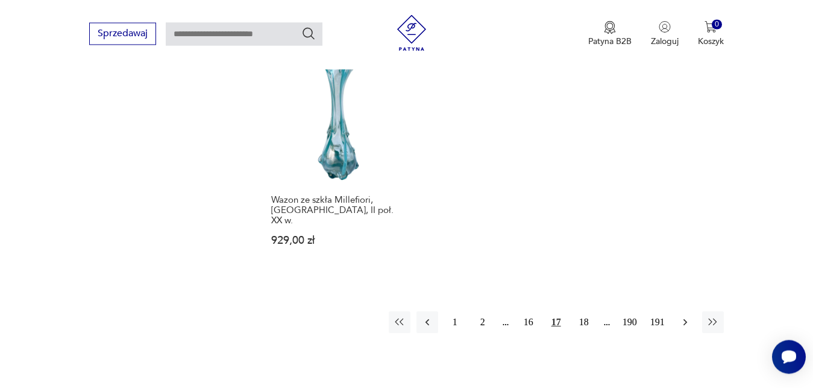
click at [684, 318] on icon "button" at bounding box center [685, 321] width 4 height 7
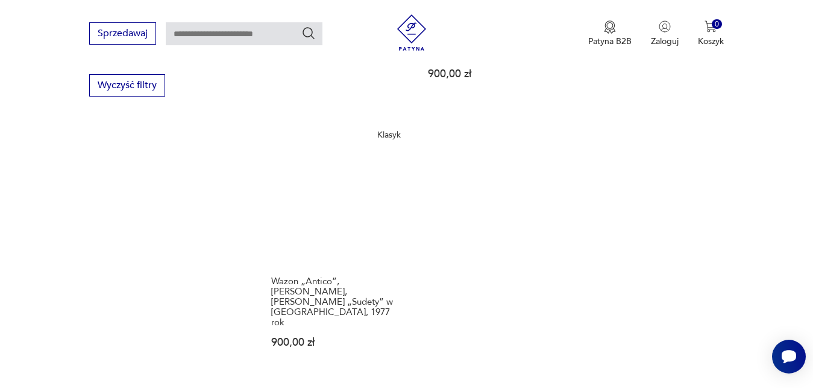
scroll to position [1735, 0]
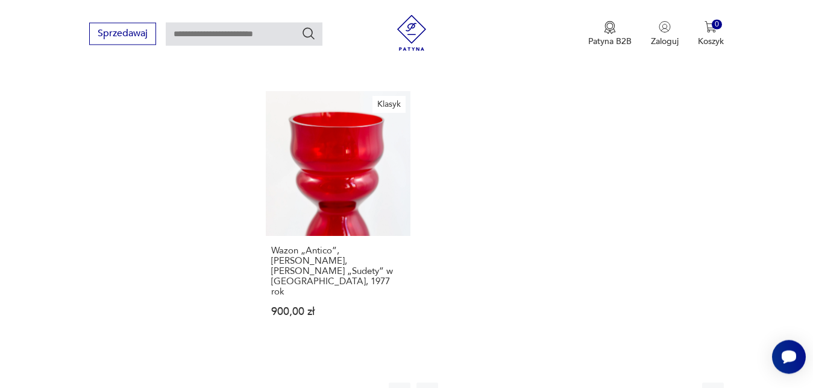
click at [686, 387] on icon "button" at bounding box center [685, 393] width 4 height 7
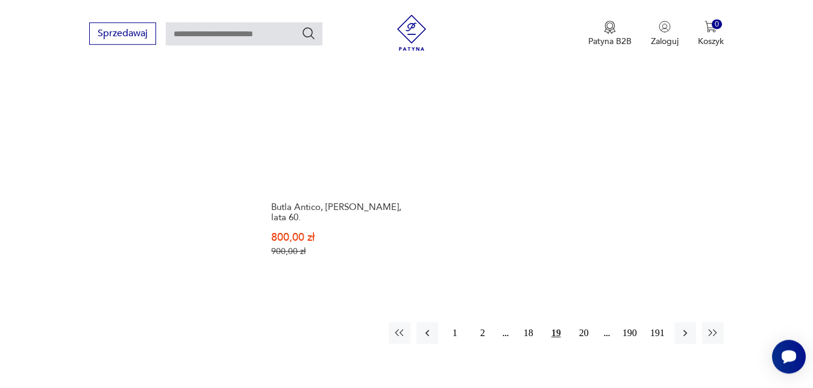
scroll to position [1827, 0]
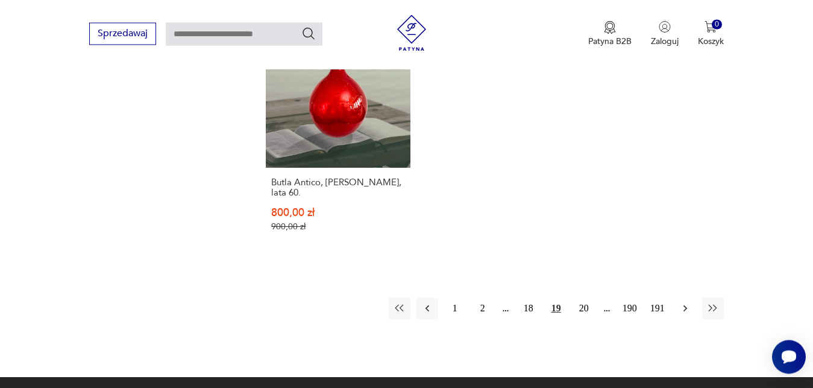
click at [686, 302] on icon "button" at bounding box center [686, 308] width 12 height 12
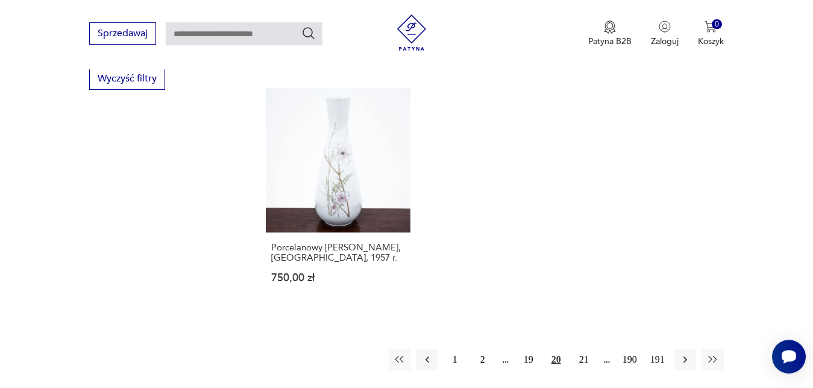
scroll to position [1735, 0]
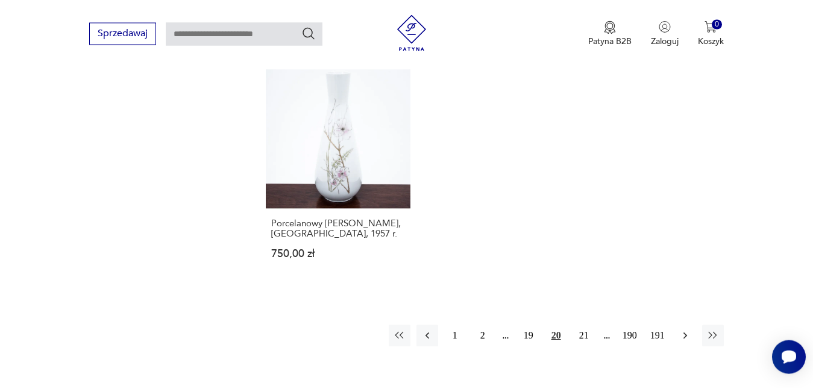
click at [686, 329] on icon "button" at bounding box center [686, 335] width 12 height 12
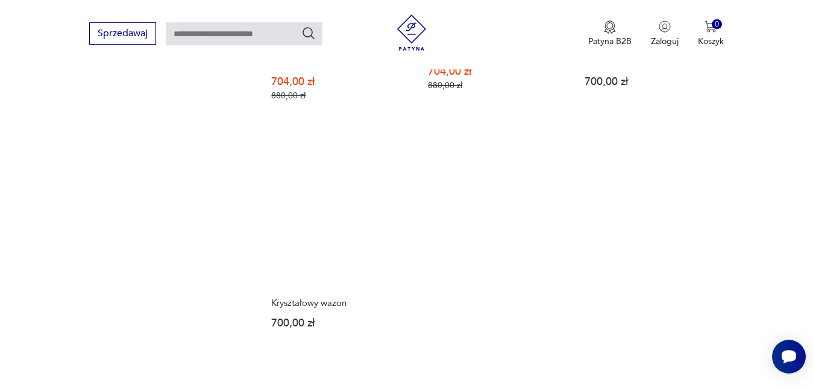
scroll to position [1735, 0]
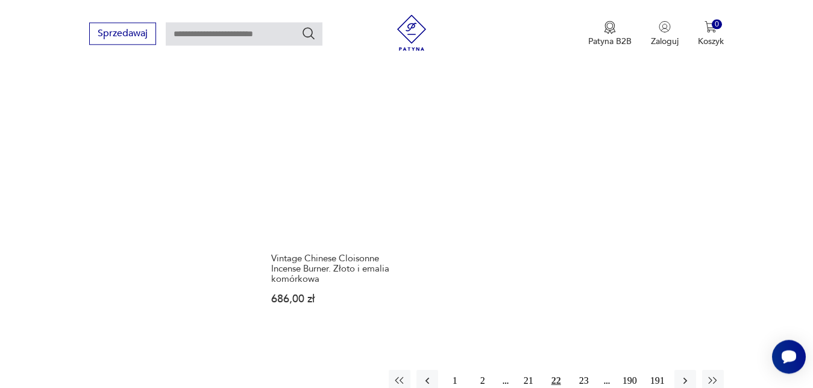
scroll to position [1745, 0]
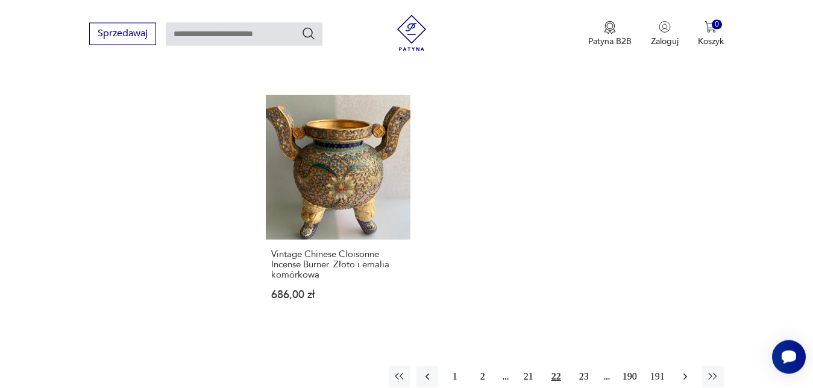
click at [687, 370] on icon "button" at bounding box center [686, 376] width 12 height 12
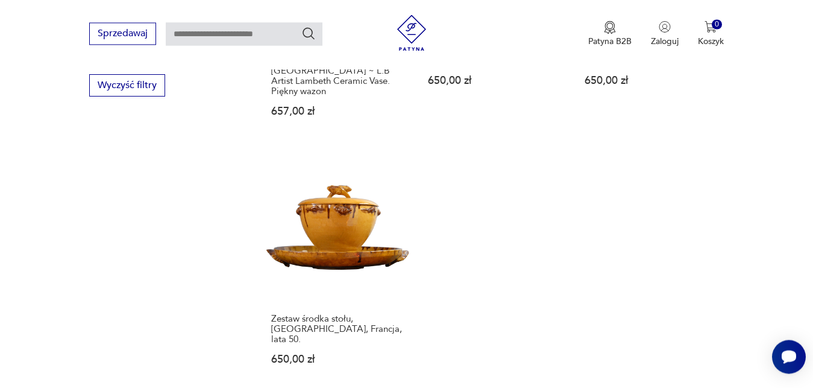
scroll to position [1735, 0]
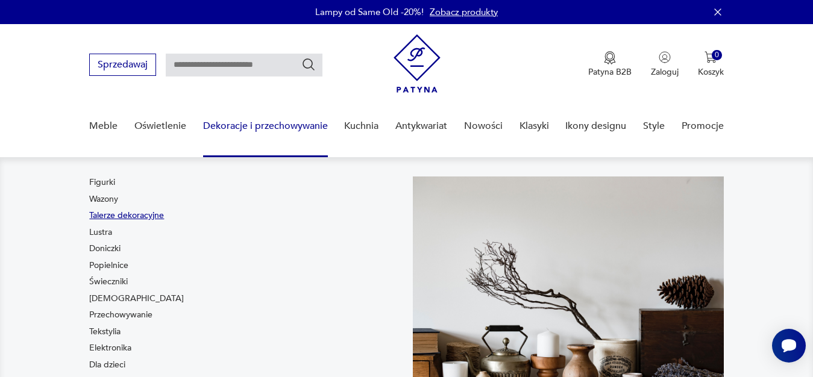
click at [157, 215] on link "Talerze dekoracyjne" at bounding box center [126, 216] width 75 height 12
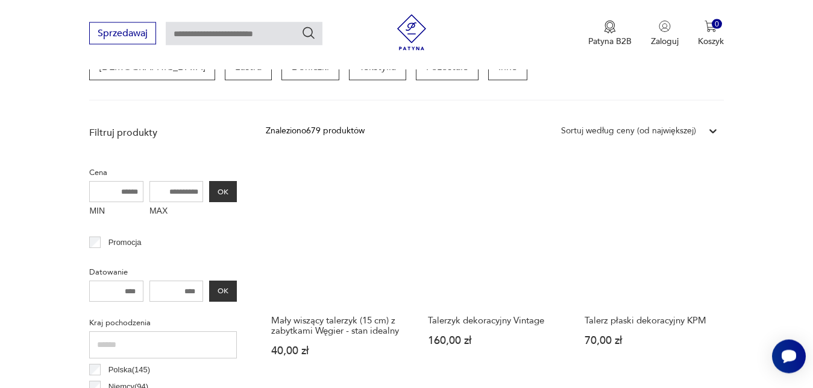
scroll to position [382, 0]
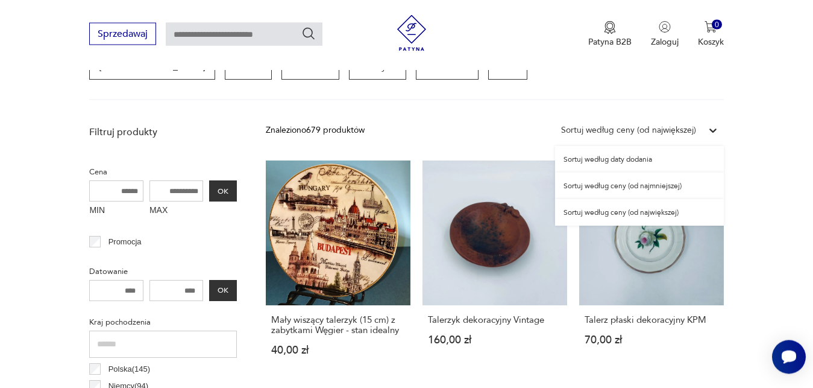
click at [710, 130] on icon at bounding box center [713, 130] width 7 height 4
click at [683, 215] on div "Sortuj według ceny (od największej)" at bounding box center [639, 212] width 169 height 27
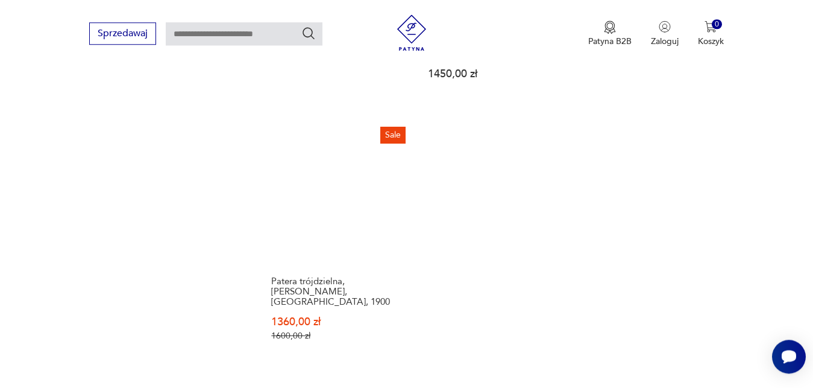
scroll to position [1746, 0]
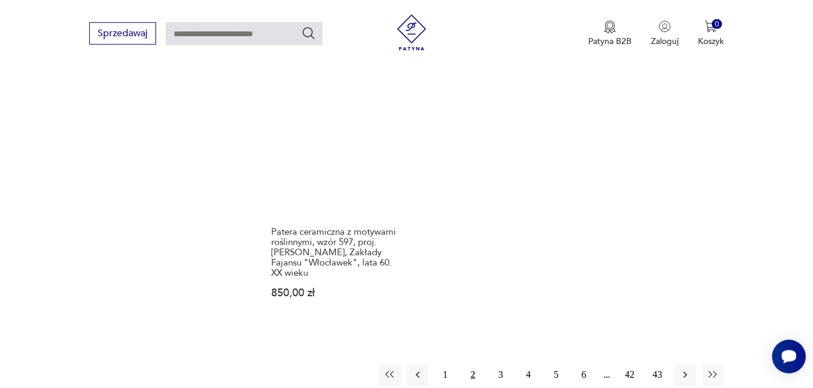
scroll to position [1735, 0]
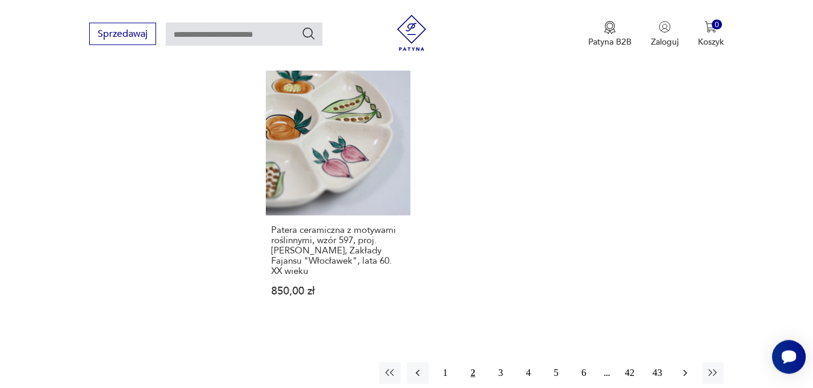
click at [689, 367] on icon "button" at bounding box center [686, 373] width 12 height 12
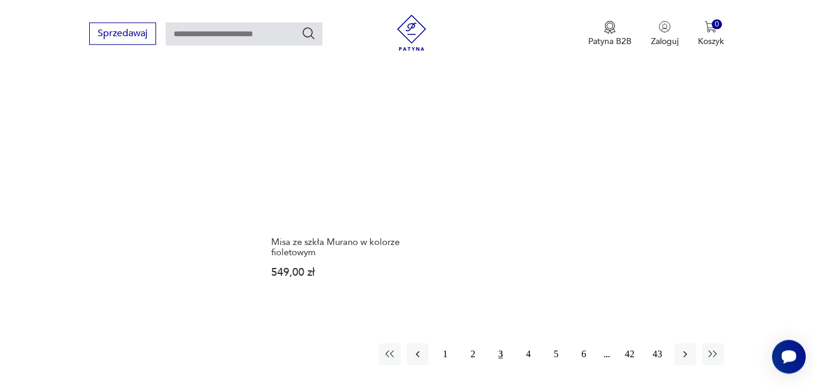
scroll to position [1735, 0]
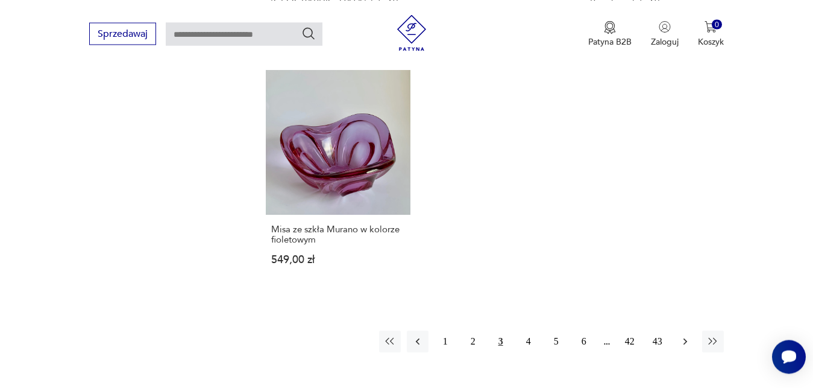
click at [685, 335] on icon "button" at bounding box center [686, 341] width 12 height 12
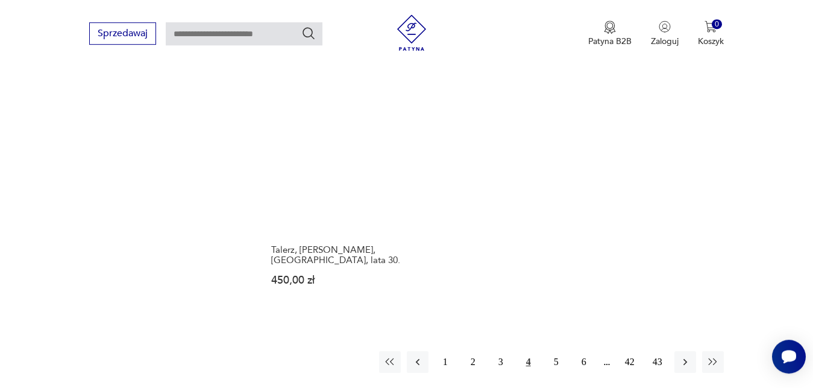
scroll to position [1735, 0]
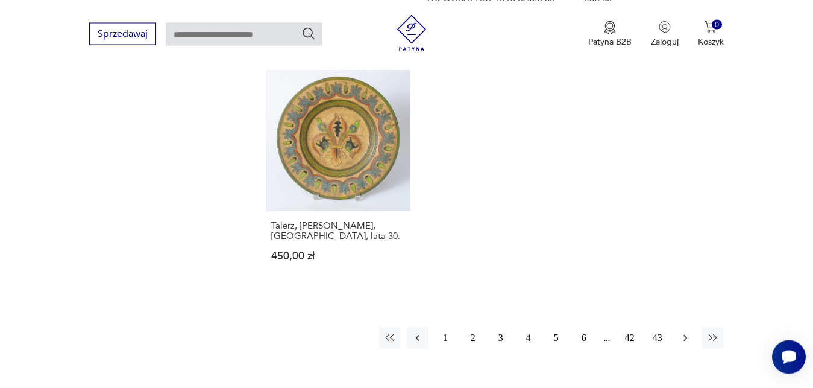
click at [686, 332] on icon "button" at bounding box center [686, 338] width 12 height 12
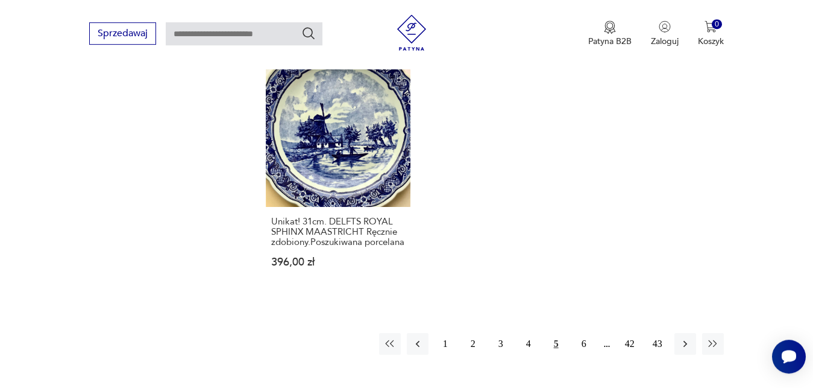
scroll to position [1797, 0]
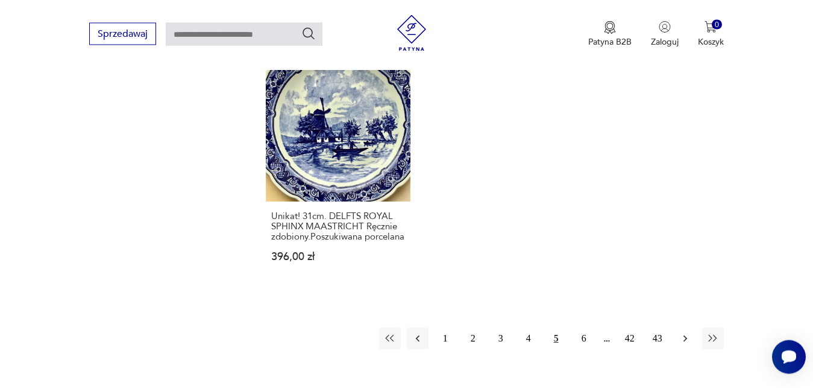
click at [690, 339] on icon "button" at bounding box center [686, 338] width 12 height 12
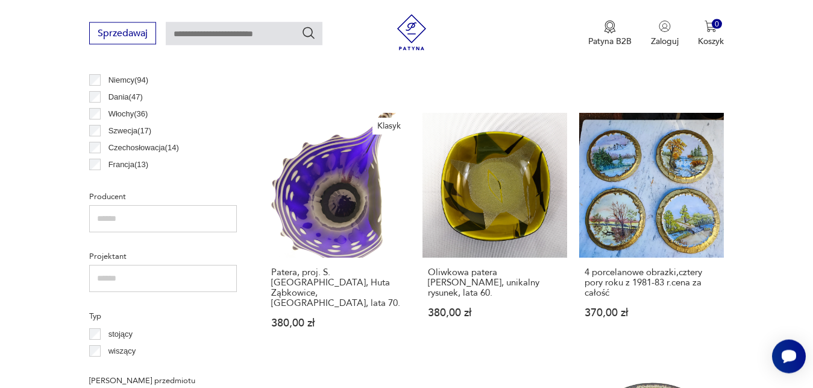
scroll to position [690, 0]
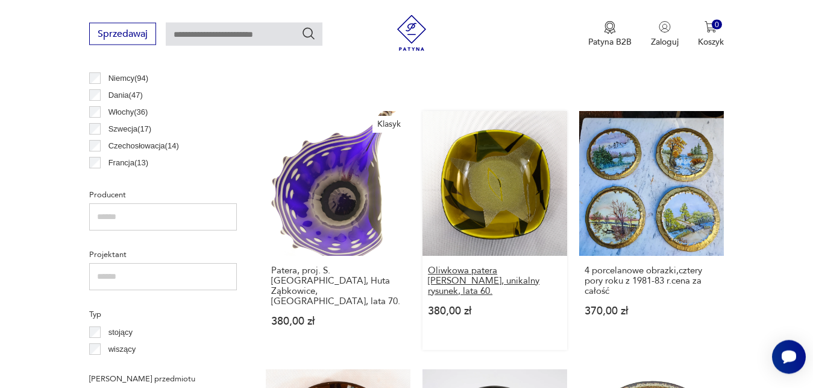
click at [501, 271] on h3 "Oliwkowa patera [PERSON_NAME], unikalny rysunek, lata 60." at bounding box center [495, 280] width 134 height 31
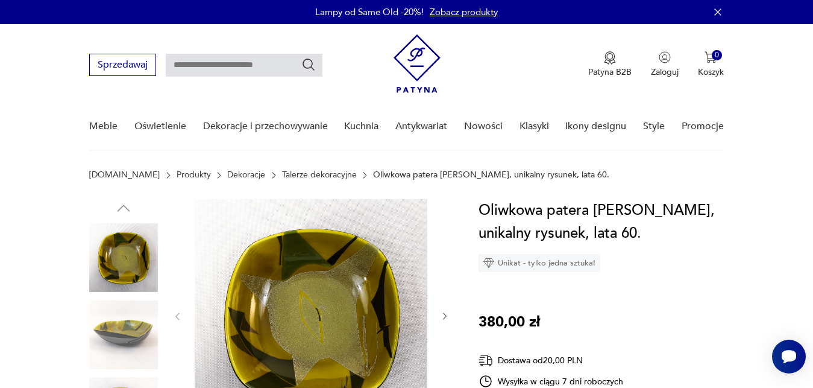
click at [444, 314] on icon "button" at bounding box center [445, 316] width 4 height 7
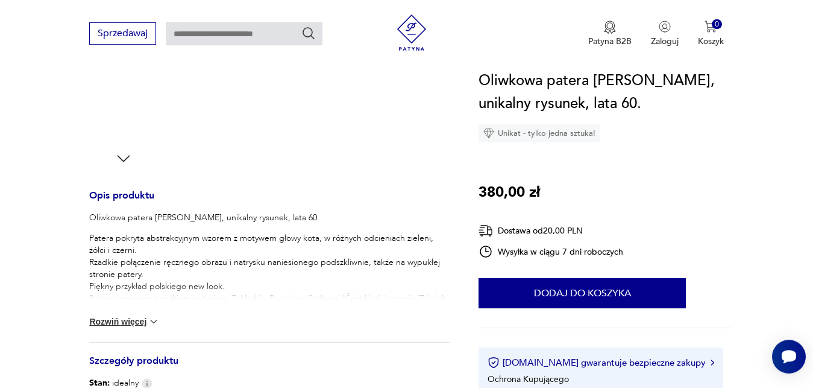
scroll to position [400, 0]
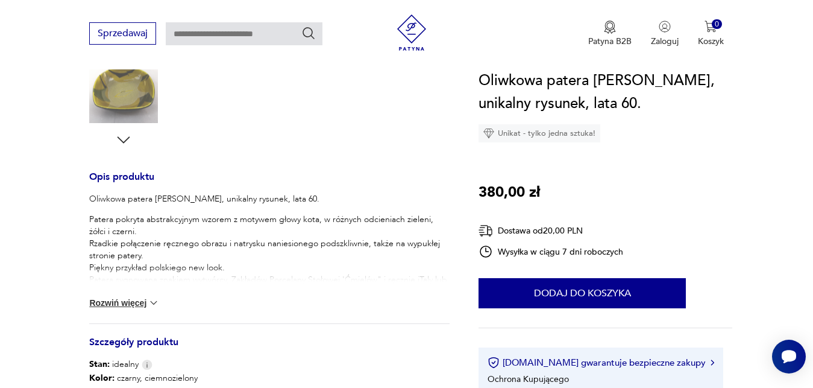
click at [156, 304] on img at bounding box center [154, 303] width 12 height 12
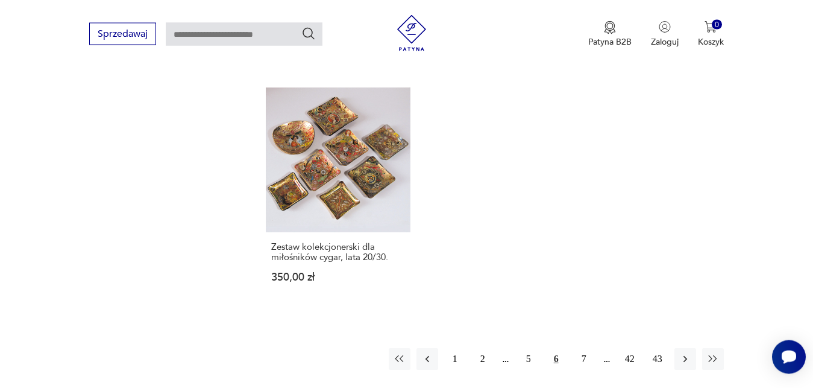
scroll to position [1716, 0]
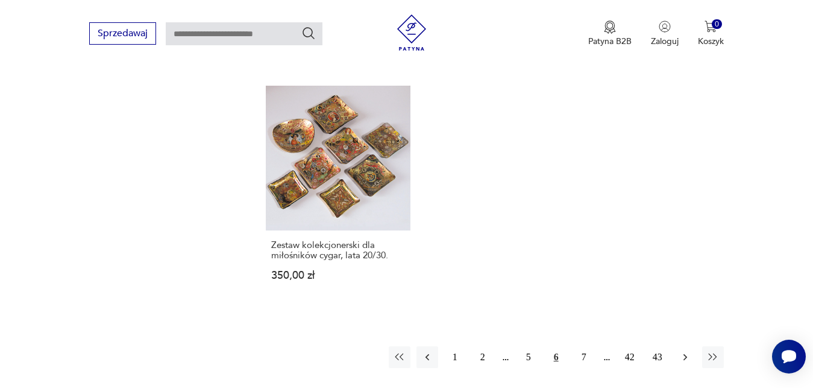
click at [687, 351] on icon "button" at bounding box center [686, 357] width 12 height 12
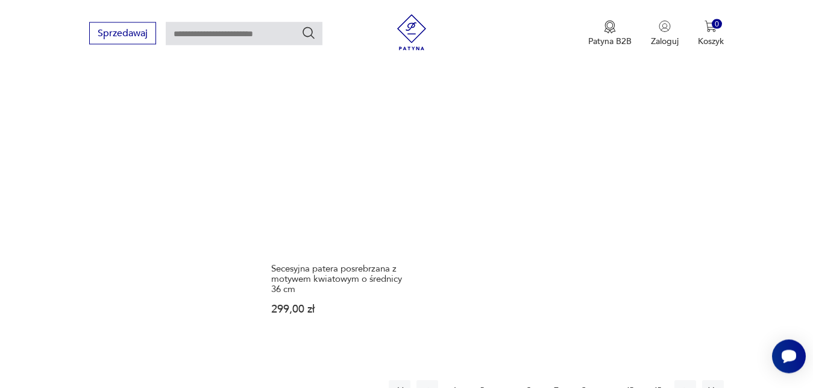
scroll to position [1735, 0]
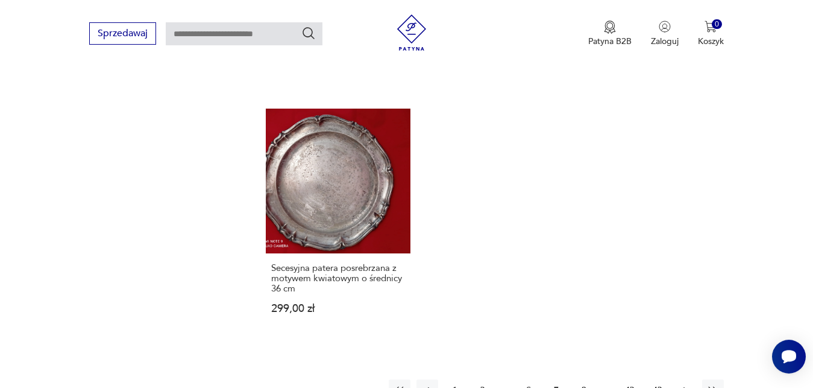
click at [685, 384] on icon "button" at bounding box center [686, 390] width 12 height 12
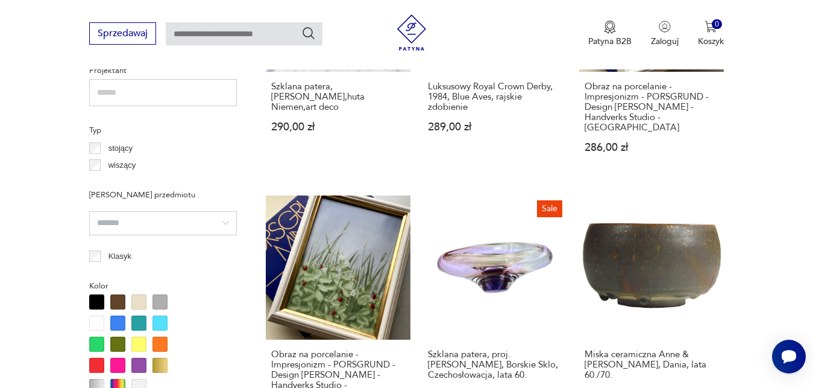
scroll to position [905, 0]
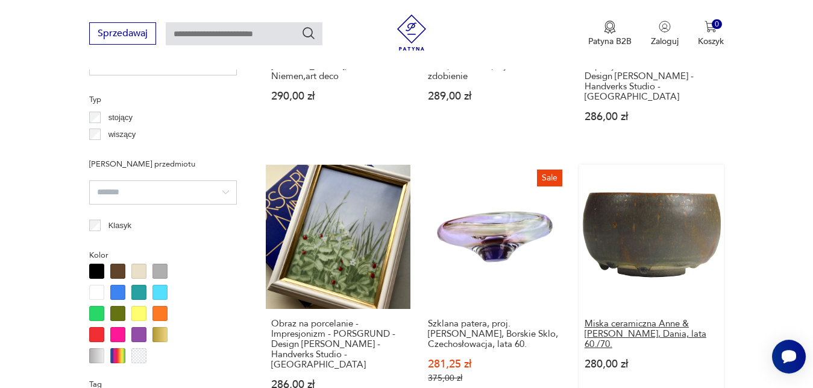
click at [686, 318] on h3 "Miska ceramiczna Anne & [PERSON_NAME], Dania, lata 60./70." at bounding box center [652, 333] width 134 height 31
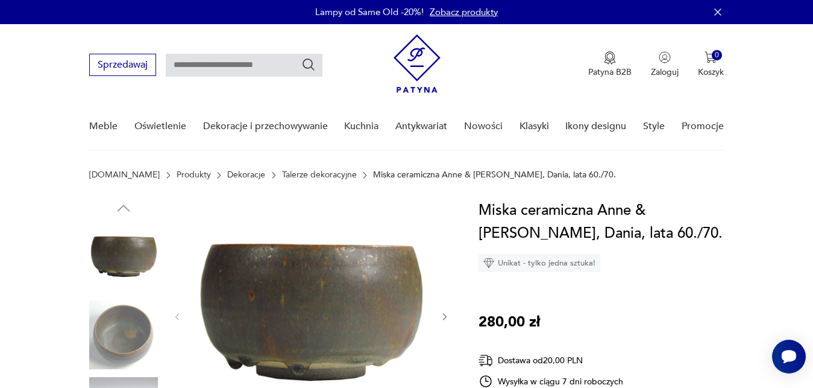
click at [443, 315] on icon "button" at bounding box center [445, 317] width 10 height 10
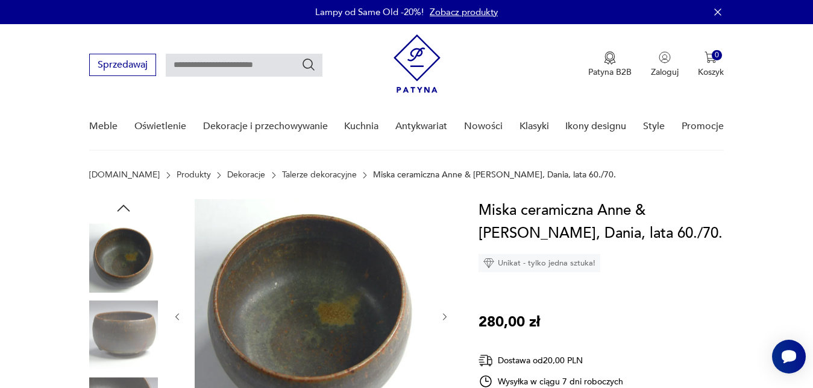
click at [443, 315] on icon "button" at bounding box center [445, 317] width 10 height 10
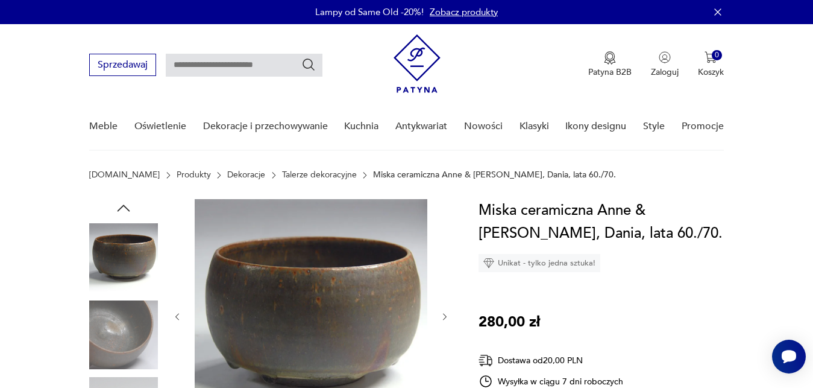
click at [443, 315] on icon "button" at bounding box center [445, 317] width 10 height 10
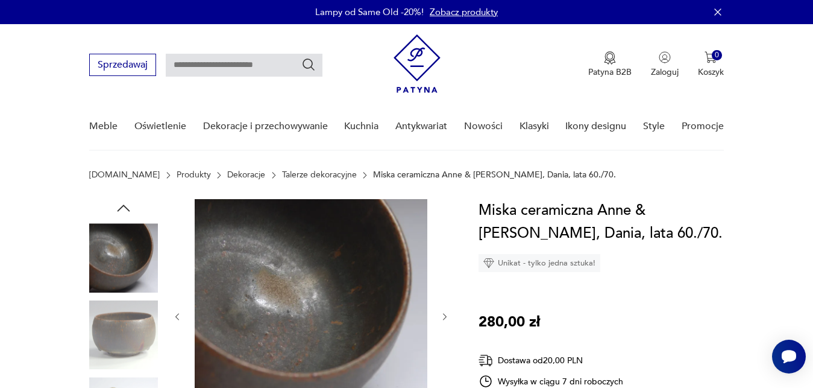
click at [443, 315] on icon "button" at bounding box center [445, 317] width 10 height 10
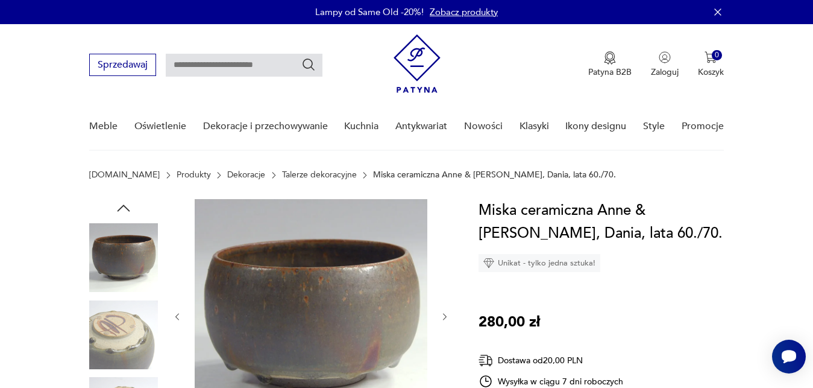
click at [443, 315] on icon "button" at bounding box center [445, 317] width 10 height 10
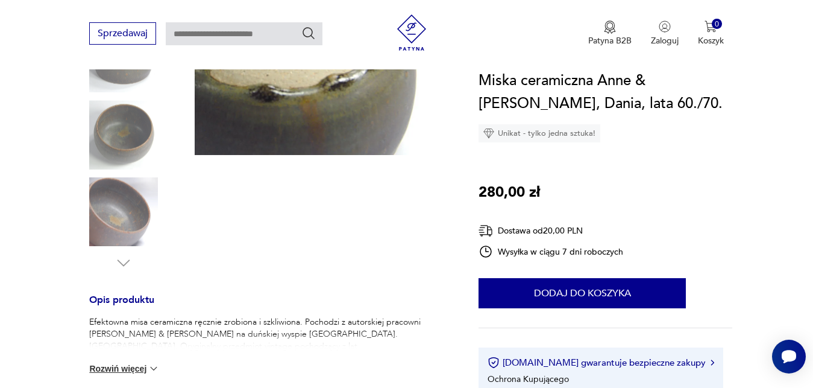
scroll to position [308, 0]
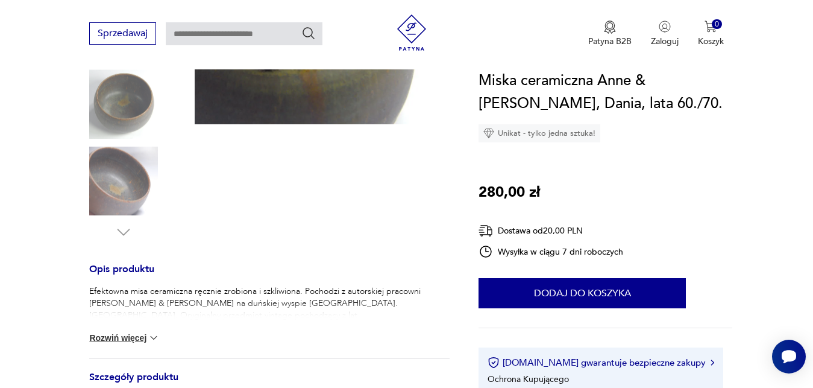
click at [142, 339] on button "Rozwiń więcej" at bounding box center [124, 338] width 70 height 12
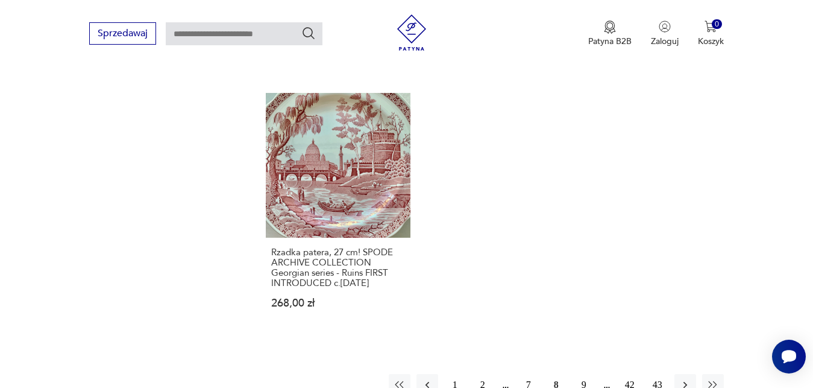
scroll to position [1791, 0]
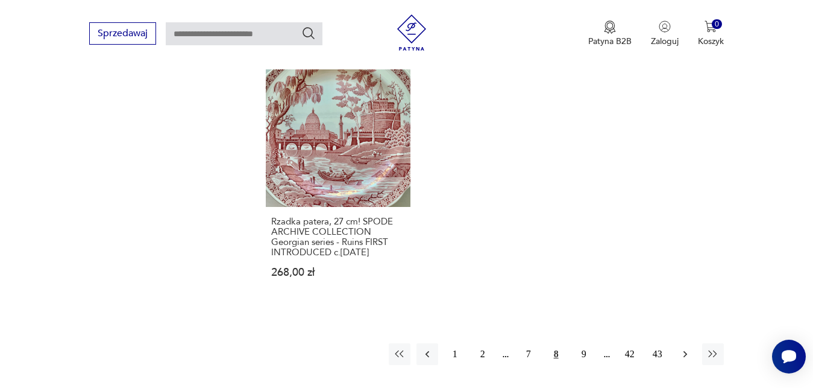
click at [687, 348] on icon "button" at bounding box center [686, 354] width 12 height 12
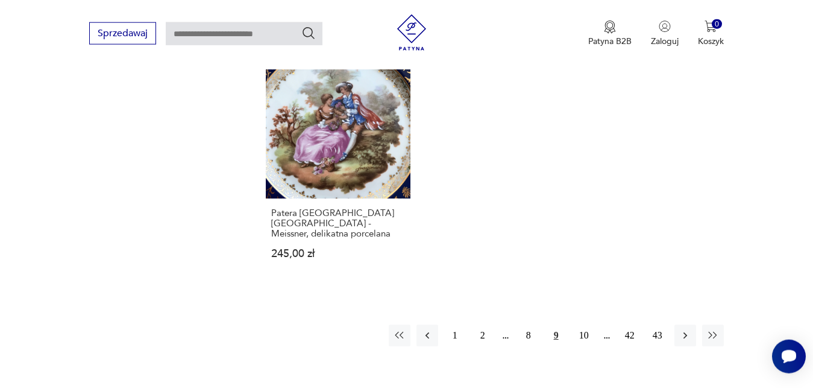
scroll to position [1735, 0]
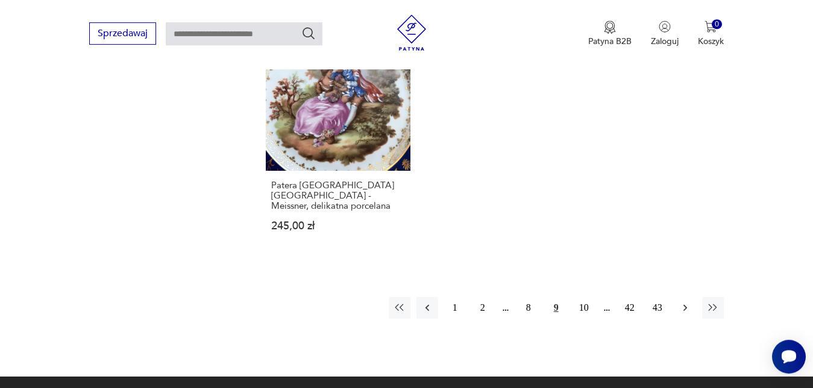
click at [684, 302] on icon "button" at bounding box center [686, 308] width 12 height 12
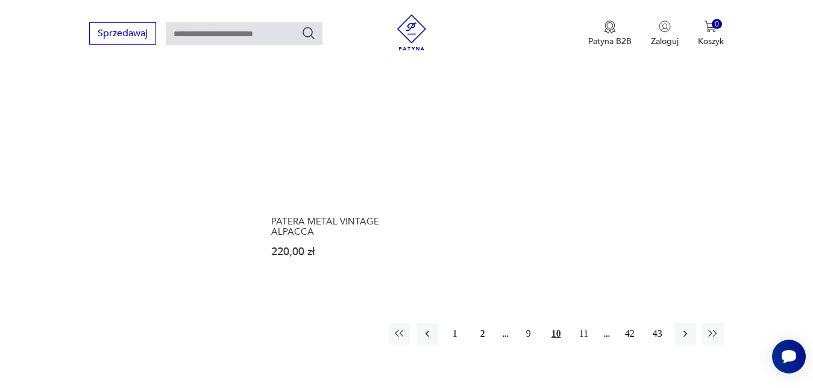
scroll to position [1735, 0]
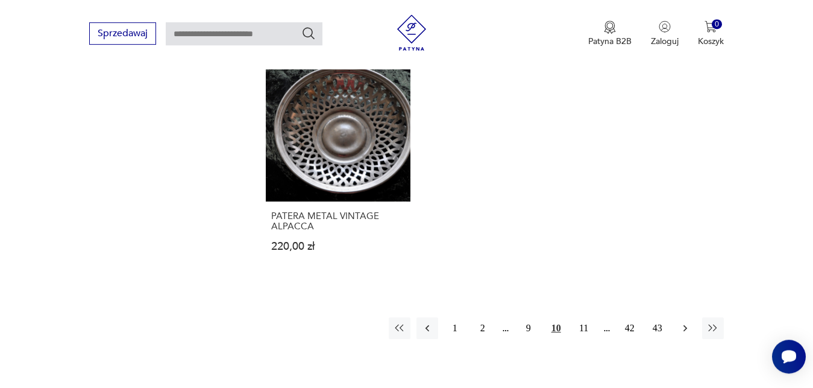
click at [688, 322] on icon "button" at bounding box center [686, 328] width 12 height 12
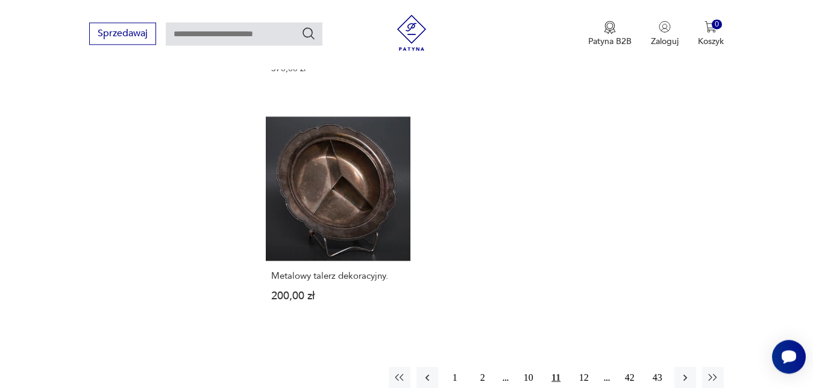
scroll to position [1704, 0]
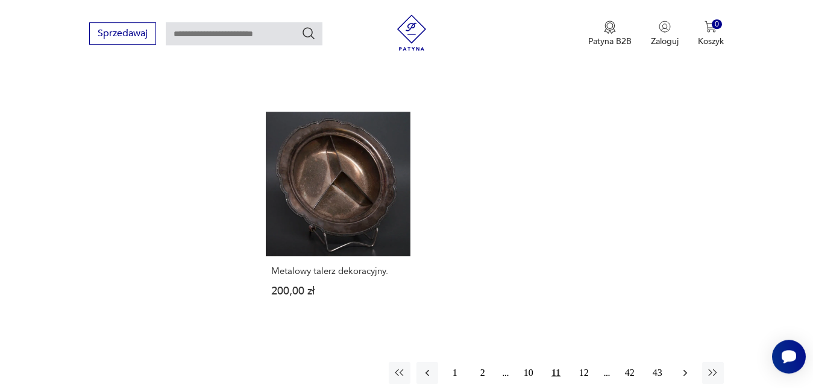
click at [687, 369] on icon "button" at bounding box center [685, 372] width 4 height 7
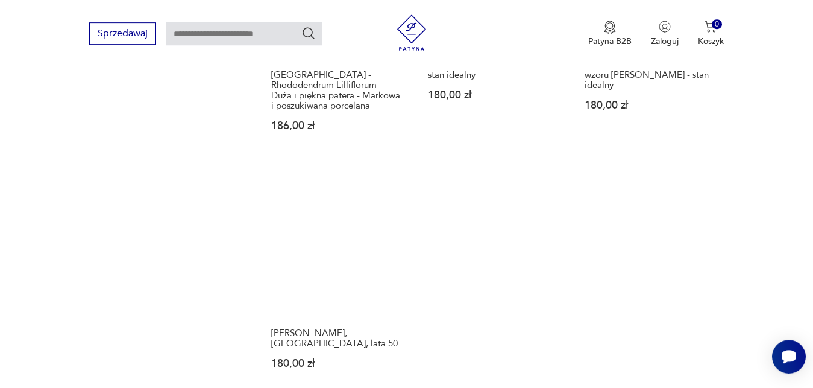
scroll to position [1766, 0]
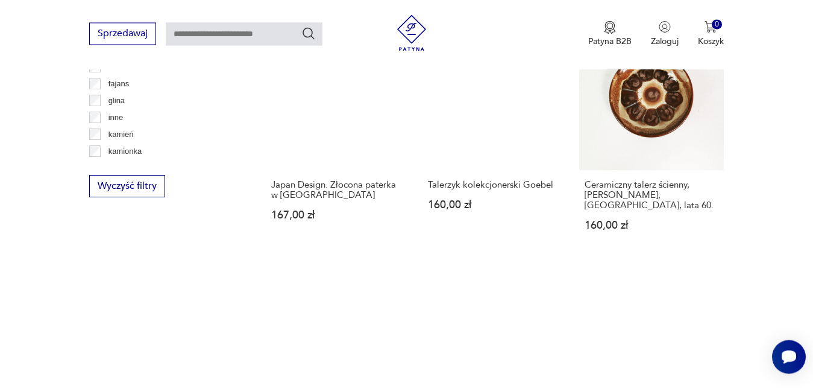
scroll to position [1612, 0]
